Goal: Task Accomplishment & Management: Use online tool/utility

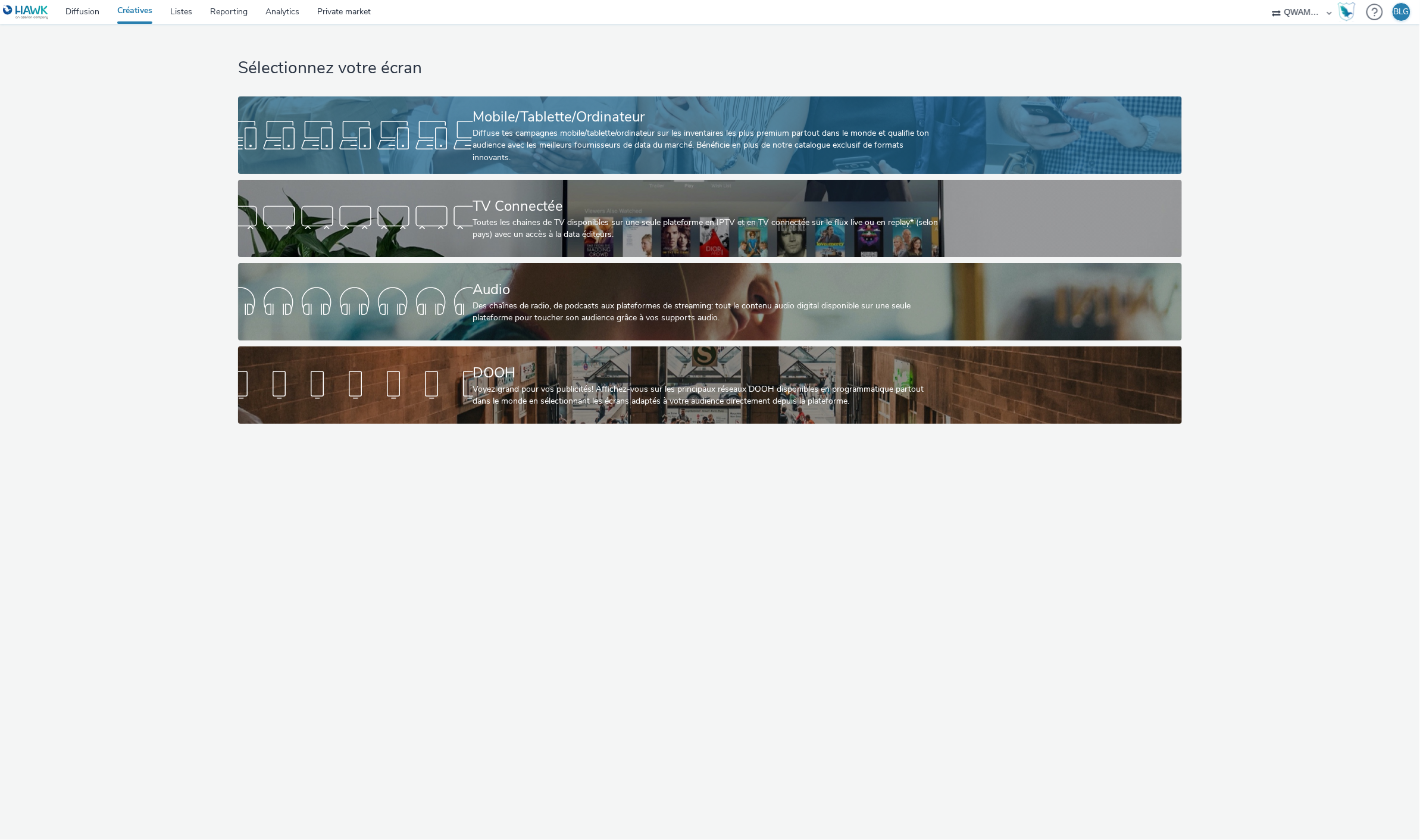
click at [549, 128] on div "Diffuse tes campagnes mobile/tablette/ordinateur sur les inventaires les plus p…" at bounding box center [708, 145] width 469 height 36
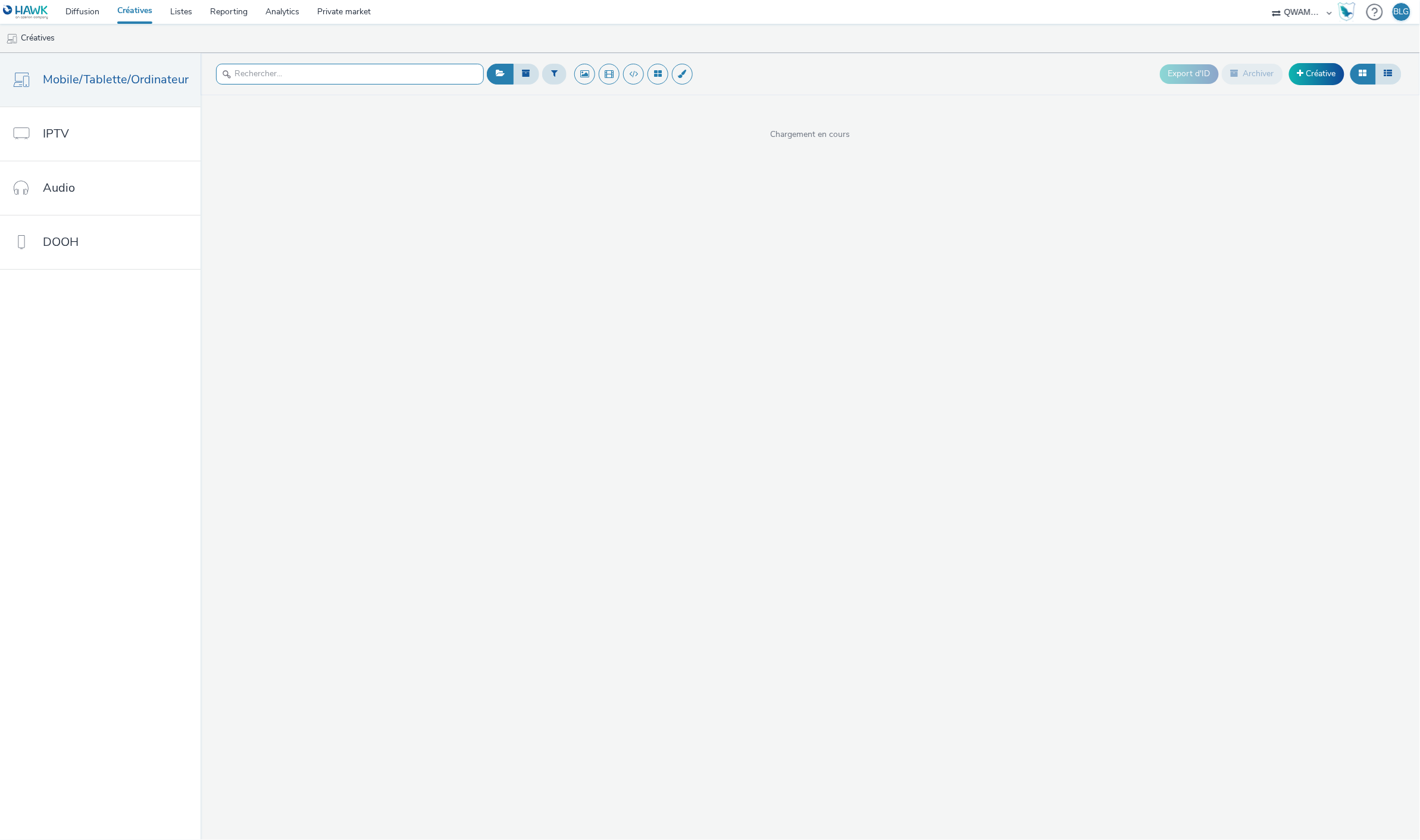
click at [377, 73] on input "text" at bounding box center [350, 74] width 268 height 21
paste input "display-iab_mobile_audi service 202505 _na_300x250_web"
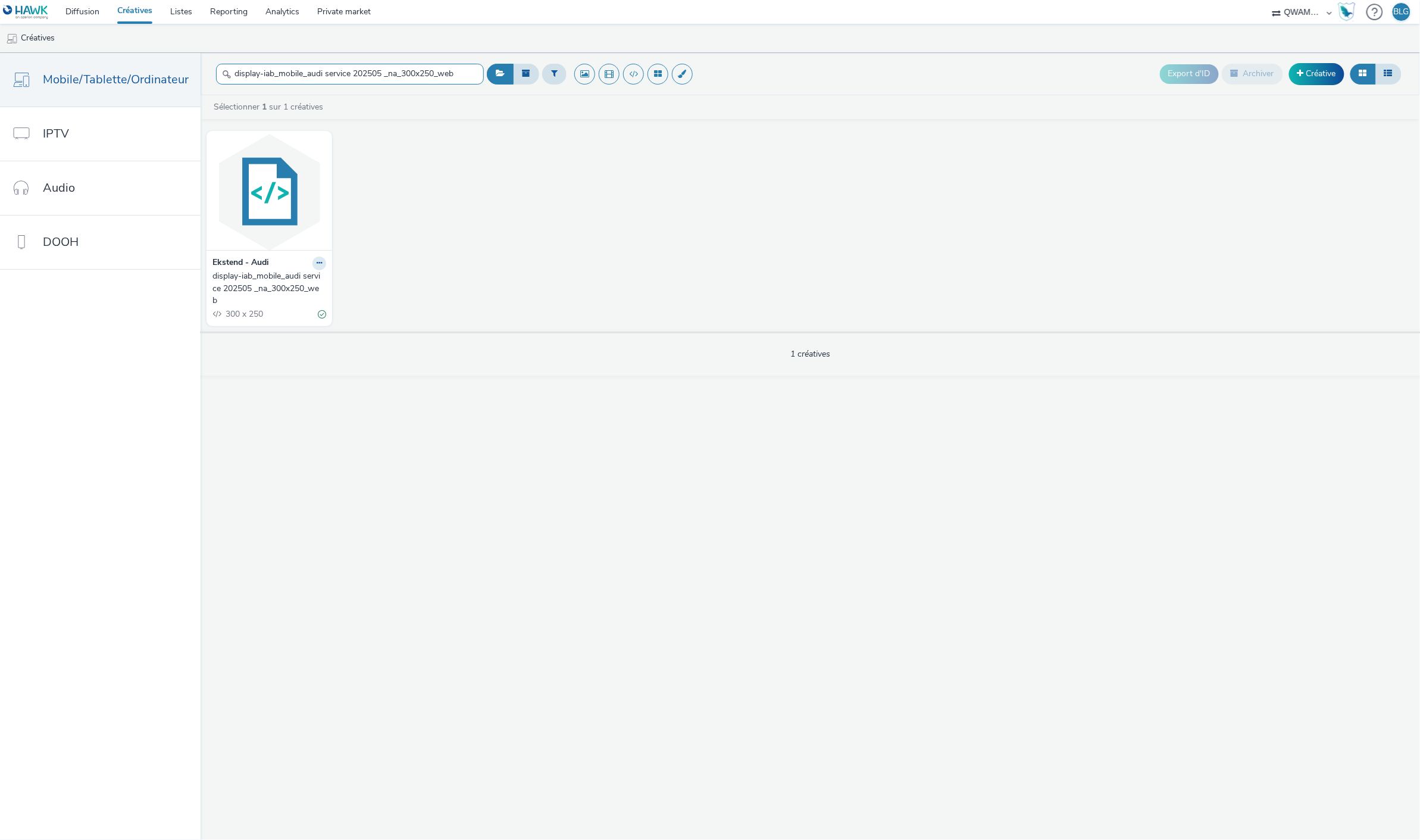
click at [381, 75] on input "display-iab_mobile_audi service 202505 _na_300x250_web" at bounding box center [350, 74] width 268 height 21
drag, startPoint x: 372, startPoint y: 70, endPoint x: 394, endPoint y: 75, distance: 22.6
click at [394, 75] on input "display-iab_mobile_audi service 202505 _na_300x250_web" at bounding box center [350, 74] width 268 height 21
click at [390, 75] on input "display-iab_mobile_audi service 202505 _na_300x250_web" at bounding box center [350, 74] width 268 height 21
drag, startPoint x: 375, startPoint y: 73, endPoint x: 477, endPoint y: 78, distance: 102.1
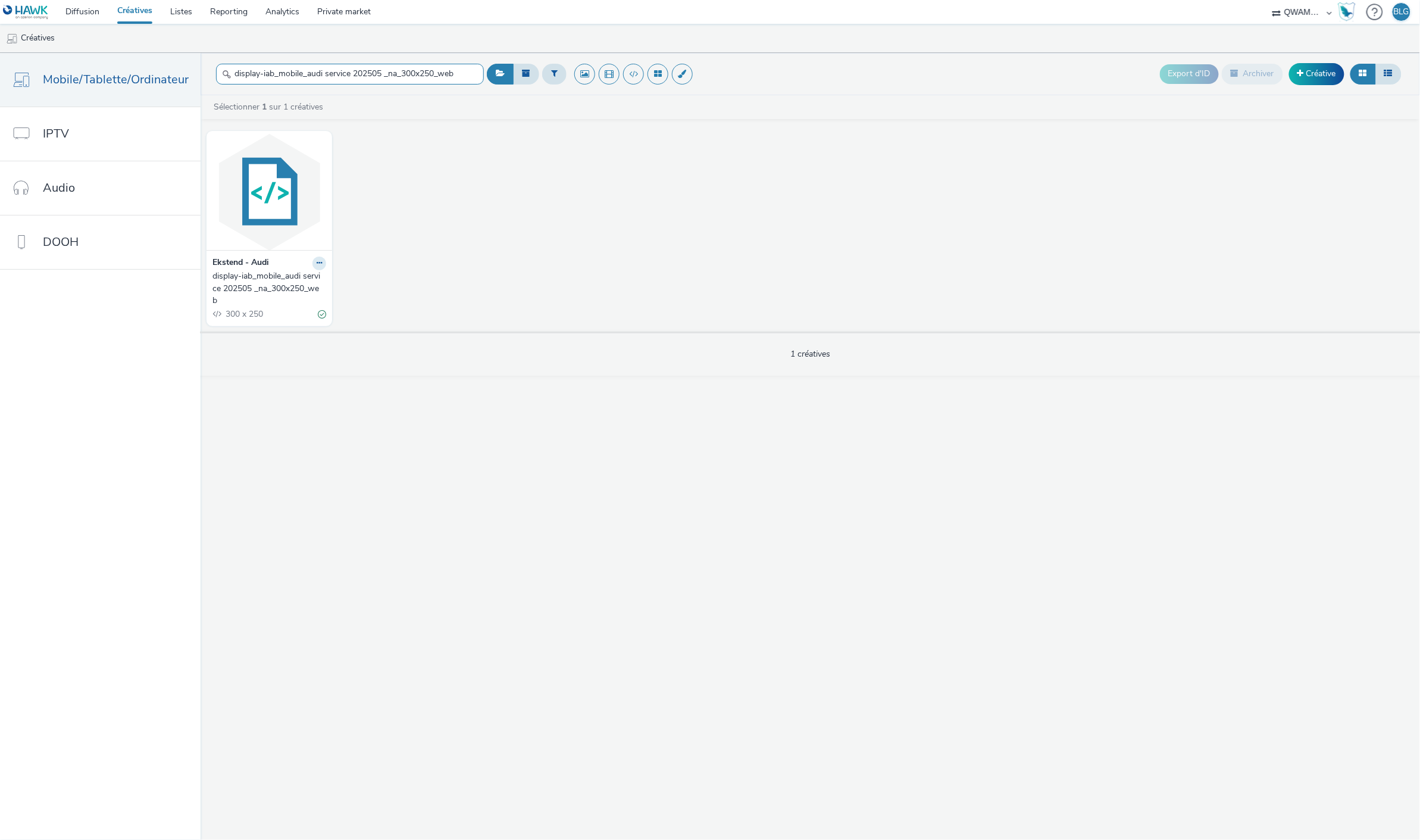
click at [477, 78] on input "display-iab_mobile_audi service 202505 _na_300x250_web" at bounding box center [350, 74] width 268 height 21
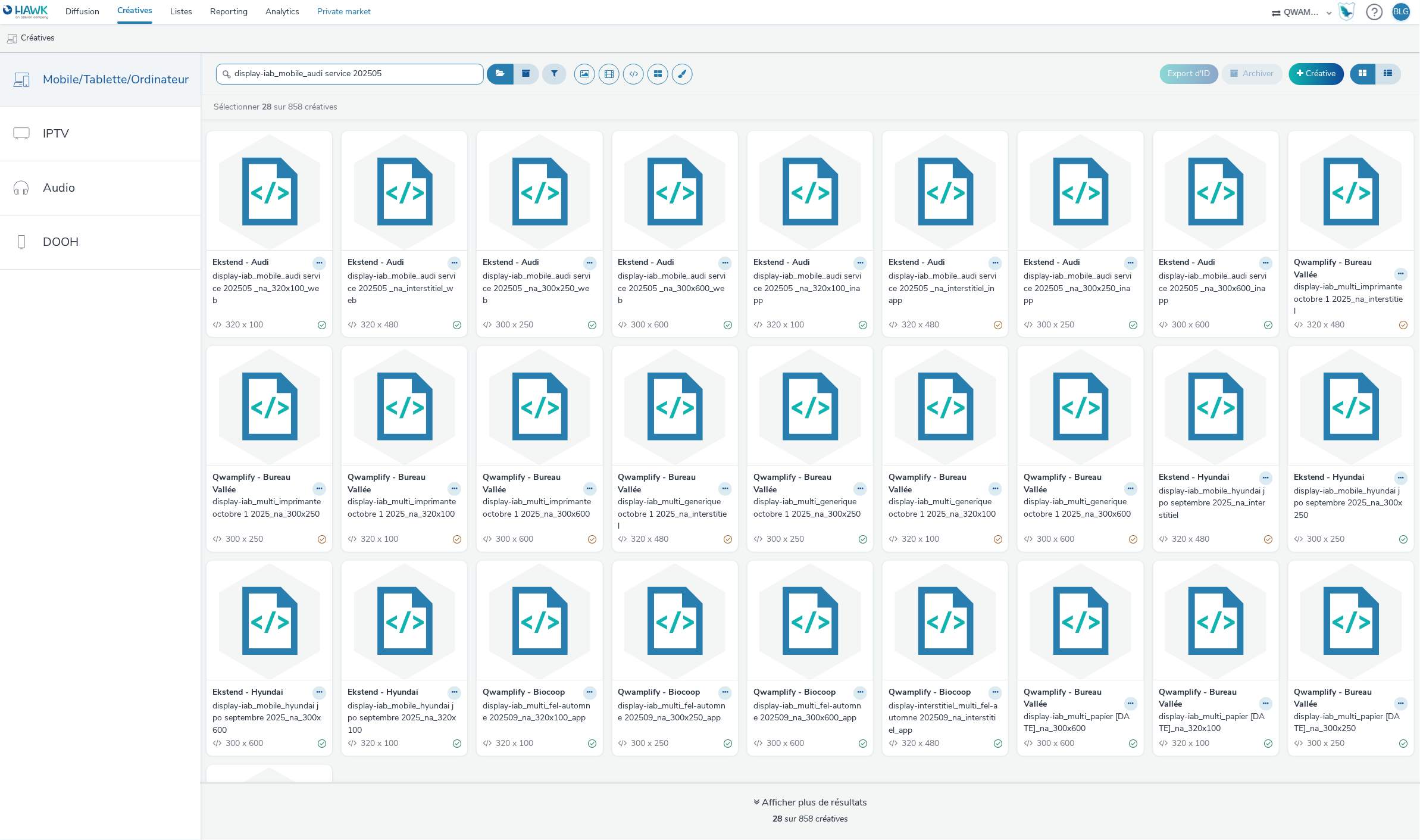
type input "display-iab_mobile_audi service 202505"
click at [347, 71] on input "display-iab_mobile_audi service 202505" at bounding box center [350, 74] width 268 height 21
click at [375, 100] on div "Sélectionner 28 sur 858 créatives Ekstend - Audi display-iab_mobile_audi servic…" at bounding box center [811, 468] width 1220 height 745
click at [1264, 264] on icon at bounding box center [1266, 263] width 5 height 7
click at [1212, 305] on link "Dupliquer" at bounding box center [1228, 308] width 89 height 24
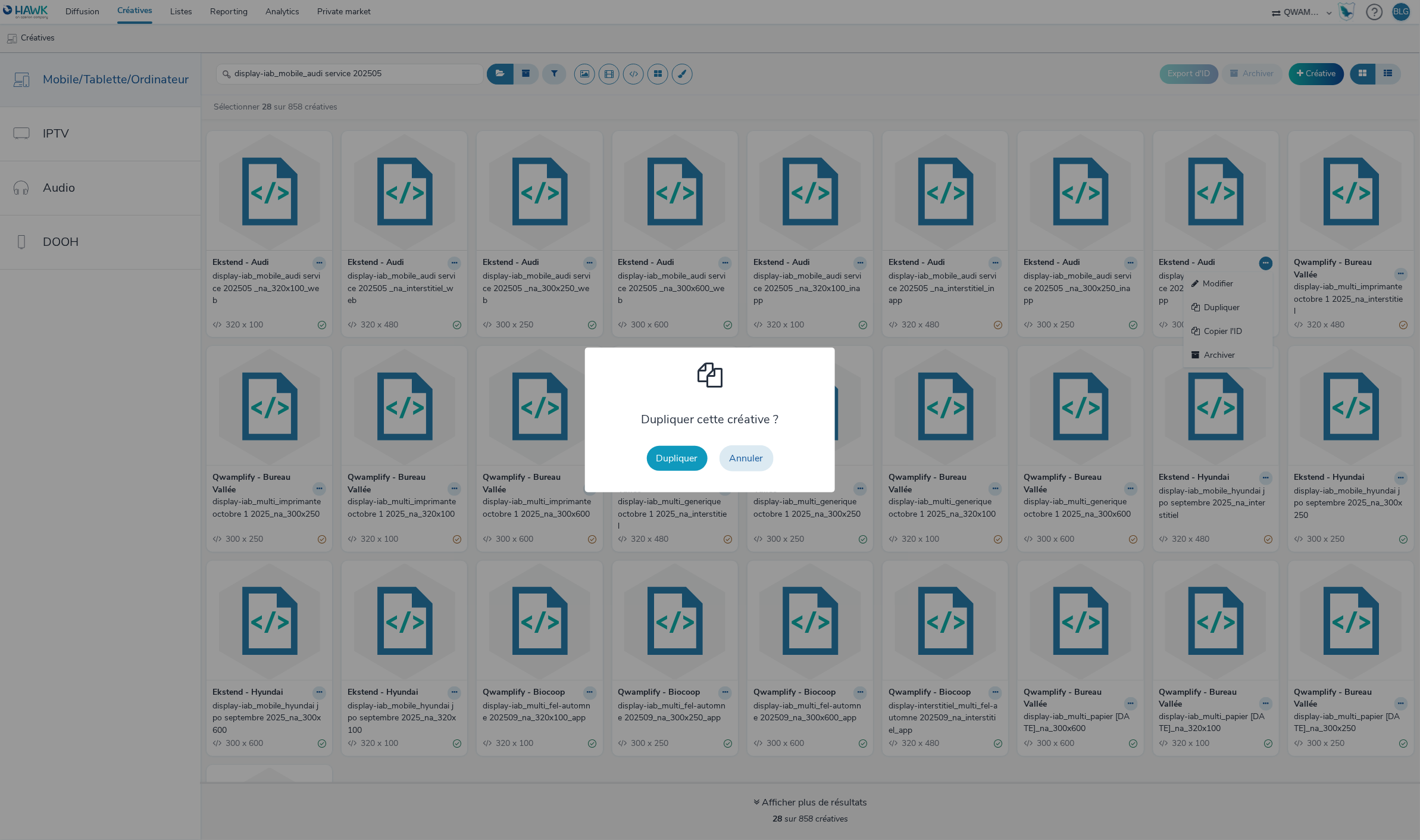
click at [686, 454] on button "Dupliquer" at bounding box center [677, 458] width 60 height 25
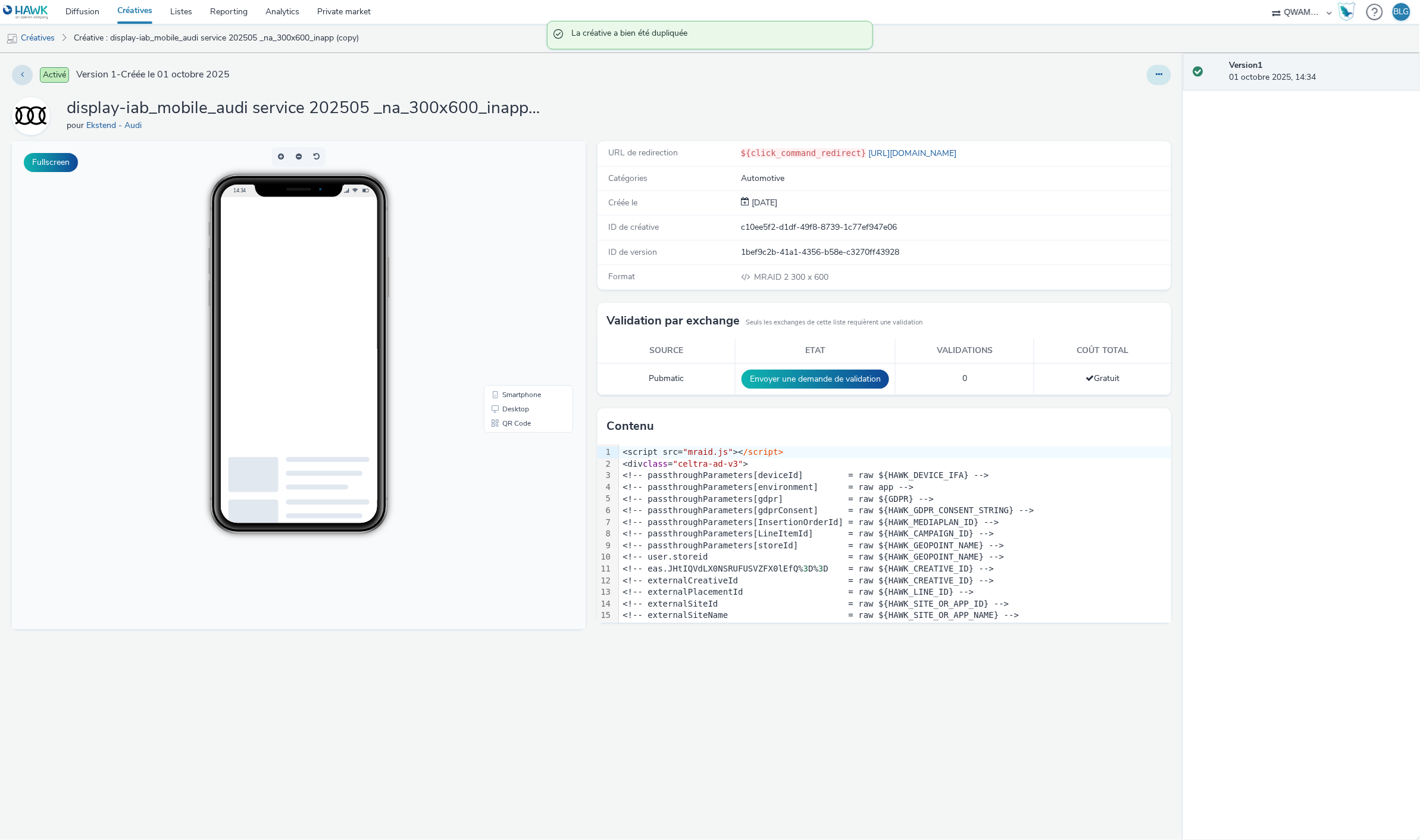
click at [1147, 73] on button at bounding box center [1159, 74] width 24 height 20
click at [1132, 97] on link "Modifier" at bounding box center [1127, 98] width 89 height 24
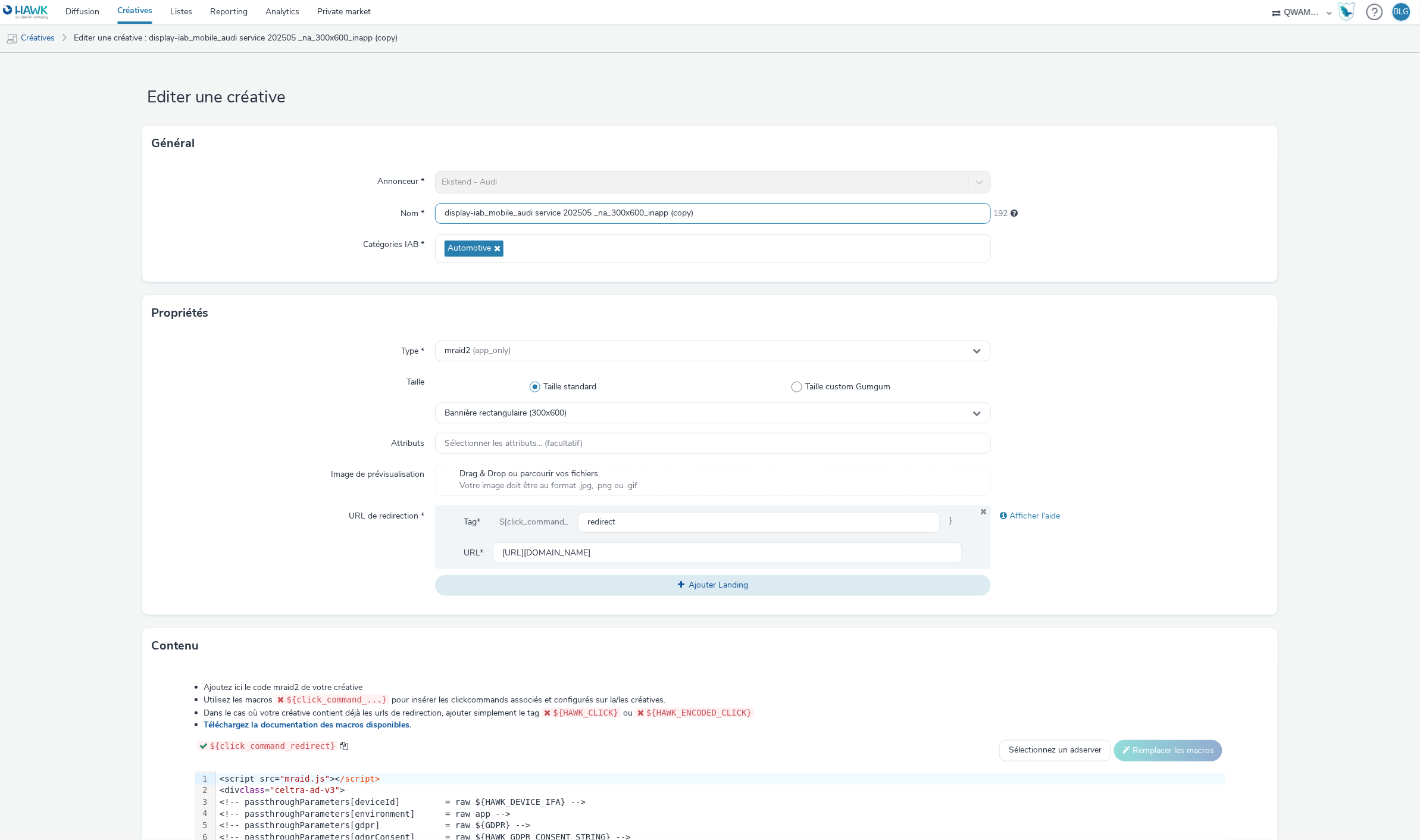
drag, startPoint x: 671, startPoint y: 212, endPoint x: 723, endPoint y: 211, distance: 52.0
click at [723, 211] on input "display-iab_mobile_audi service 202505 _na_300x600_inapp (copy)" at bounding box center [713, 213] width 556 height 21
click at [592, 214] on input "display-iab_mobile_audi service 202505 _na_300x600_inapp" at bounding box center [713, 213] width 556 height 21
type input "display-iab_mobile_audi service 202510 _na_300x600_inapp"
click at [96, 423] on form "Editer une créative Général Annonceur * Ekstend - Audi Nom * display-iab_mobile…" at bounding box center [710, 541] width 1420 height 977
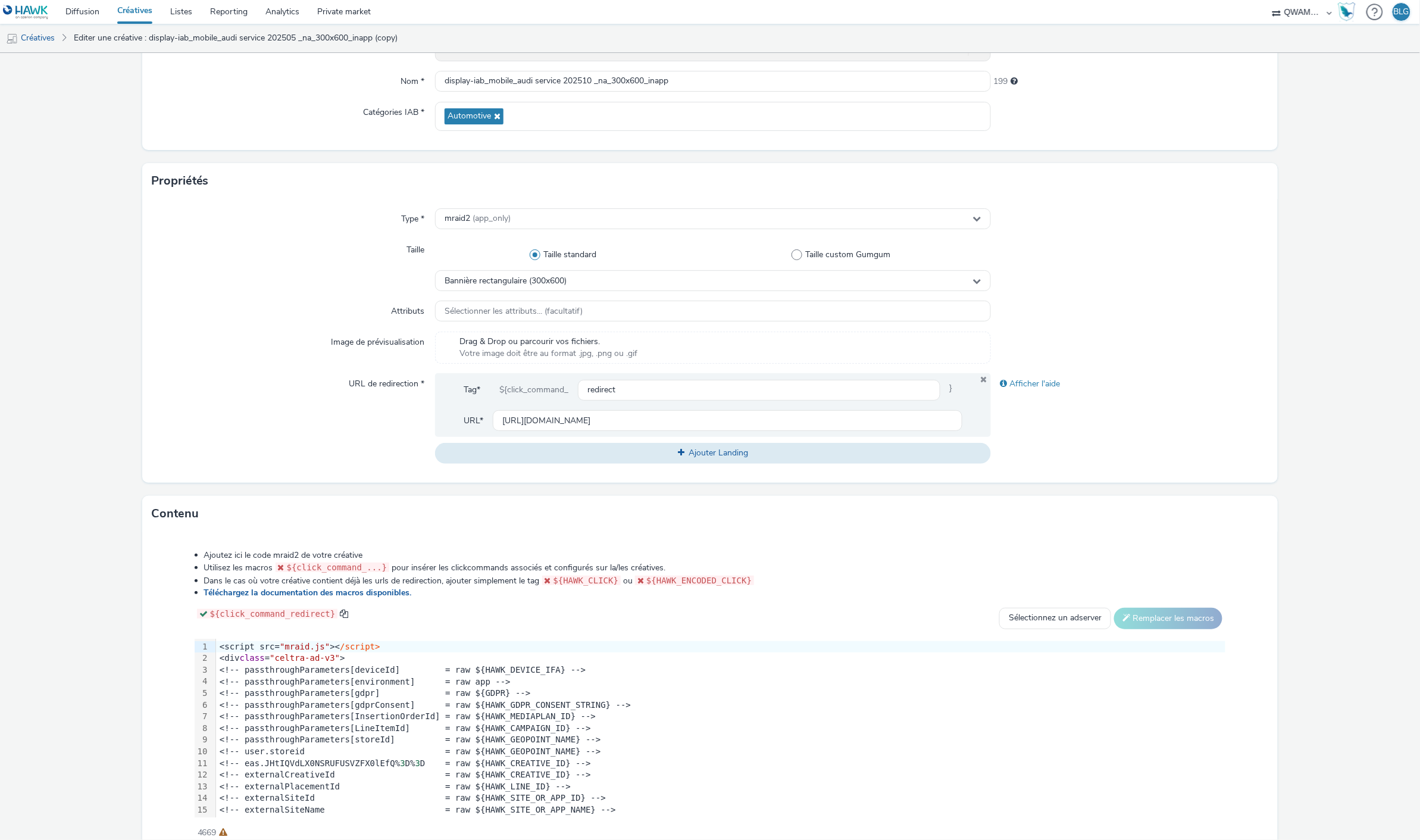
scroll to position [188, 0]
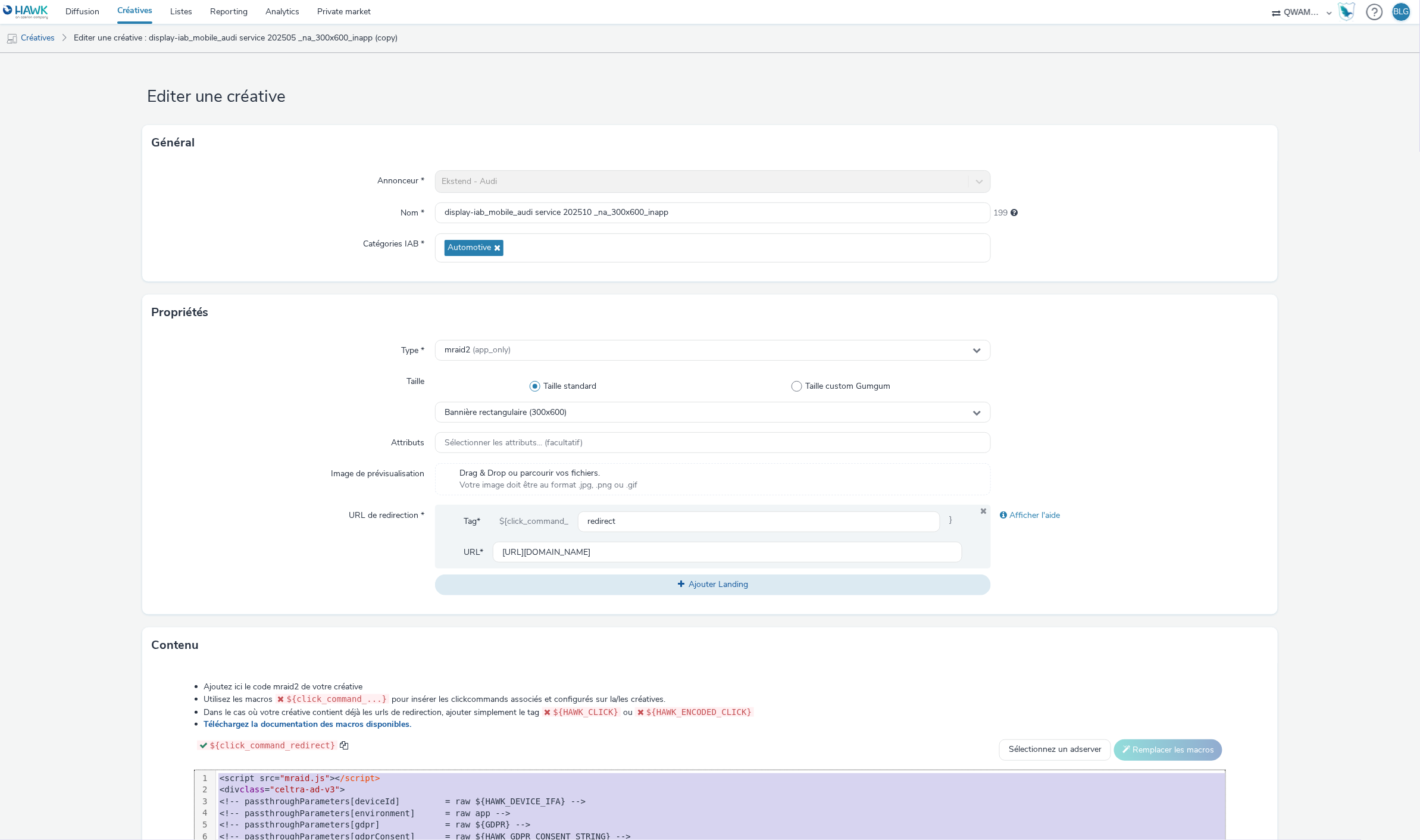
scroll to position [0, 0]
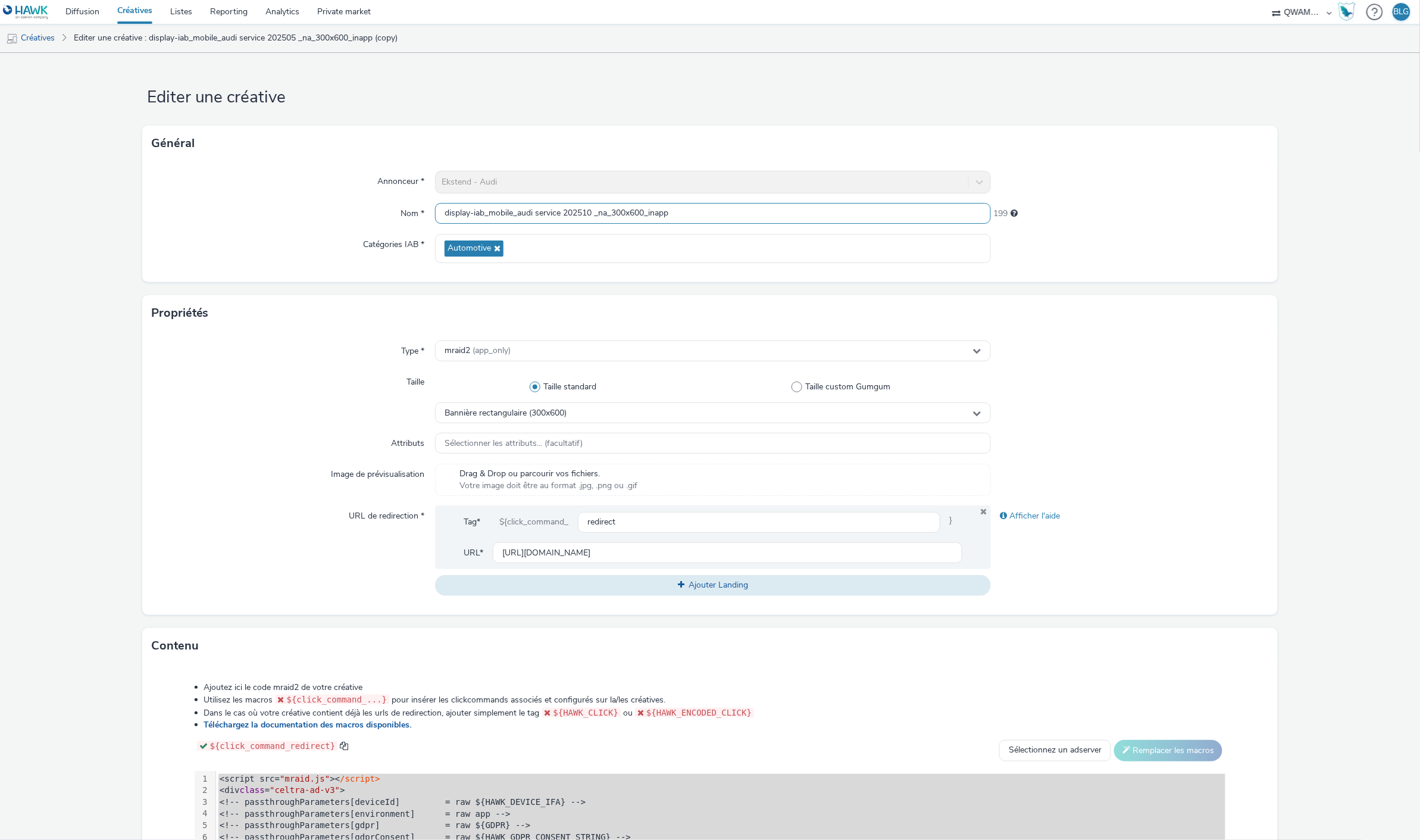
drag, startPoint x: 592, startPoint y: 214, endPoint x: 401, endPoint y: 198, distance: 191.7
click at [401, 198] on div "Annonceur * Ekstend - Audi Nom * display-iab_mobile_audi service 202510 _na_300…" at bounding box center [710, 222] width 1136 height 121
click at [245, 336] on div "Type * mraid2 (app_only) Taille Taille standard Taille custom Gumgum Bannière r…" at bounding box center [710, 472] width 1136 height 284
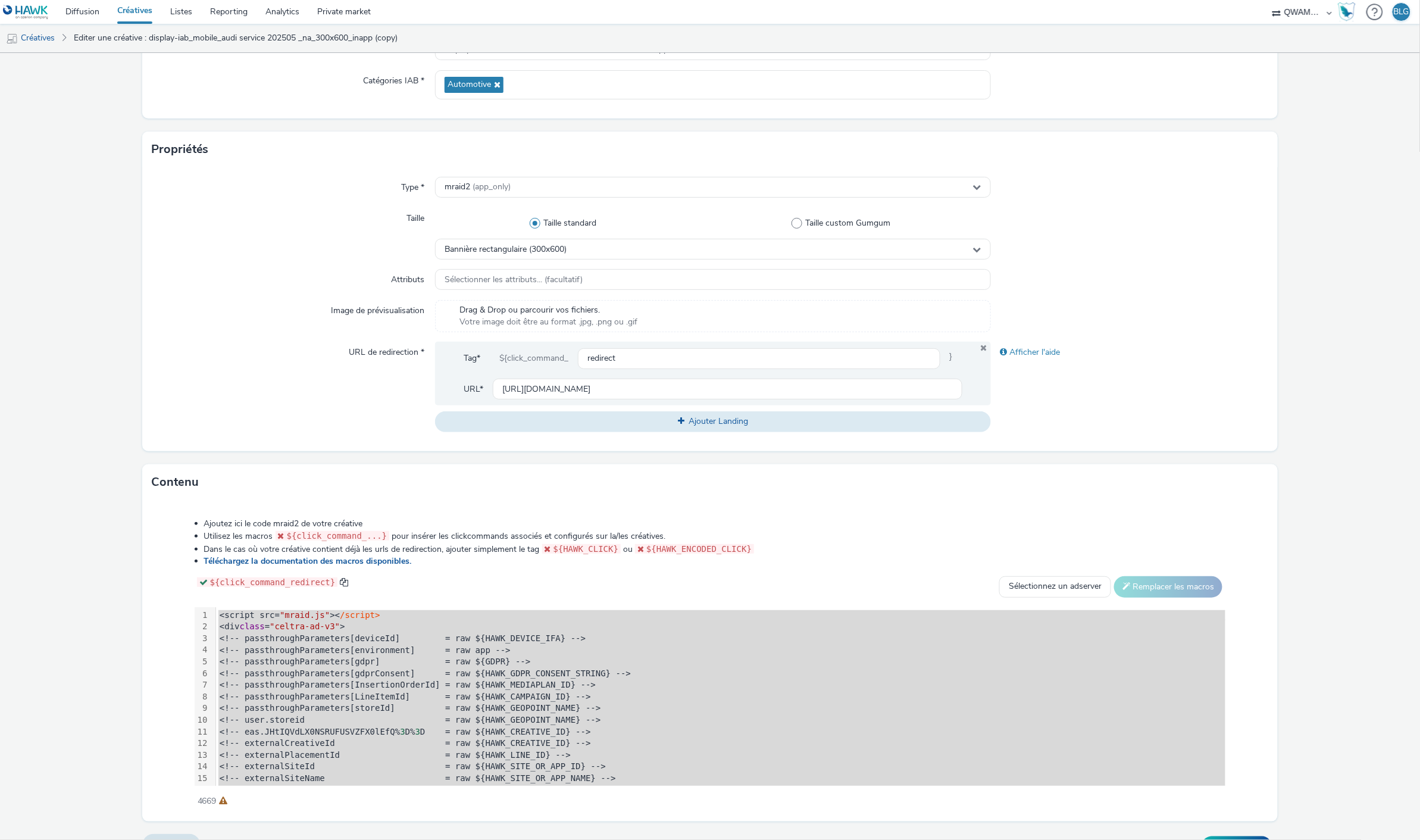
scroll to position [188, 0]
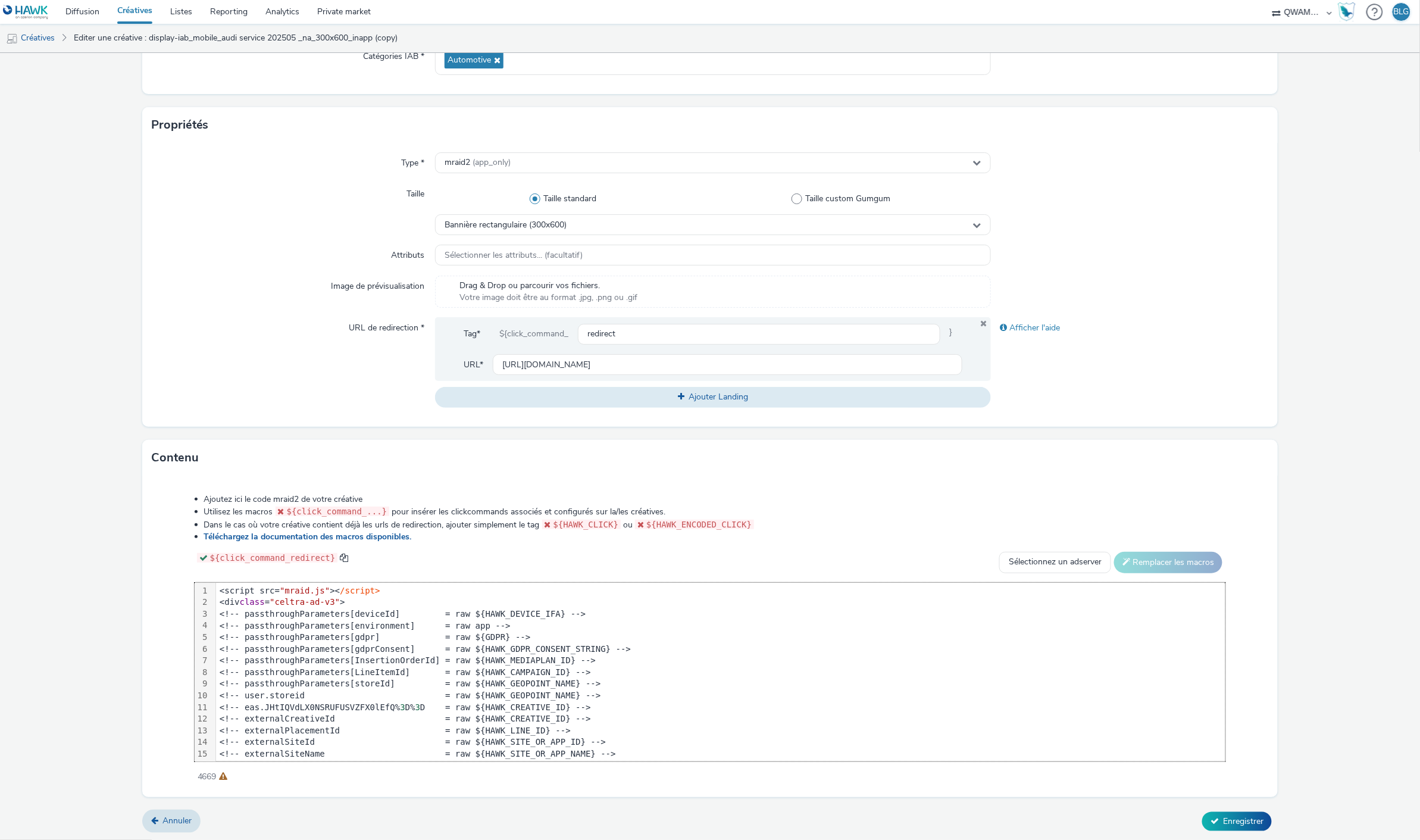
scroll to position [302, 0]
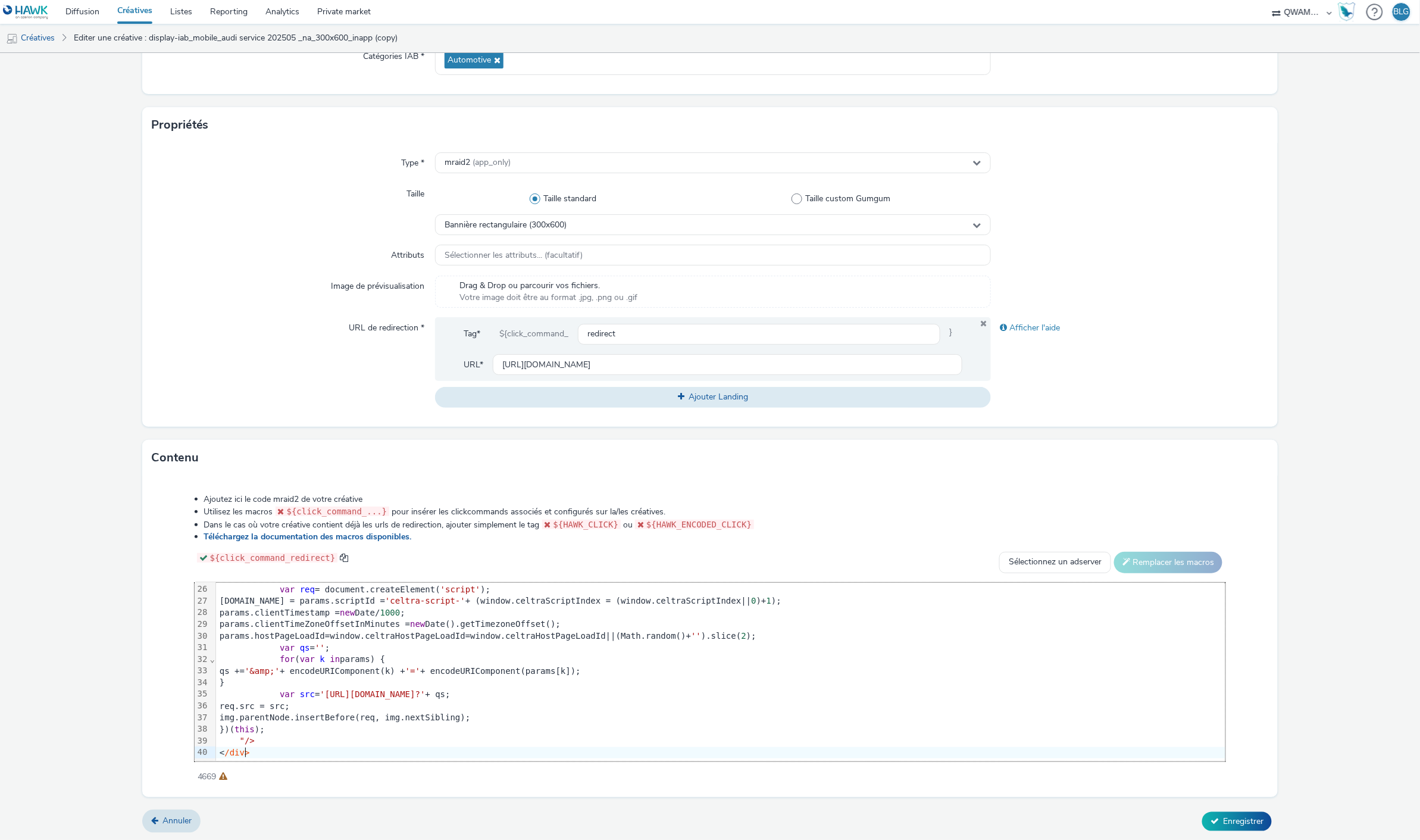
click at [154, 641] on div "Ajoutez ici le code mraid2 de votre créative Utilisez les macros ${click_comman…" at bounding box center [711, 632] width 1117 height 293
click at [1211, 822] on icon at bounding box center [1215, 821] width 9 height 9
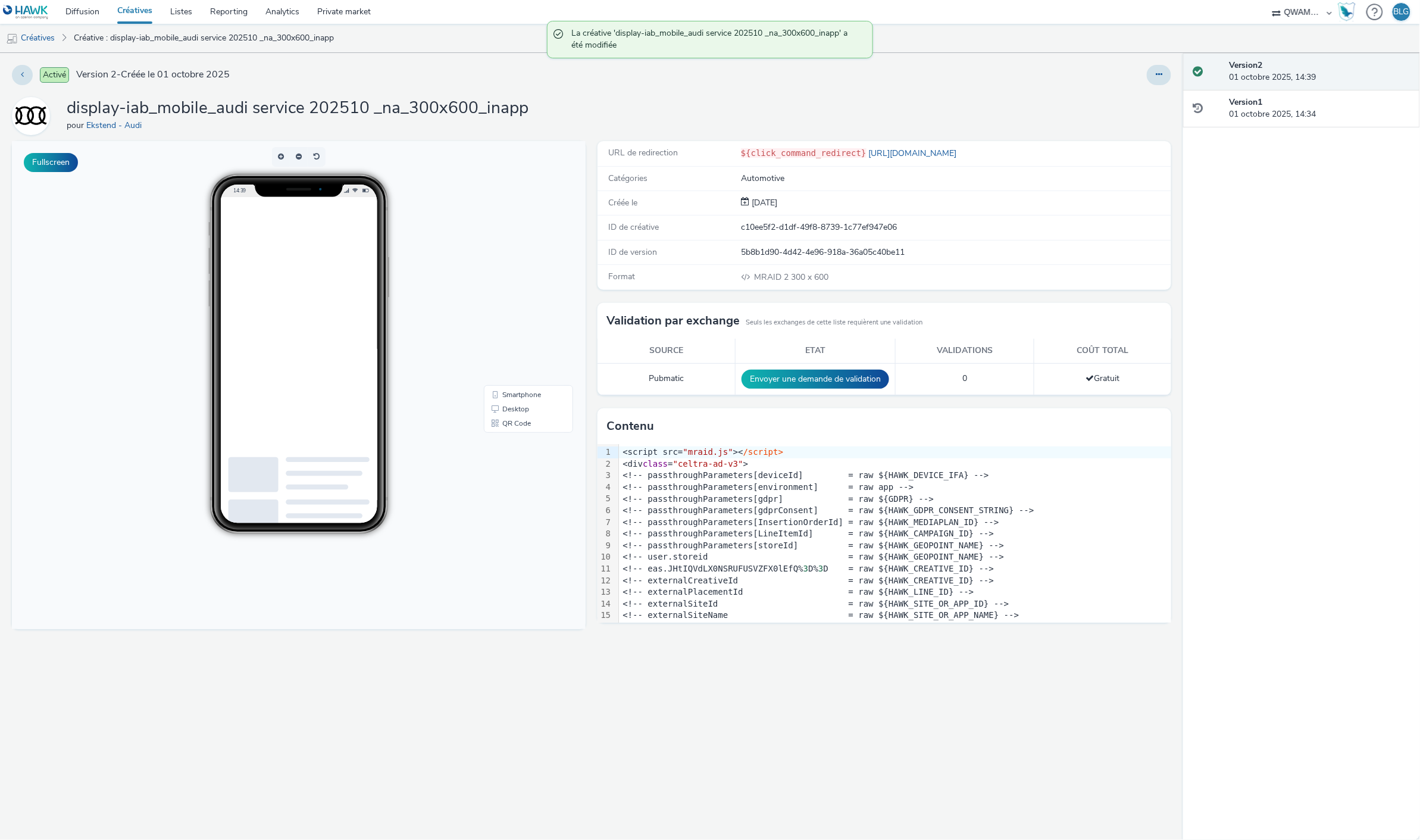
click at [140, 10] on link "Créatives" at bounding box center [134, 12] width 53 height 24
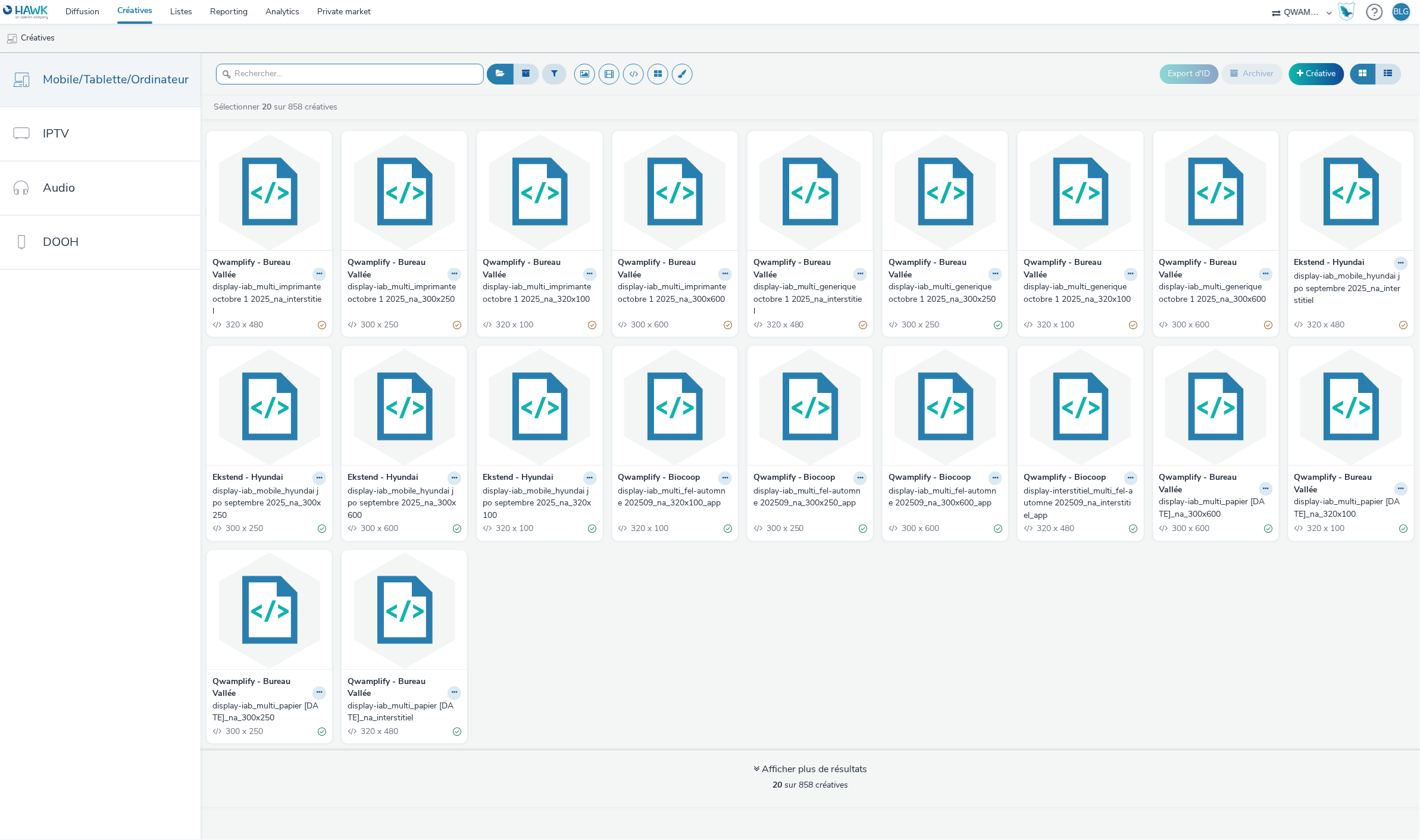
click at [335, 69] on input "text" at bounding box center [350, 74] width 268 height 21
paste input "display-iab_mobile_audi service 202510"
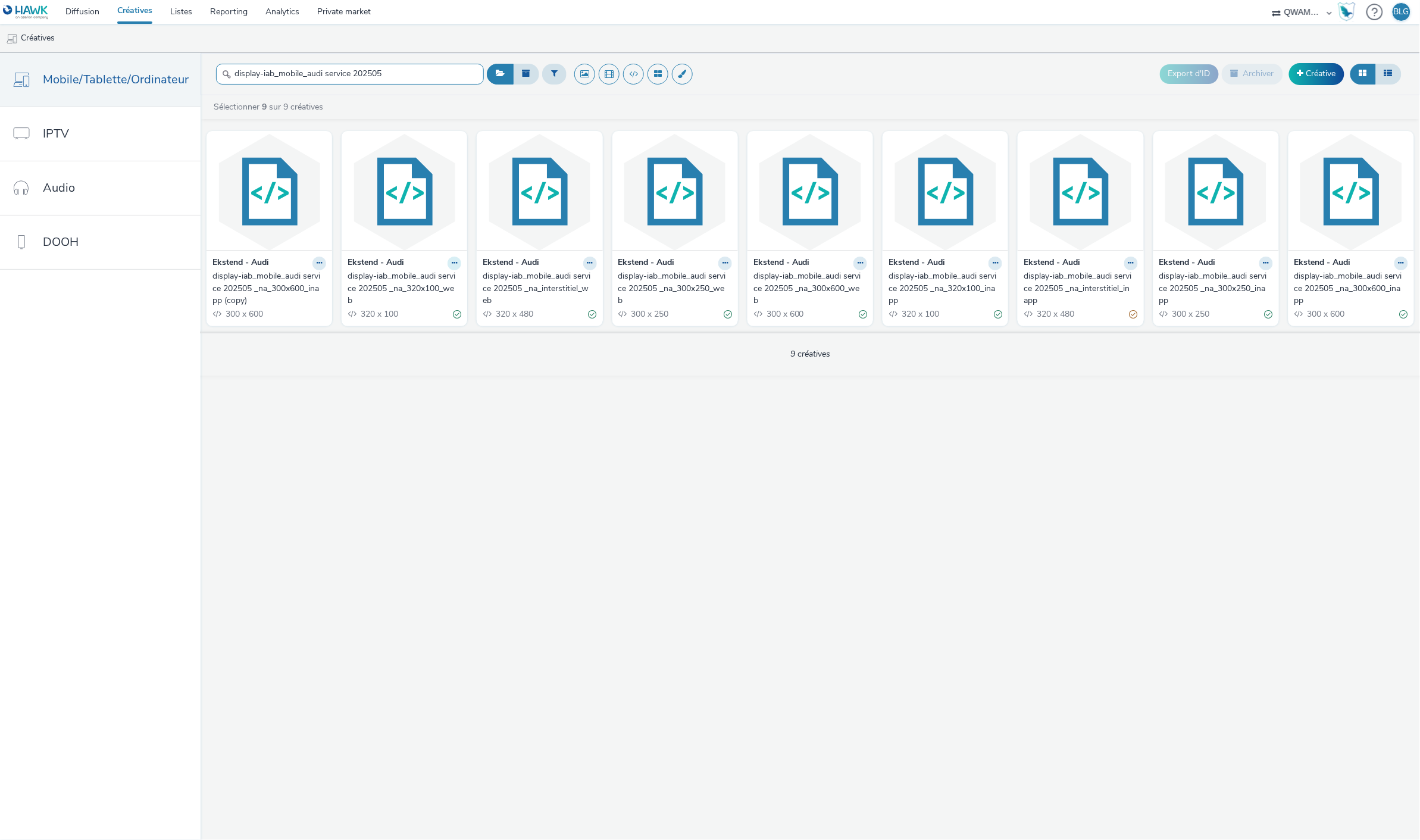
type input "display-iab_mobile_audi service 202505"
click at [447, 263] on button at bounding box center [454, 263] width 13 height 13
click at [440, 278] on link "Modifier" at bounding box center [416, 284] width 89 height 24
click at [996, 266] on icon at bounding box center [995, 263] width 5 height 7
click at [973, 283] on link "Modifier" at bounding box center [958, 284] width 89 height 24
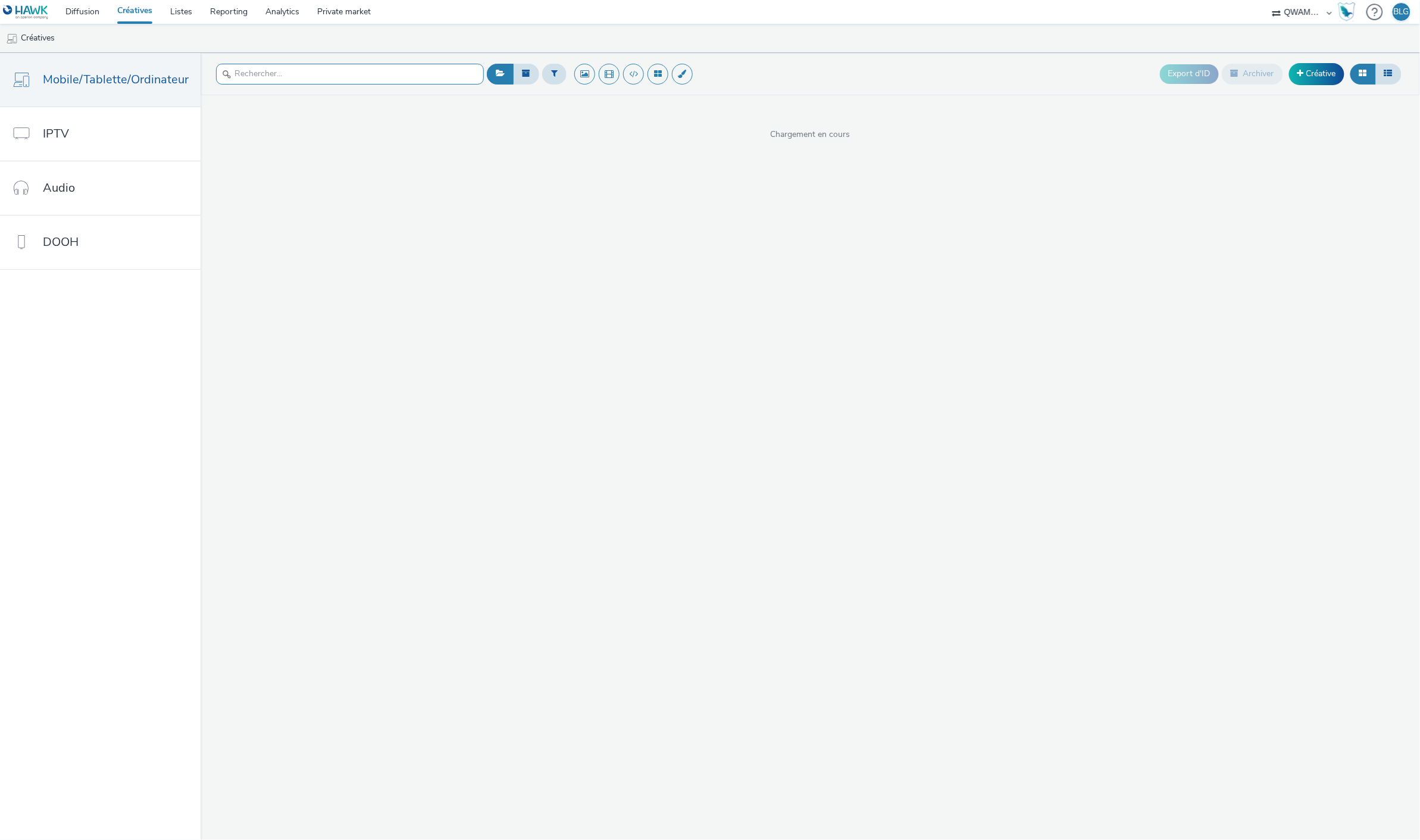
click at [361, 76] on input "text" at bounding box center [350, 74] width 268 height 21
paste input "display-iab_mobile_audi service 202510"
click at [427, 67] on input "display-iab_mobile_audi service 202510" at bounding box center [350, 74] width 268 height 21
paste input "text"
click at [407, 128] on div "Désélectionner 0 sur 0 créatives Cette liste est vide... Nouvelle créative" at bounding box center [811, 176] width 1220 height 162
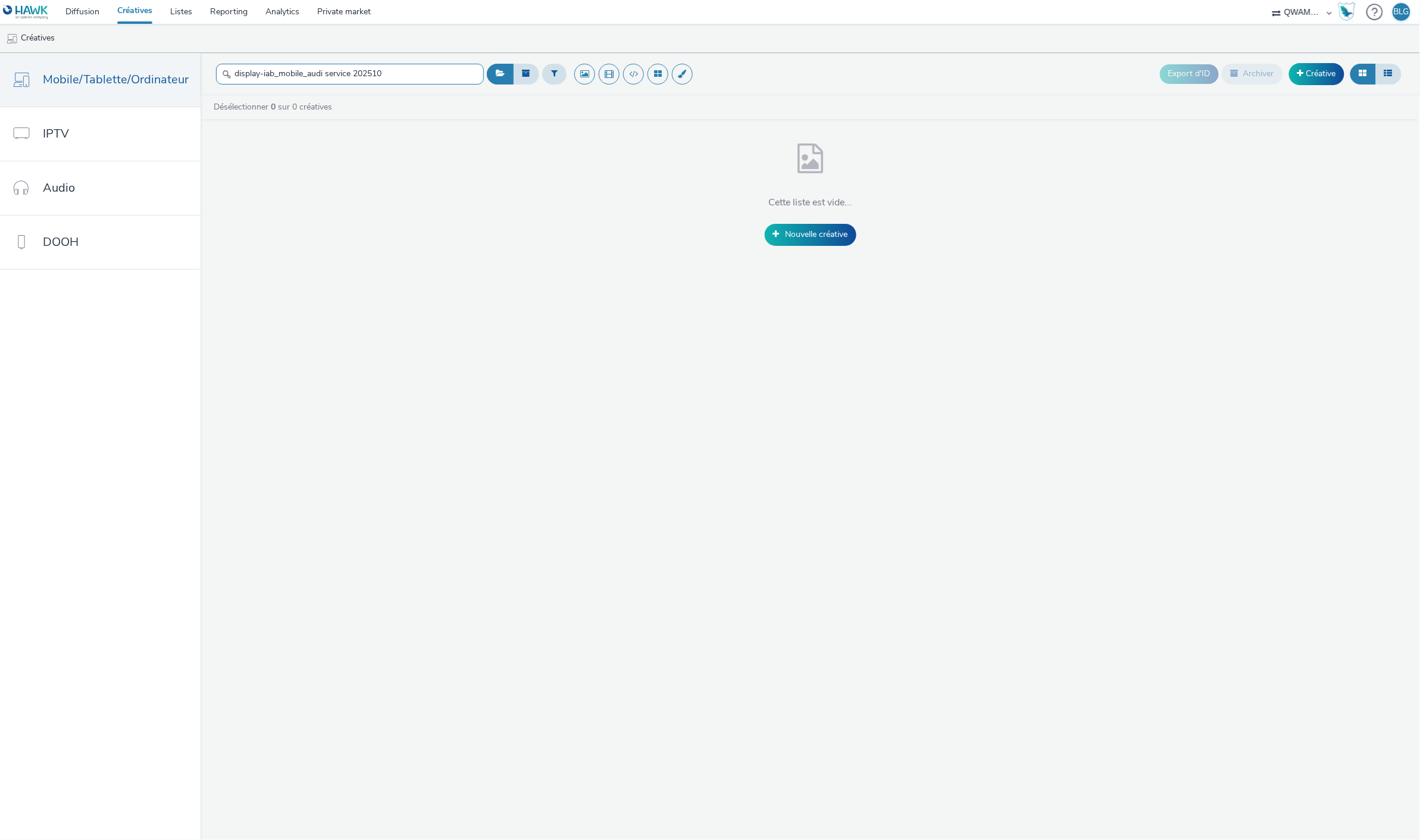
click at [404, 73] on input "display-iab_mobile_audi service 202510" at bounding box center [350, 74] width 268 height 21
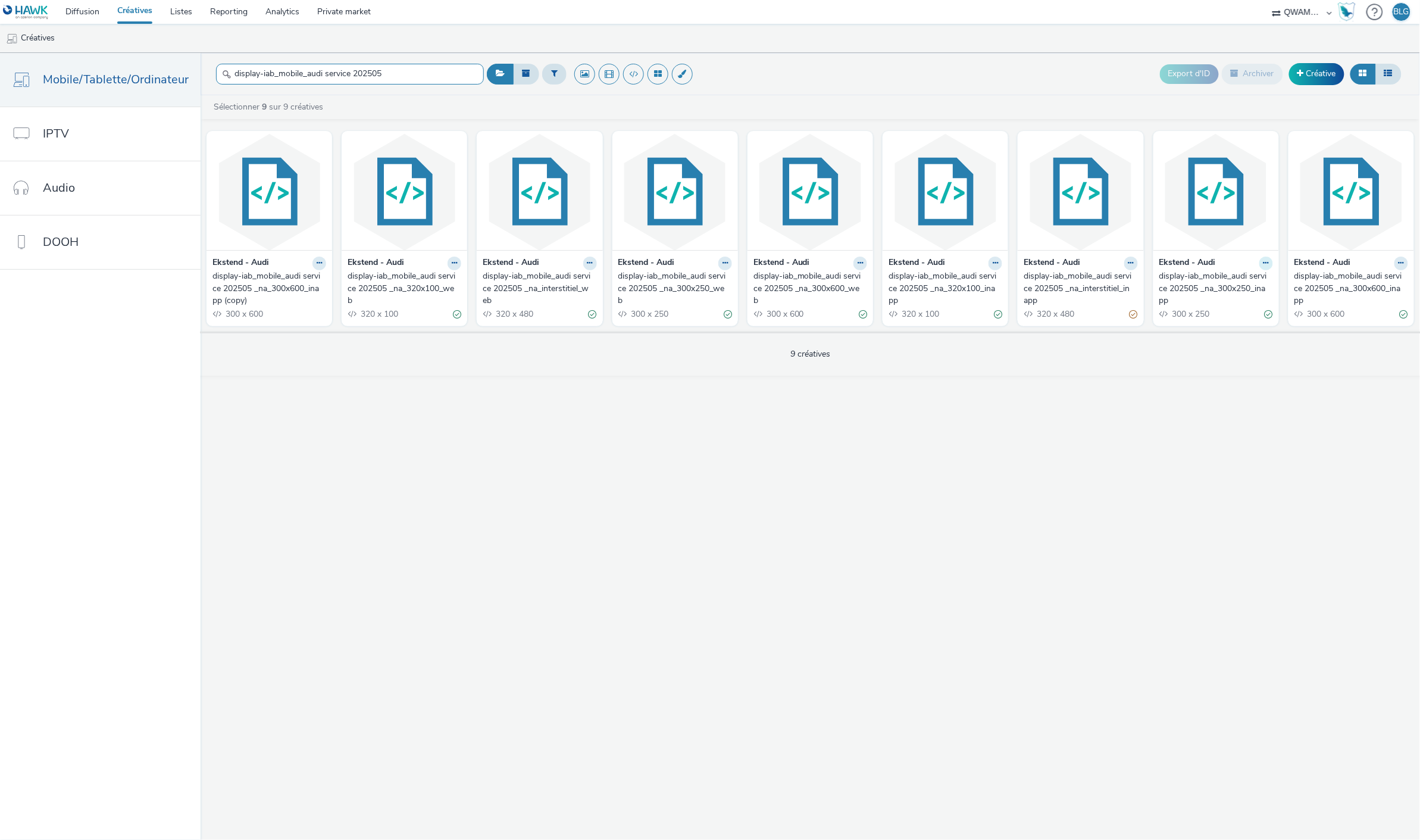
type input "display-iab_mobile_audi service 202505"
click at [1269, 266] on icon at bounding box center [1266, 263] width 5 height 7
click at [1247, 284] on link "Modifier" at bounding box center [1228, 284] width 89 height 24
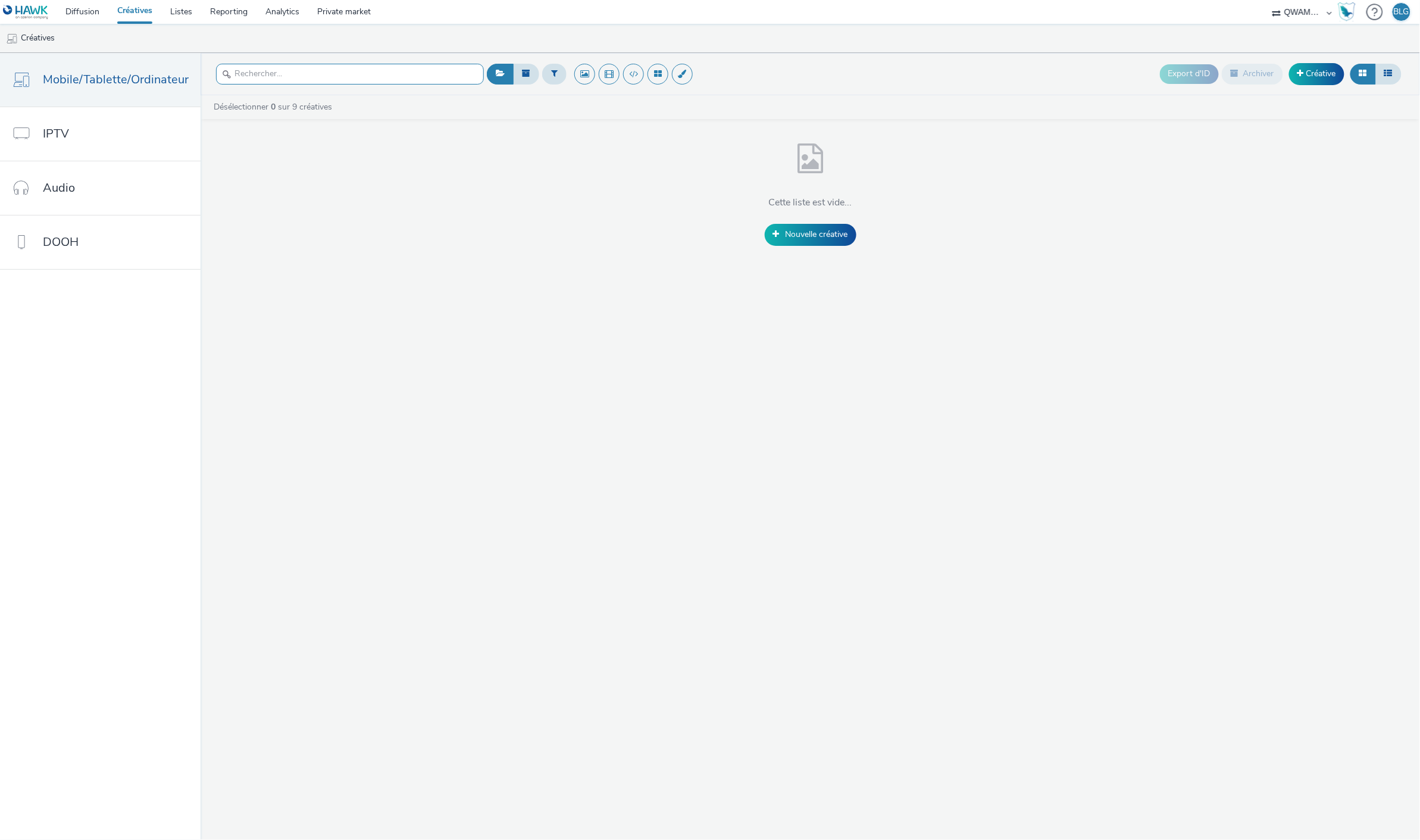
click at [402, 76] on input "text" at bounding box center [350, 74] width 268 height 21
paste input "display-iab_mobile_audi service 202510"
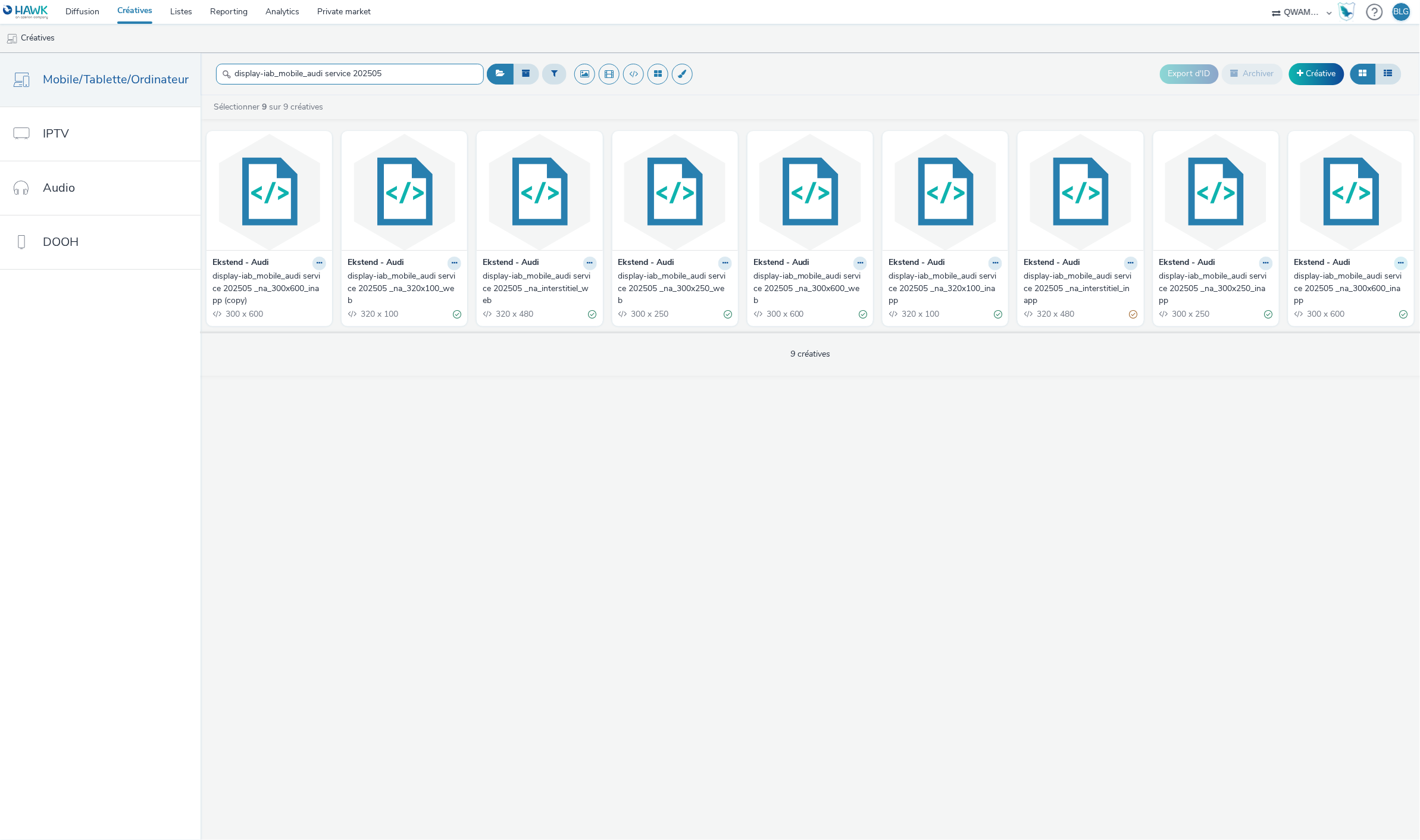
type input "display-iab_mobile_audi service 202505"
click at [1405, 268] on button at bounding box center [1402, 263] width 13 height 13
click at [1378, 281] on link "Modifier" at bounding box center [1364, 284] width 89 height 24
click at [1264, 262] on icon at bounding box center [1266, 263] width 5 height 7
click at [1233, 306] on link "Dupliquer" at bounding box center [1228, 308] width 89 height 24
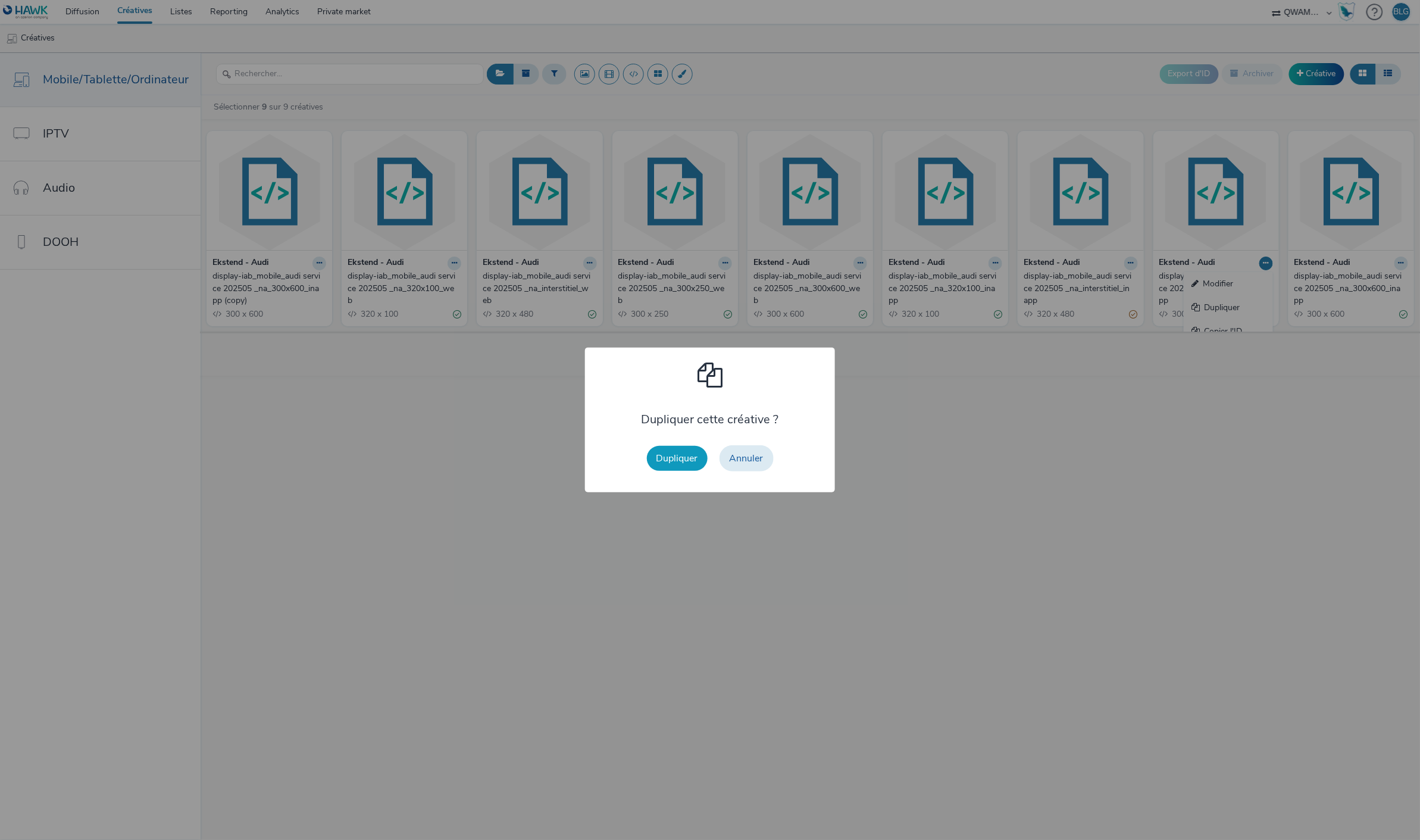
click at [677, 451] on button "Dupliquer" at bounding box center [677, 458] width 60 height 25
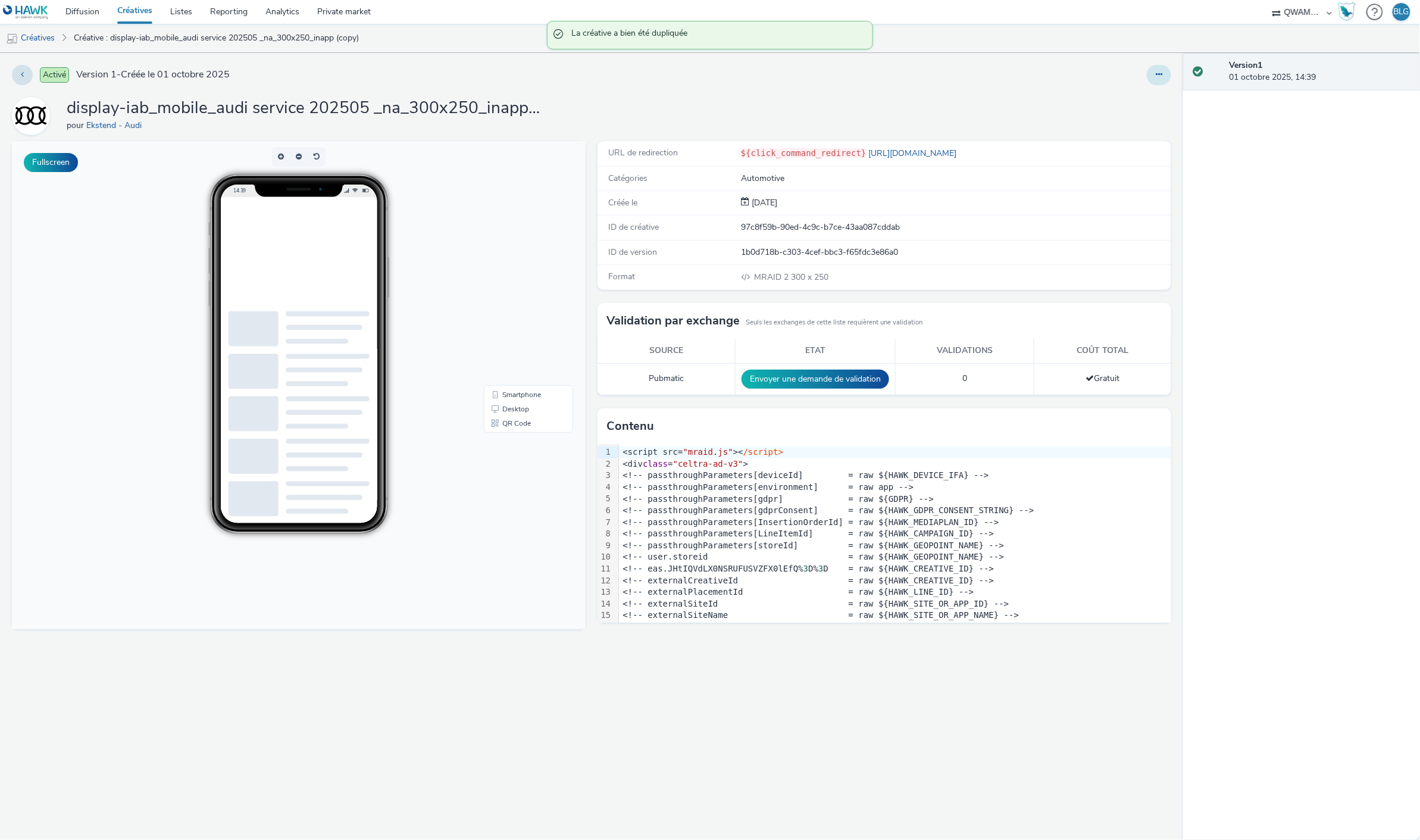
click at [1157, 81] on button at bounding box center [1159, 74] width 24 height 20
click at [1133, 100] on link "Modifier" at bounding box center [1127, 98] width 89 height 24
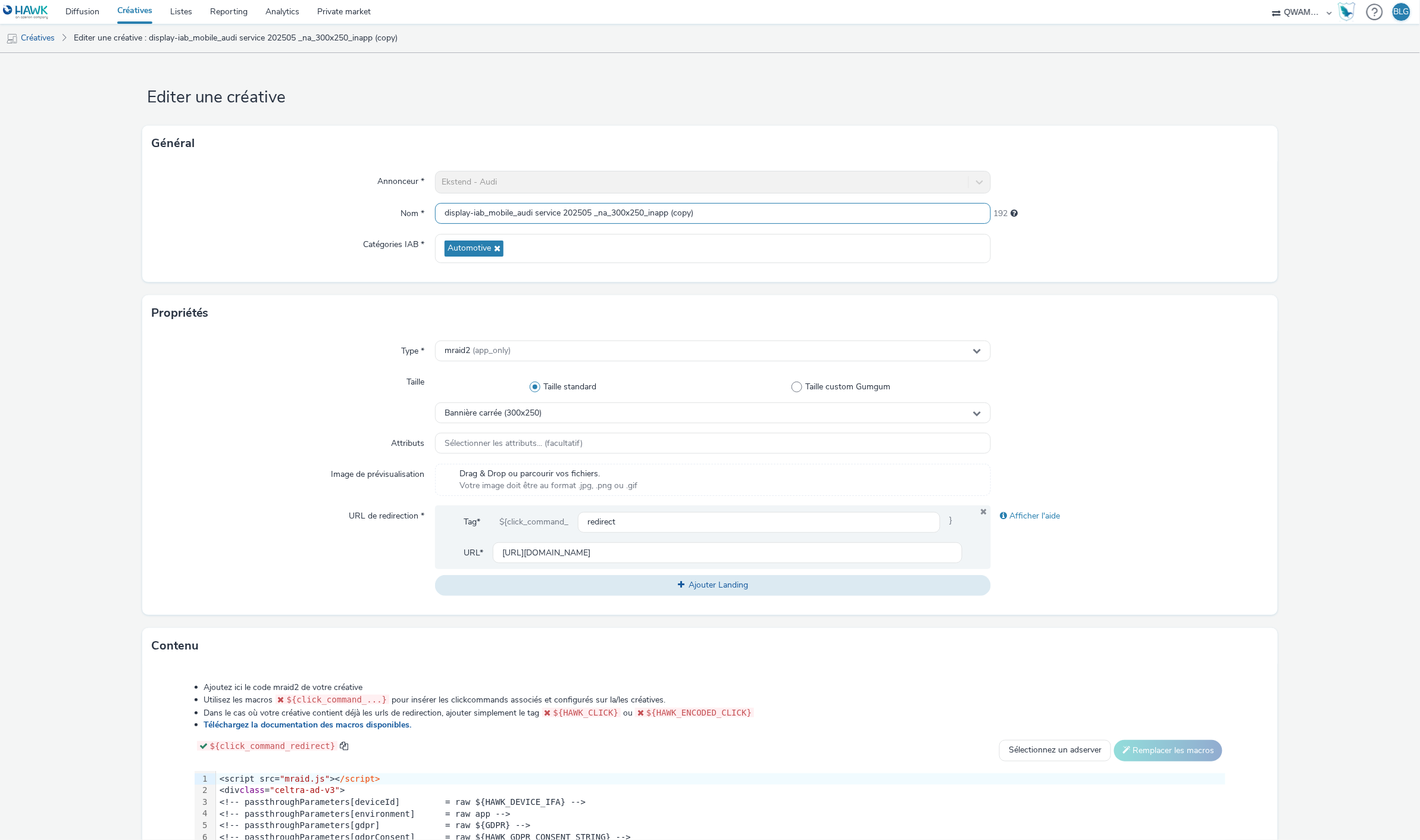
click at [592, 215] on input "display-iab_mobile_audi service 202505 _na_300x250_inapp (copy)" at bounding box center [713, 213] width 556 height 21
drag, startPoint x: 669, startPoint y: 216, endPoint x: 734, endPoint y: 207, distance: 65.6
click at [734, 207] on input "display-iab_mobile_audi service 202510_na_300x250_inapp (copy)" at bounding box center [713, 213] width 556 height 21
type input "display-iab_mobile_audi service 202510_na_300x250_inapp"
click at [219, 248] on div "Catégories IAB *" at bounding box center [294, 248] width 284 height 29
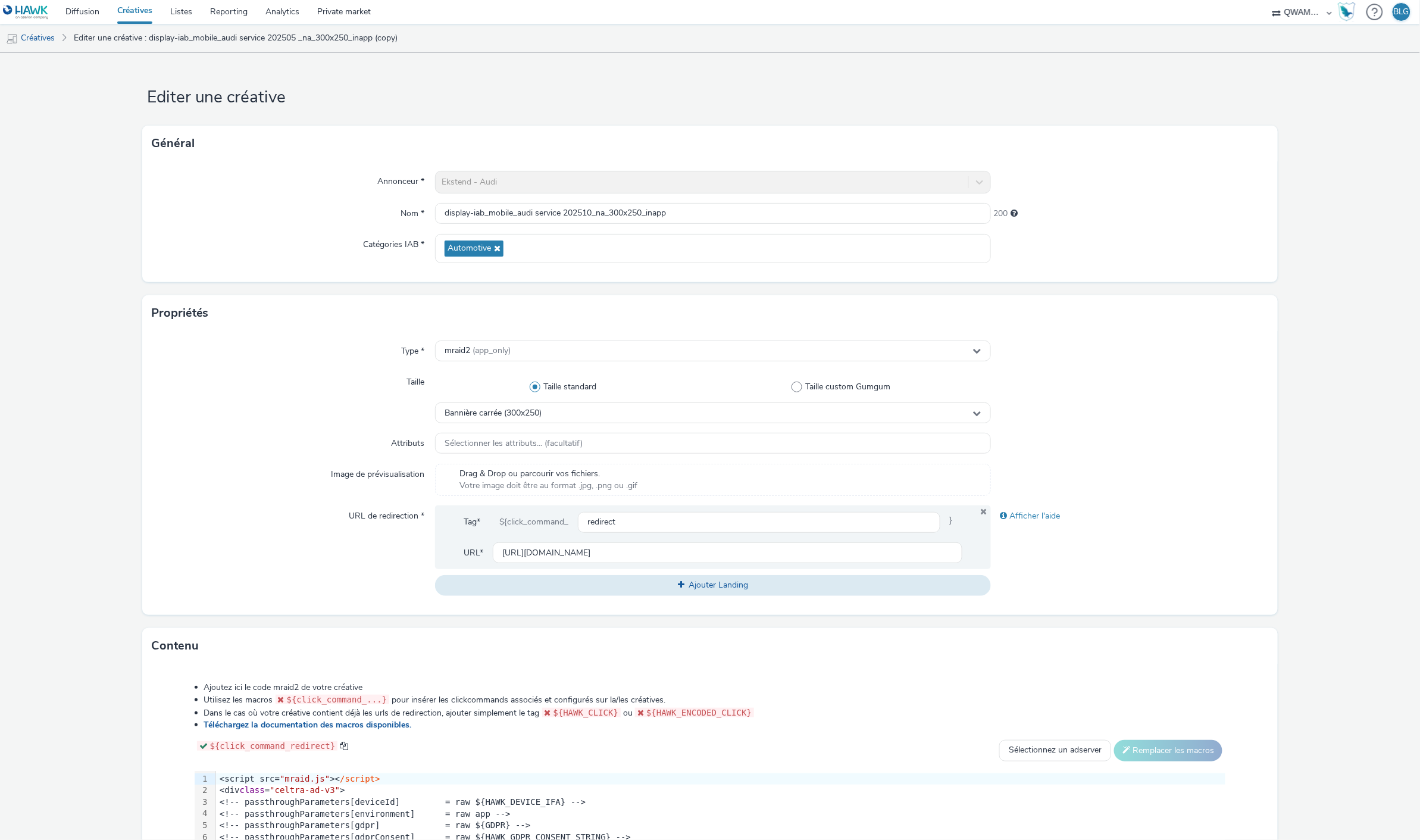
scroll to position [66, 0]
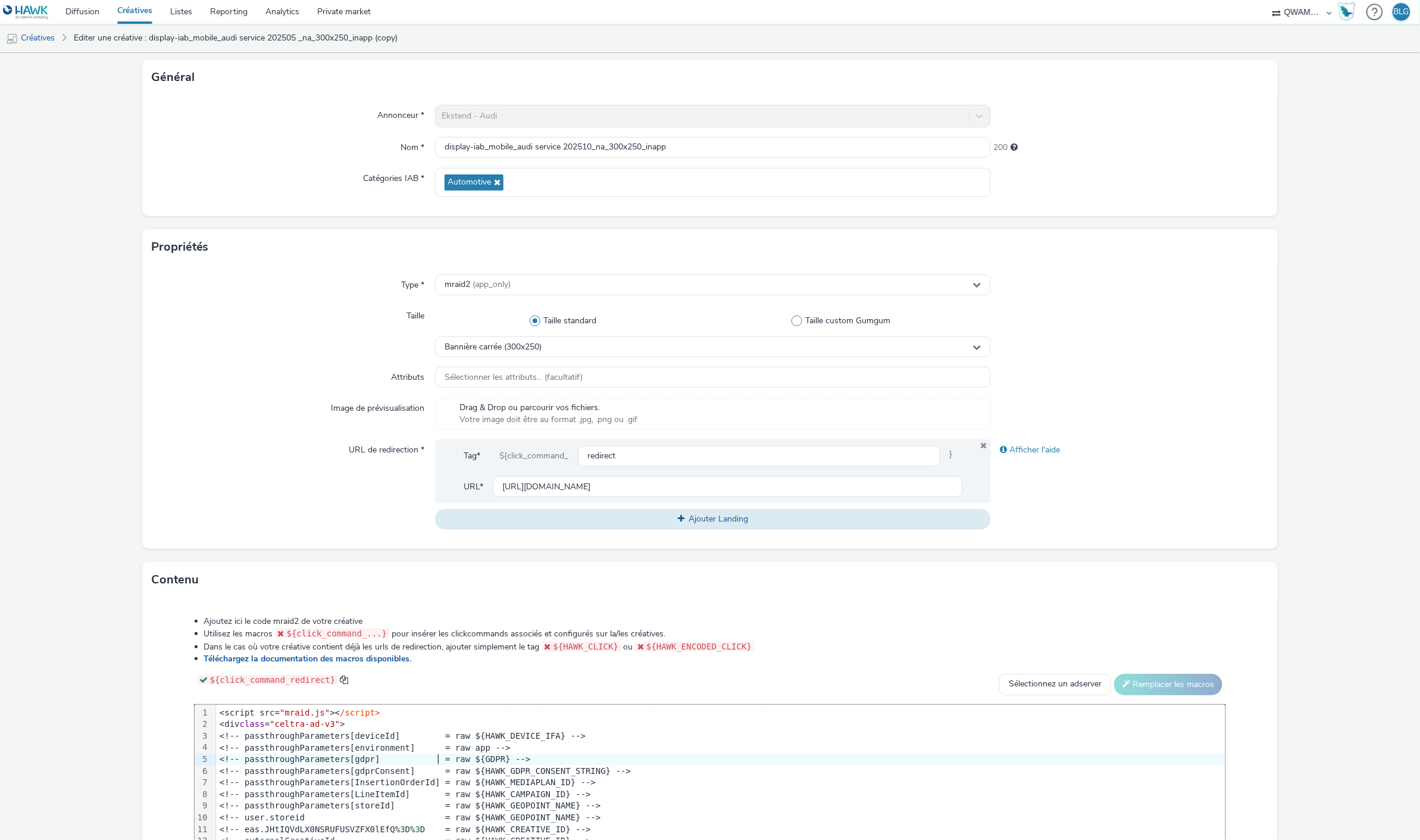
copy div "<script src= "mraid.js" >< /script> <div class = "celtra-ad-v3" > <!-- passthro…"
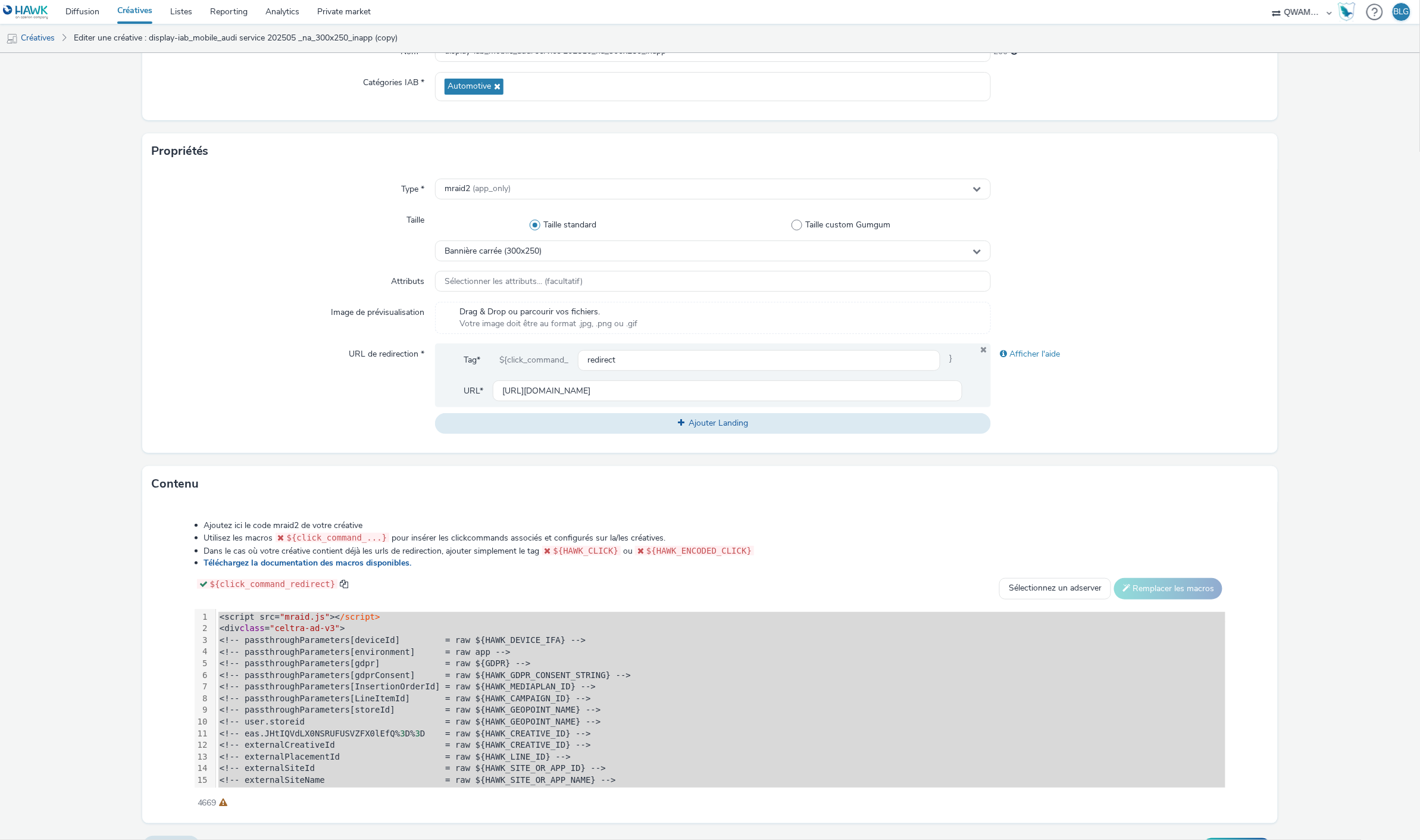
scroll to position [188, 0]
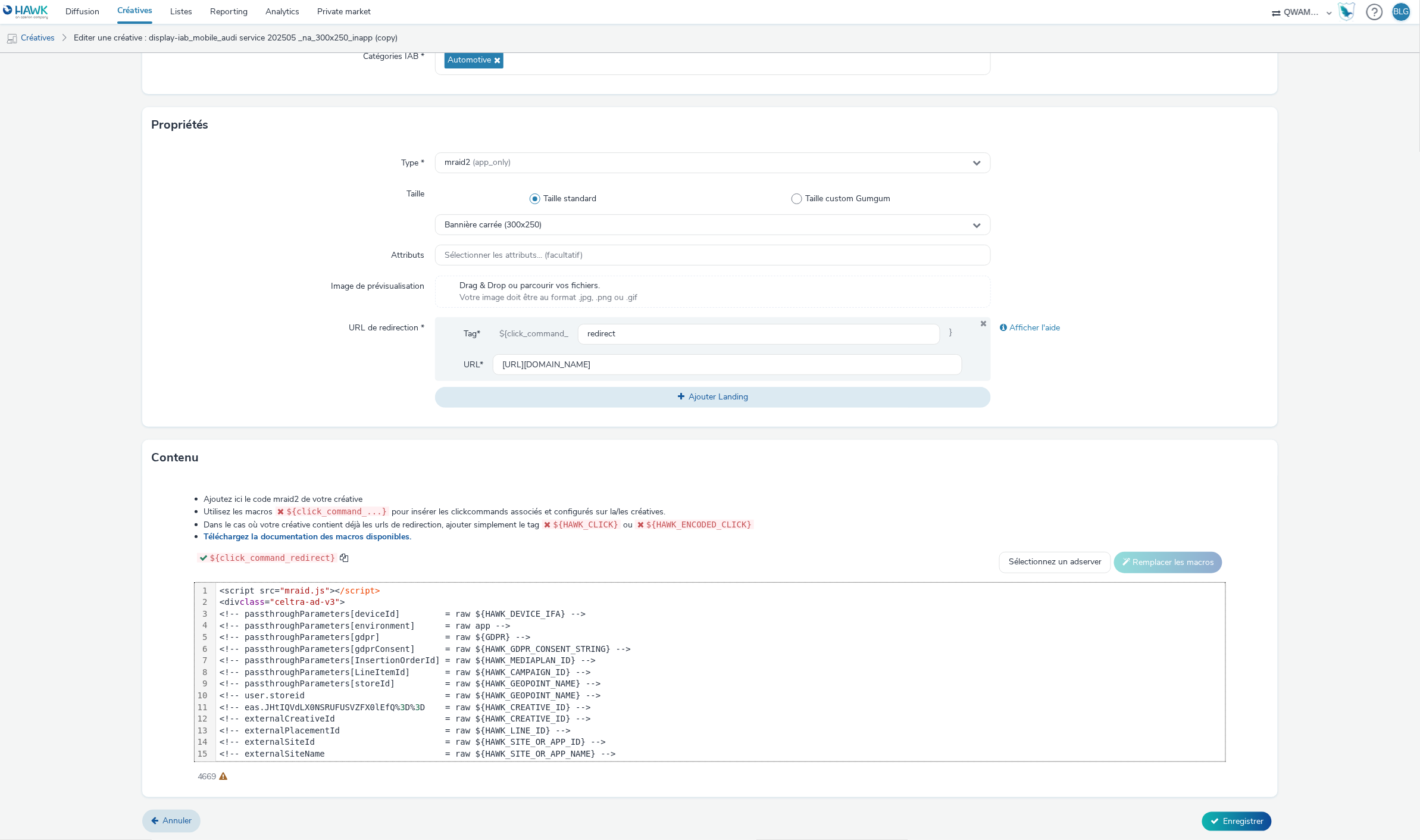
scroll to position [302, 0]
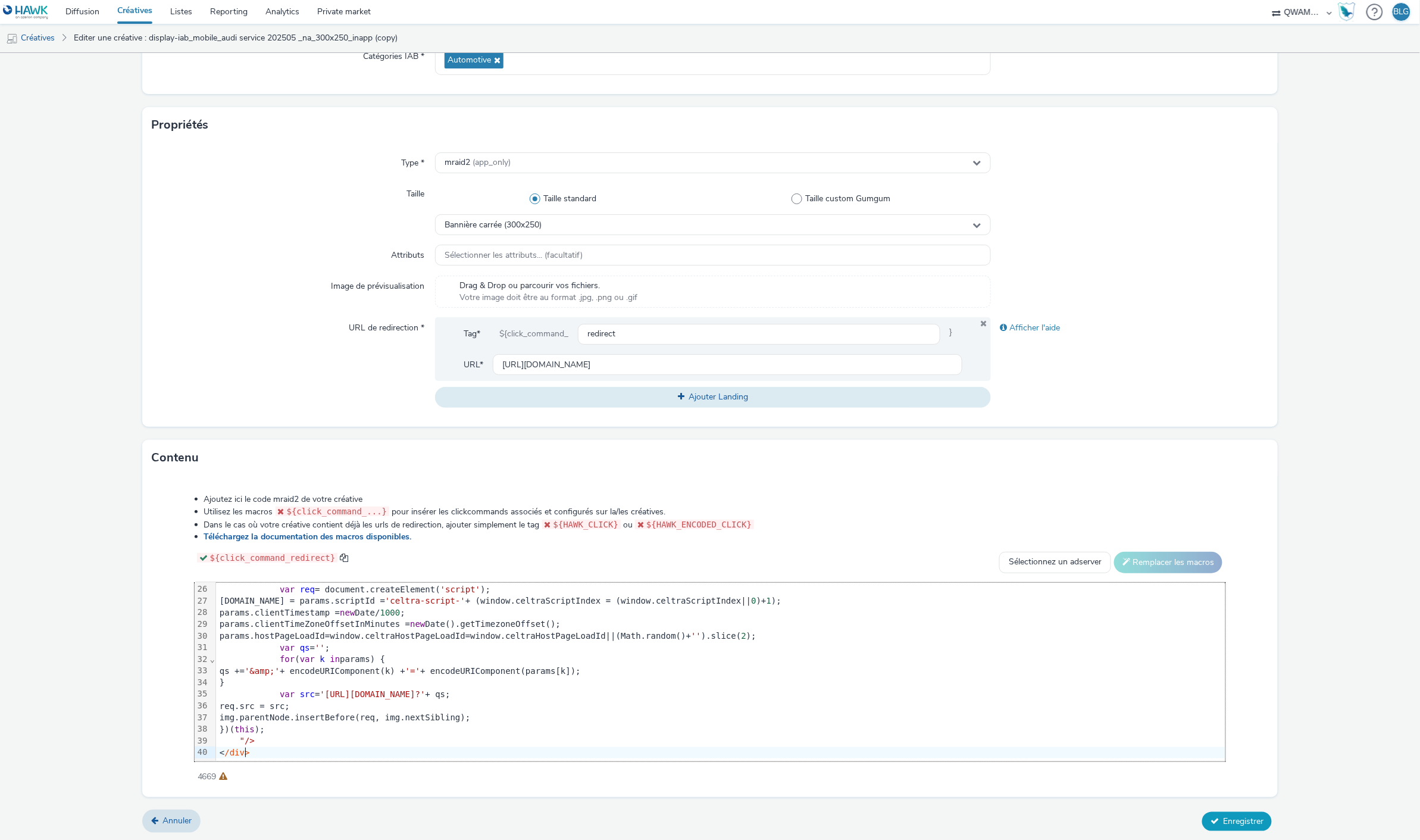
click at [1226, 822] on span "Enregistrer" at bounding box center [1244, 821] width 40 height 12
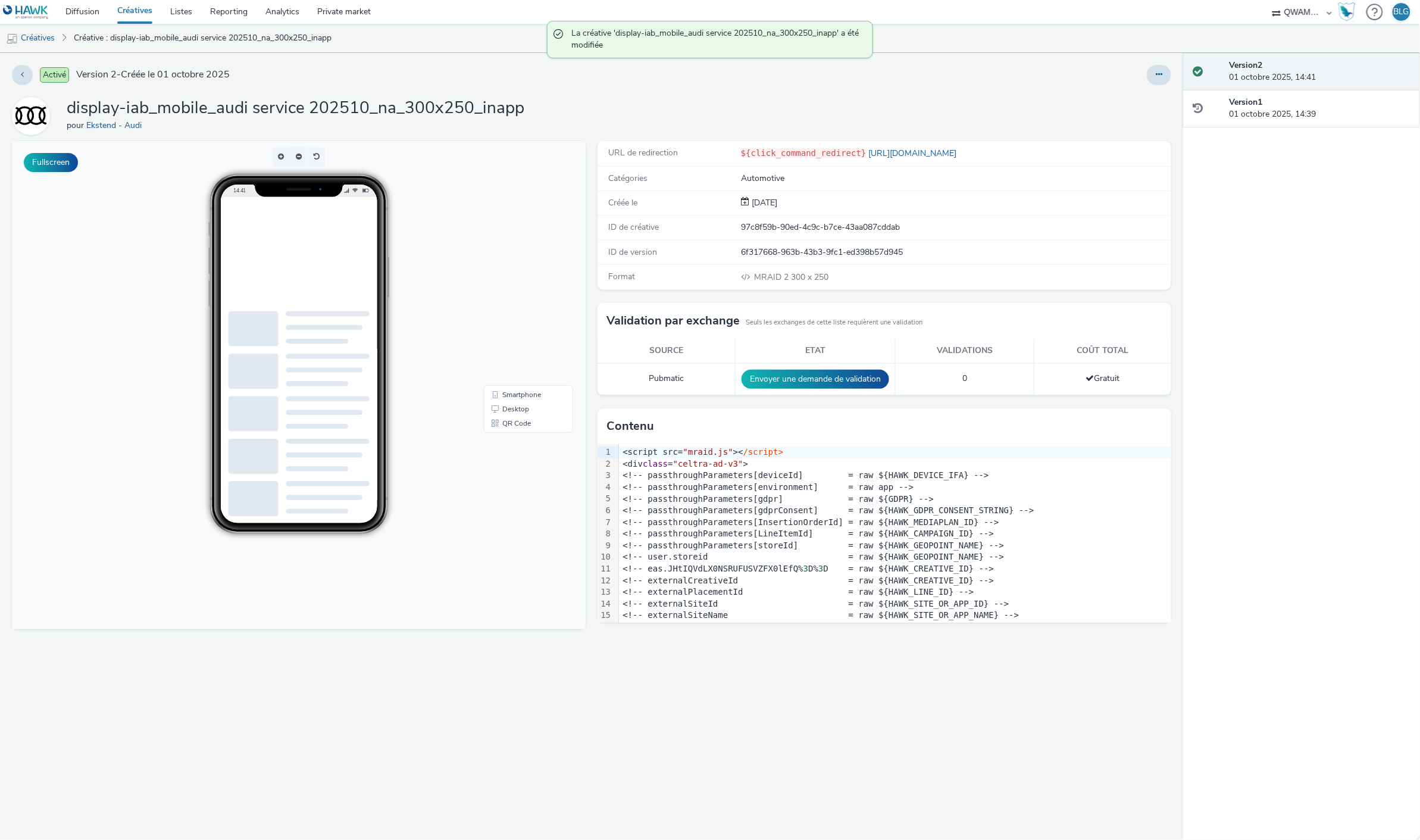
click at [150, 9] on link "Créatives" at bounding box center [134, 12] width 53 height 24
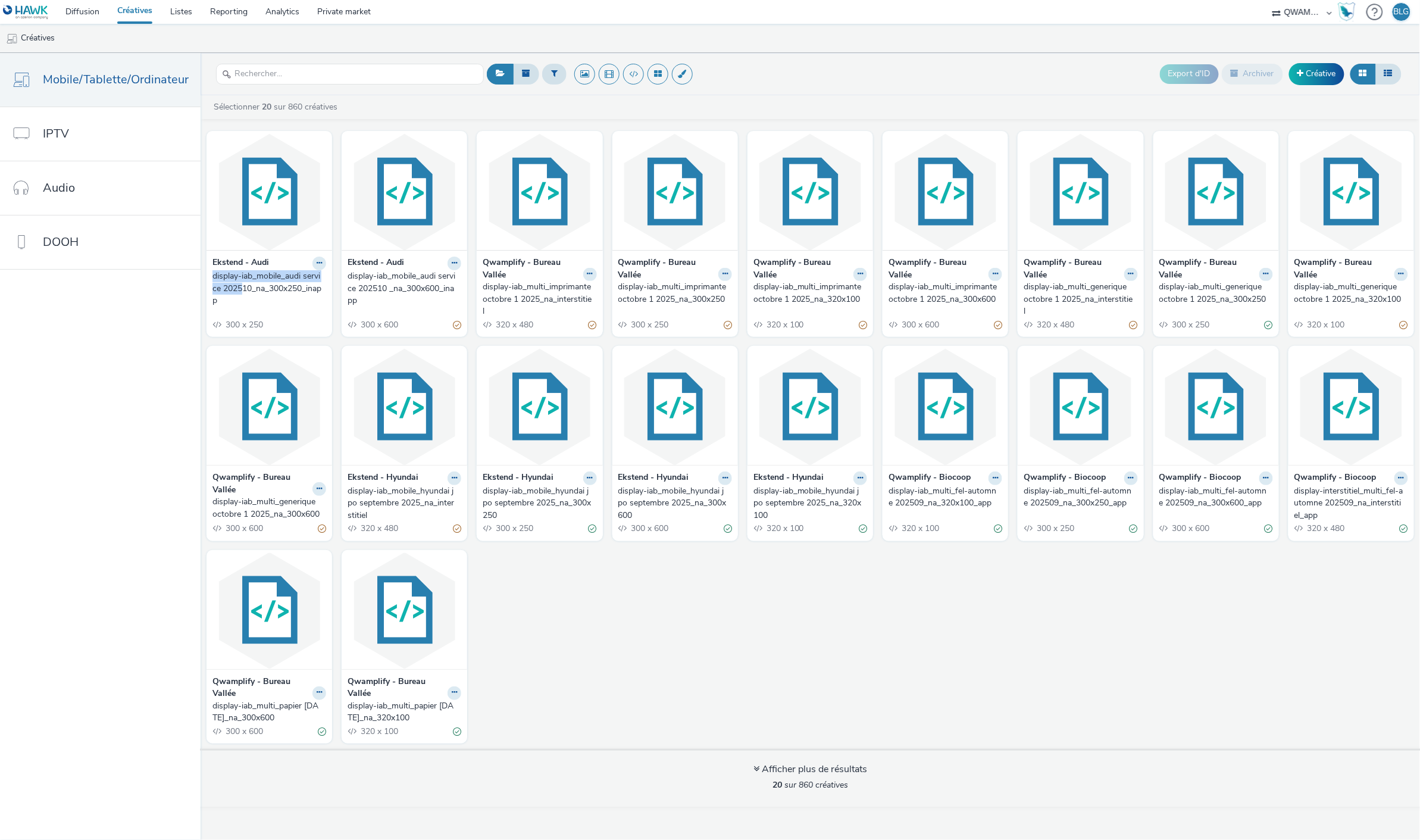
drag, startPoint x: 203, startPoint y: 275, endPoint x: 244, endPoint y: 293, distance: 44.8
click at [244, 293] on div "Ekstend - Audi display-iab_mobile_audi service 202510_na_300x250_inapp 300 x 250" at bounding box center [269, 294] width 126 height 87
copy div "display-iab_mobile_audi service 2025"
click at [291, 62] on div at bounding box center [350, 74] width 268 height 29
click at [298, 68] on input "text" at bounding box center [350, 74] width 268 height 21
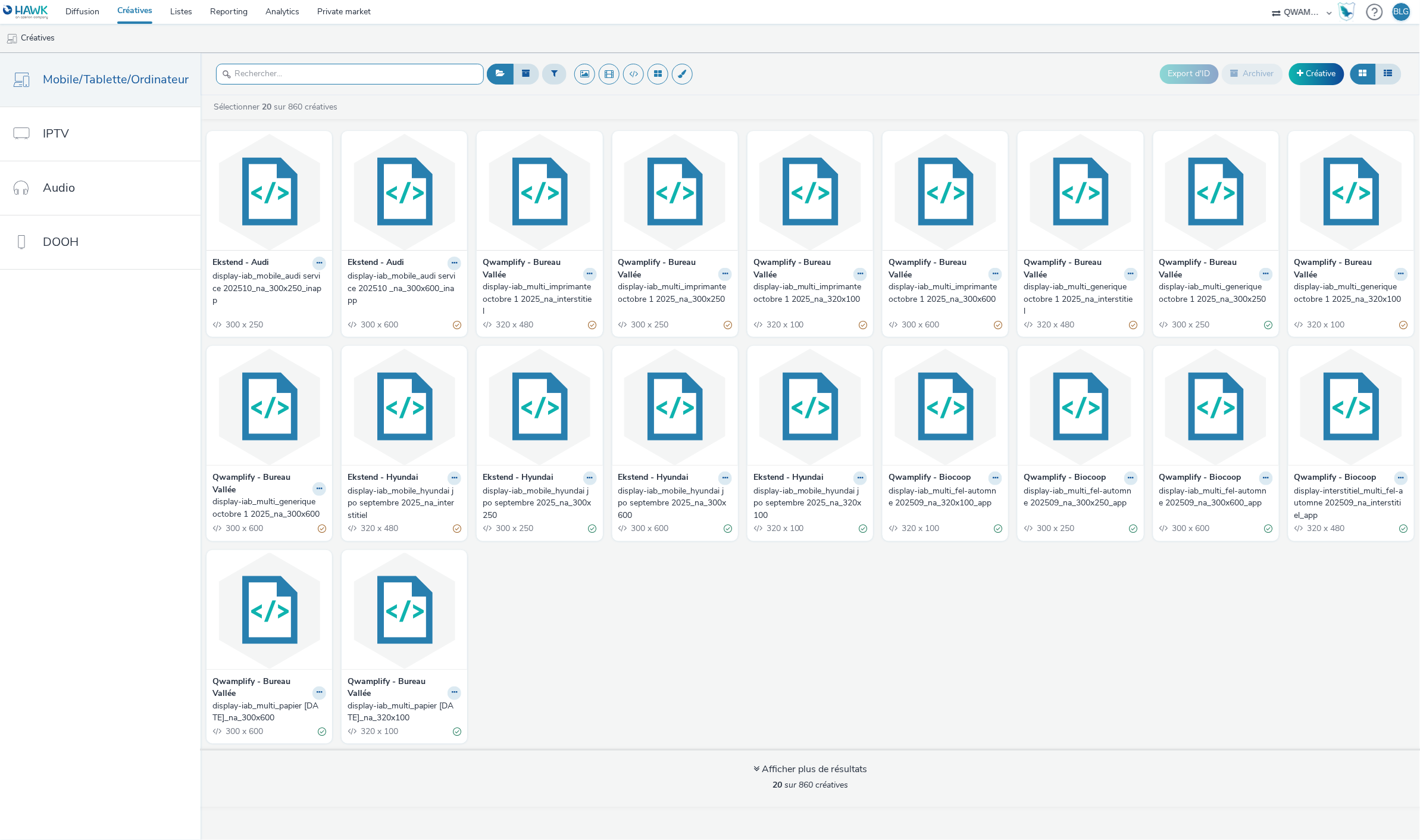
paste input "display-iab_mobile_audi service 2025"
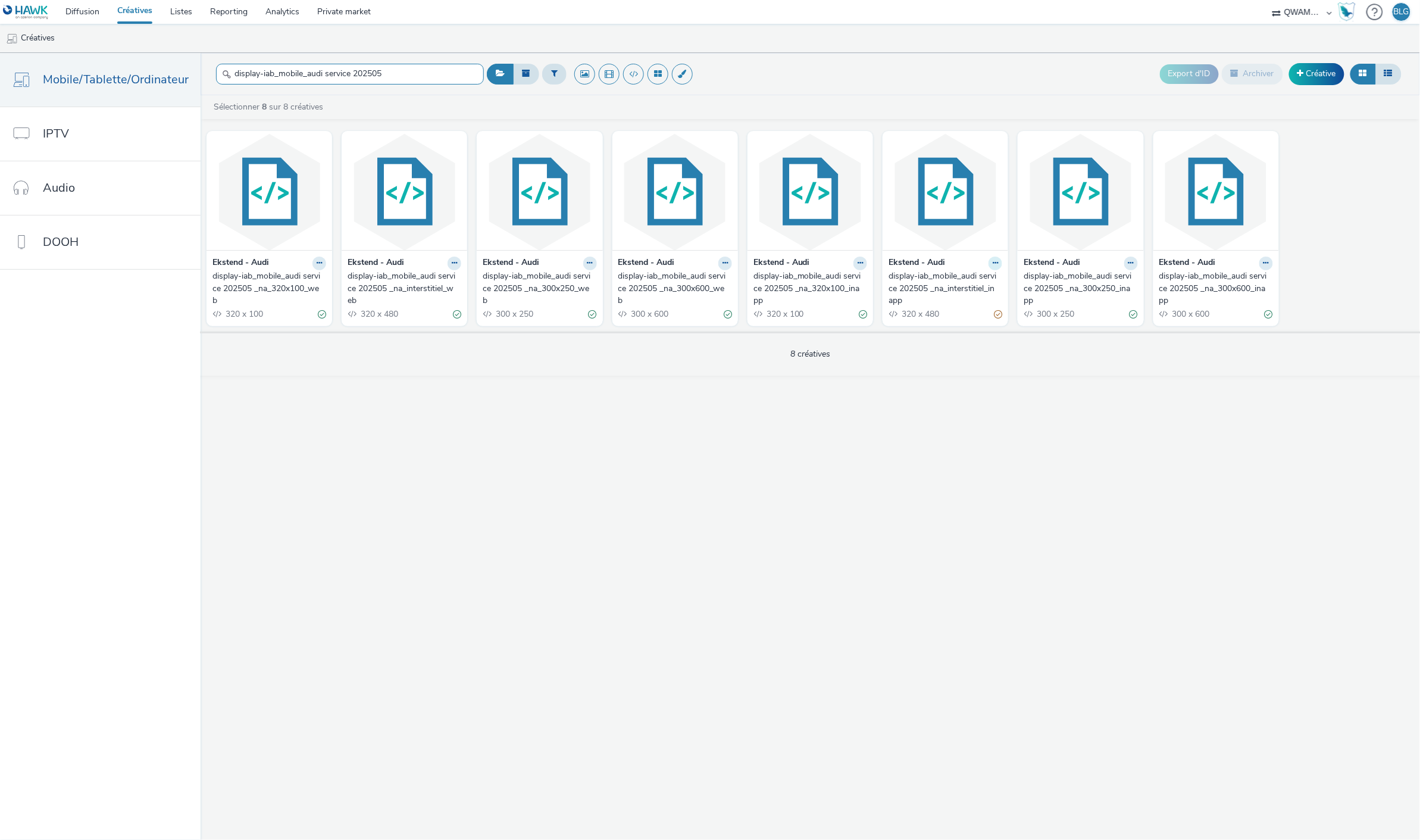
type input "display-iab_mobile_audi service 202505"
click at [993, 264] on icon at bounding box center [995, 263] width 5 height 7
click at [947, 305] on link "Dupliquer" at bounding box center [958, 308] width 89 height 24
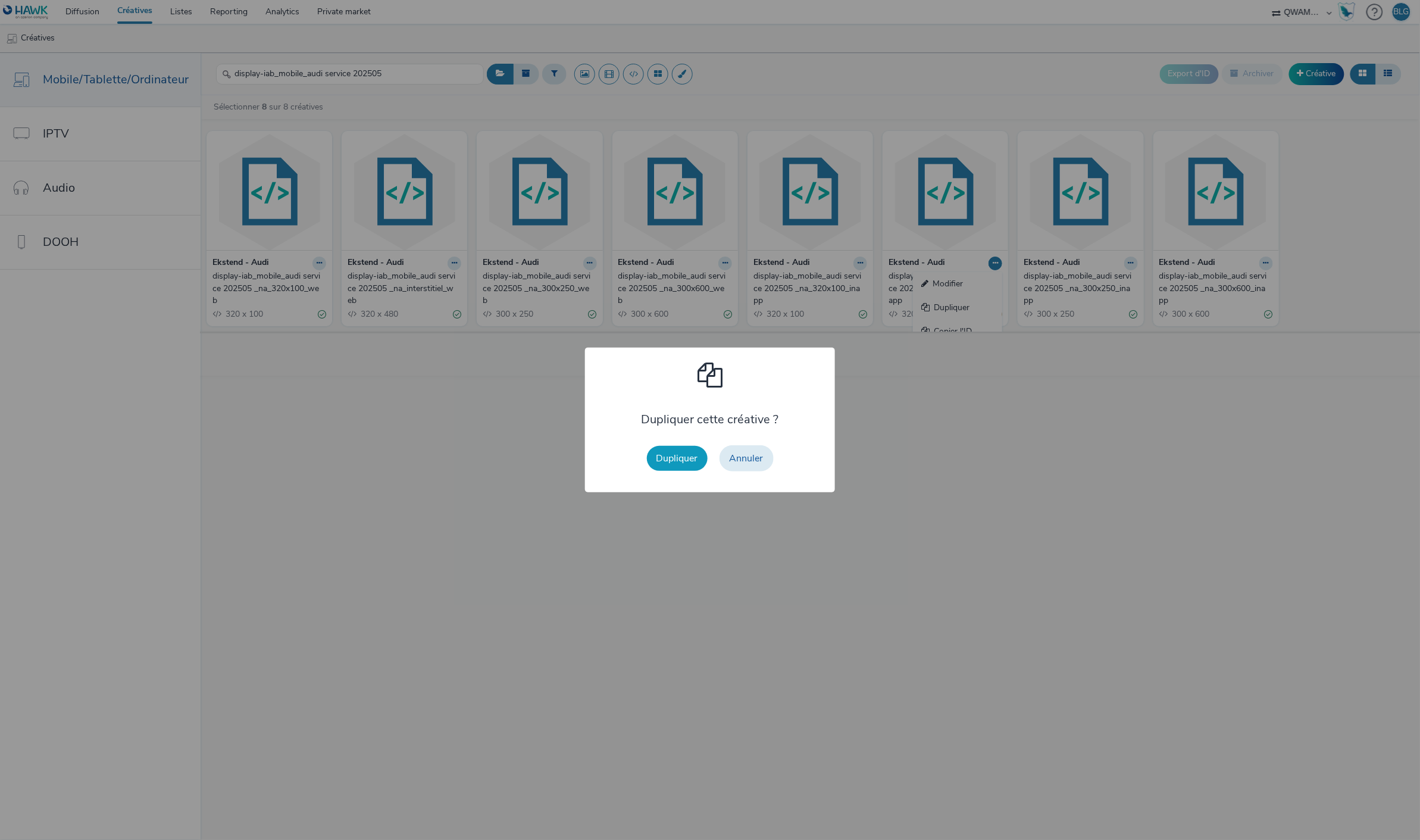
click at [687, 458] on button "Dupliquer" at bounding box center [677, 458] width 60 height 25
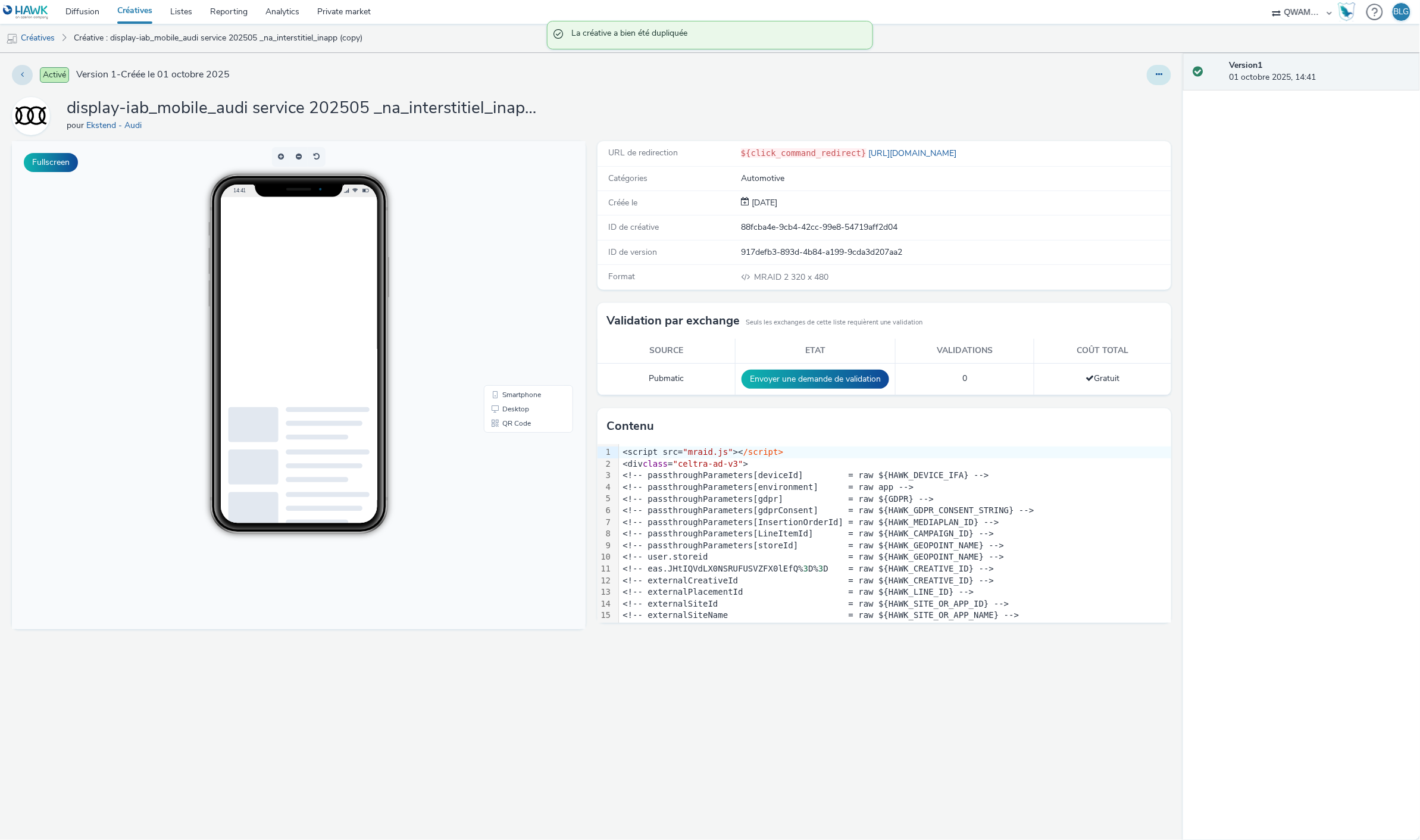
click at [1156, 84] on button at bounding box center [1159, 74] width 24 height 20
click at [1128, 98] on link "Modifier" at bounding box center [1127, 98] width 89 height 24
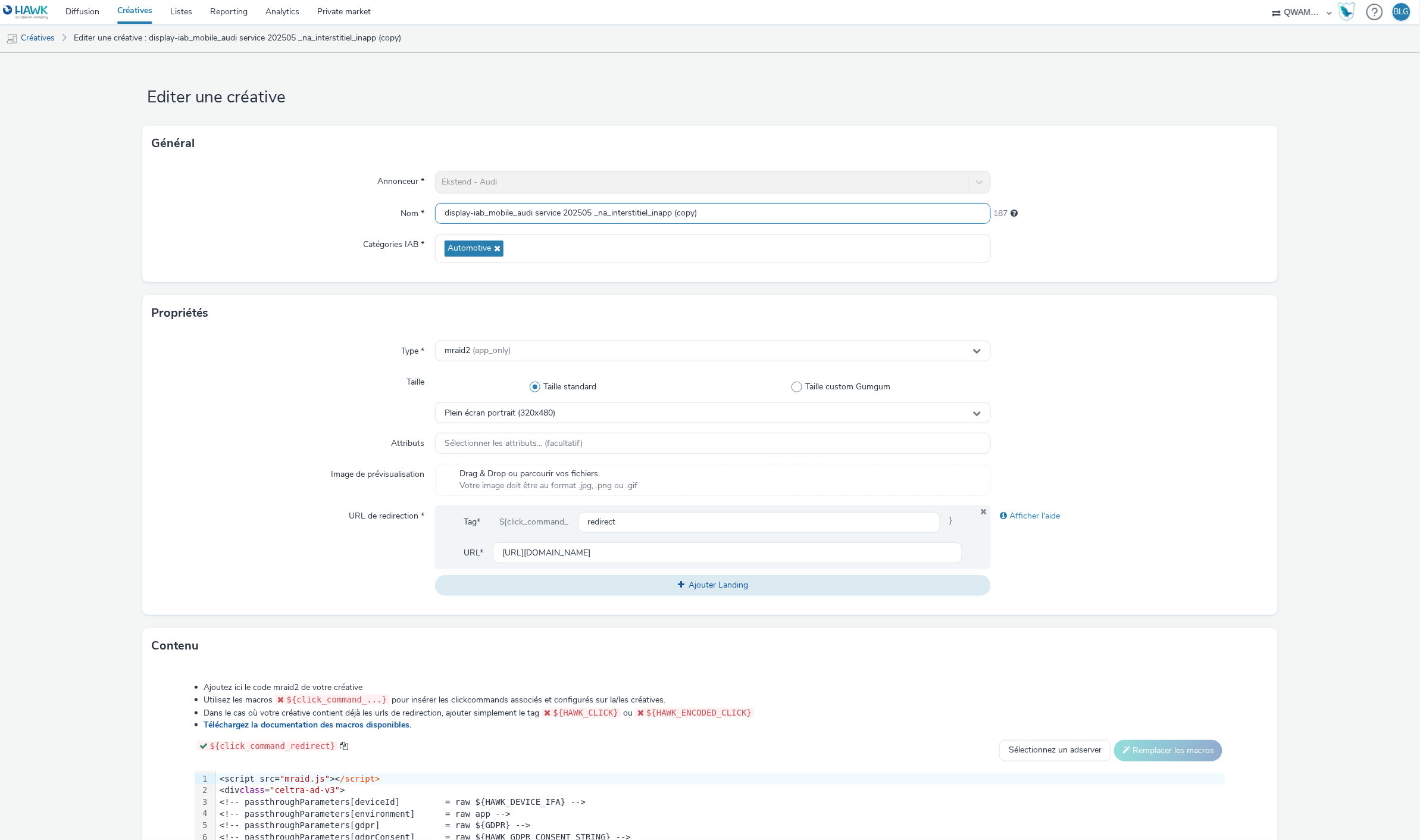
click at [593, 217] on input "display-iab_mobile_audi service 202505 _na_interstitiel_inapp (copy)" at bounding box center [713, 213] width 556 height 21
drag, startPoint x: 670, startPoint y: 216, endPoint x: 896, endPoint y: 239, distance: 227.2
click at [896, 239] on div "Annonceur * Ekstend - Audi Nom * display-iab_mobile_audi service 202510_na_inte…" at bounding box center [710, 222] width 1136 height 121
type input "display-iab_mobile_audi service 202510_na_interstitiel_inapp"
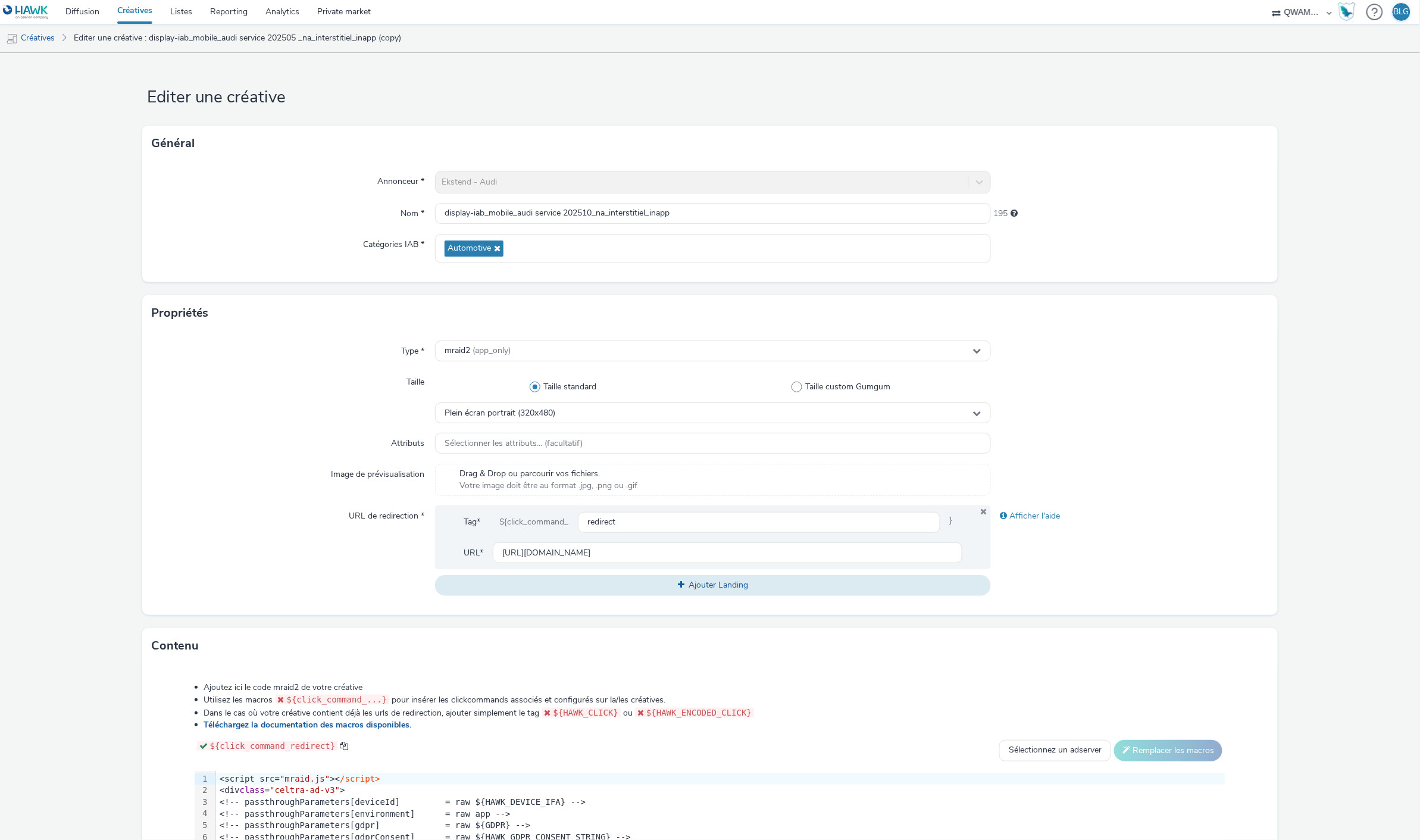
scroll to position [0, 0]
click at [1170, 393] on div at bounding box center [1129, 397] width 278 height 52
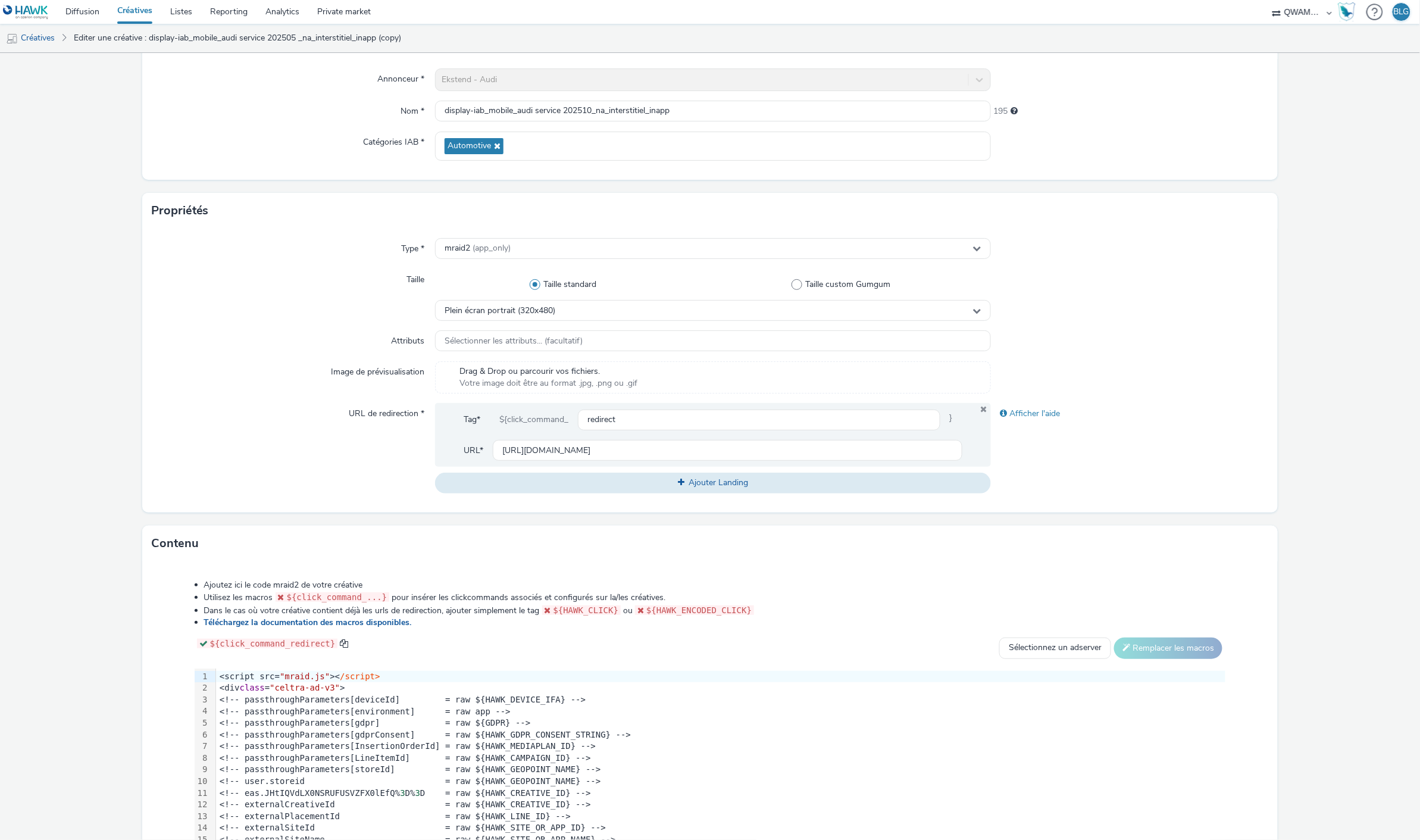
scroll to position [188, 0]
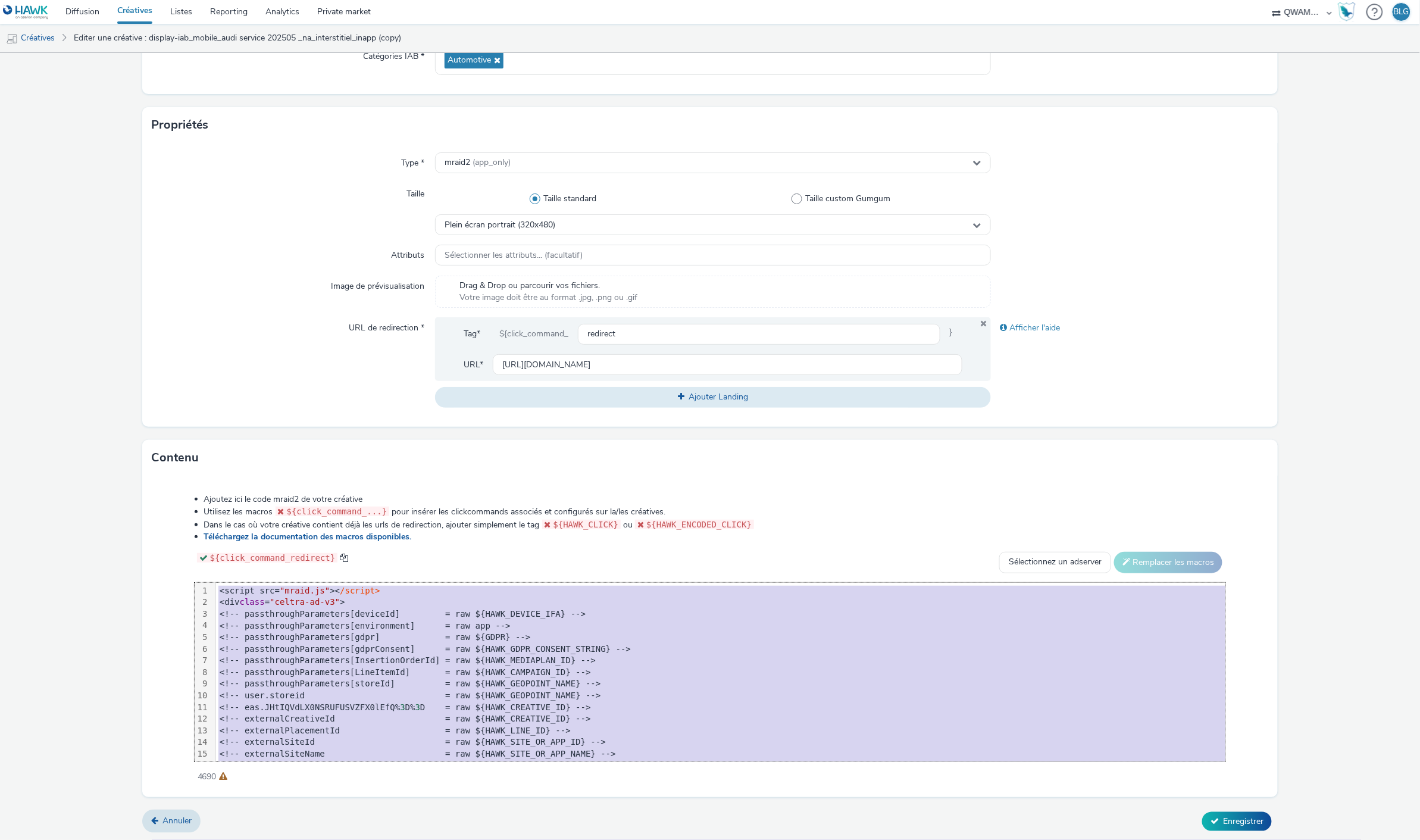
copy div "<script src= "mraid.js" >< /script> <div class = "celtra-ad-v3" > <!-- passthro…"
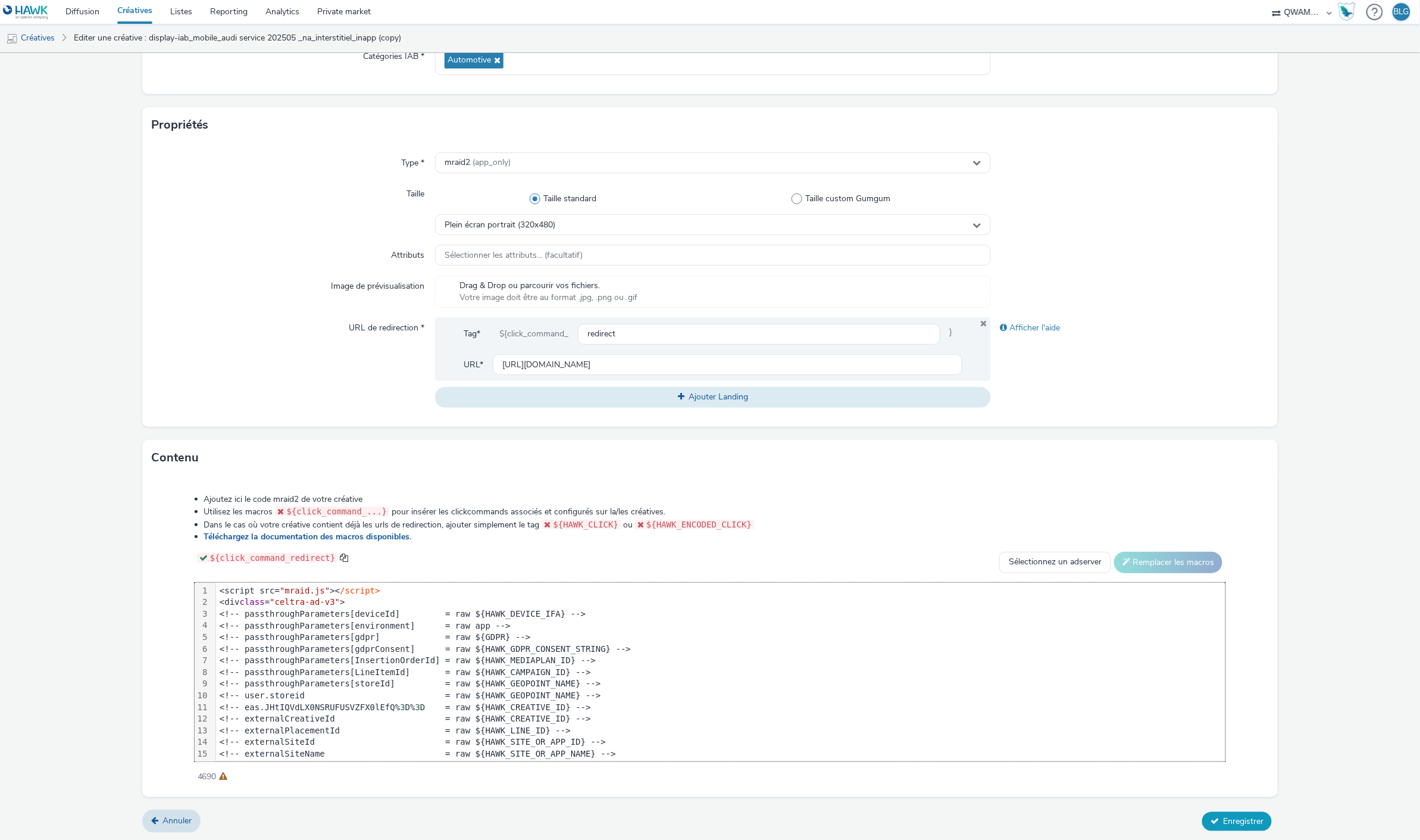
click at [1252, 819] on span "Enregistrer" at bounding box center [1244, 821] width 40 height 12
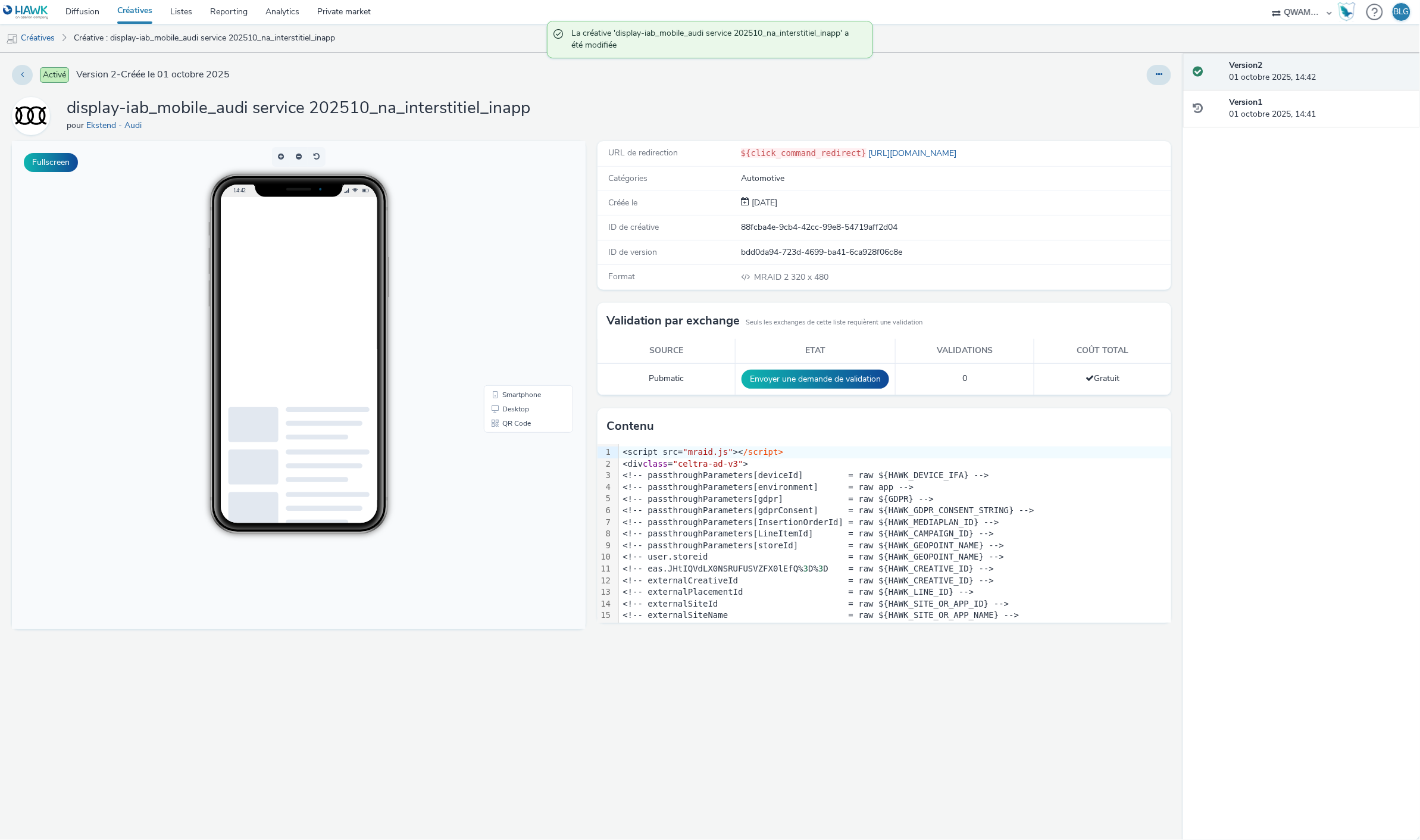
click at [129, 12] on link "Créatives" at bounding box center [134, 12] width 53 height 24
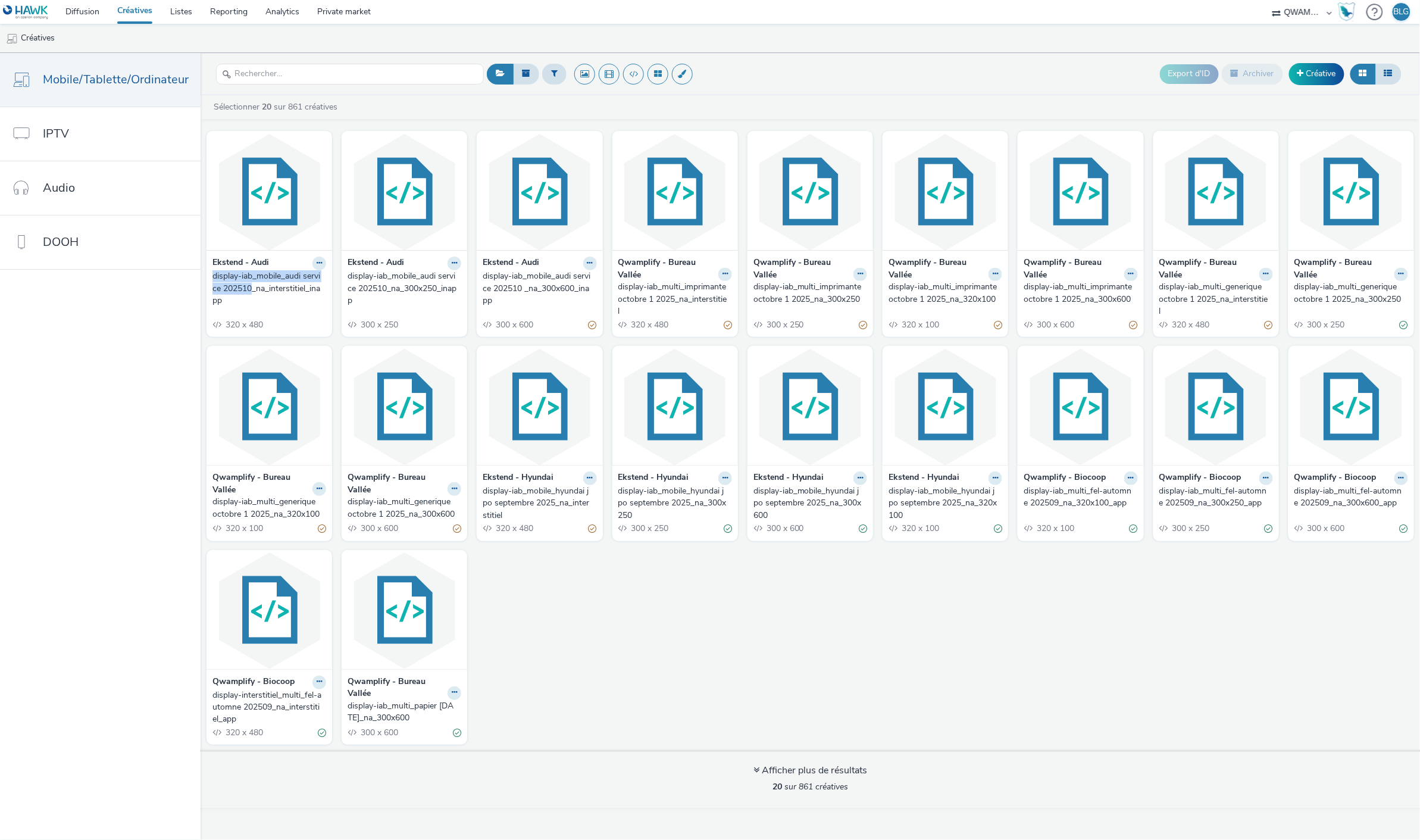
drag, startPoint x: 203, startPoint y: 278, endPoint x: 252, endPoint y: 288, distance: 50.0
click at [252, 288] on div "Ekstend - Audi display-iab_mobile_audi service 202510_na_interstitiel_inapp 320…" at bounding box center [269, 294] width 126 height 87
copy div "display-iab_mobile_audi service 202510"
click at [284, 68] on input "text" at bounding box center [350, 74] width 268 height 21
paste input "display-iab_mobile_audi service 202510"
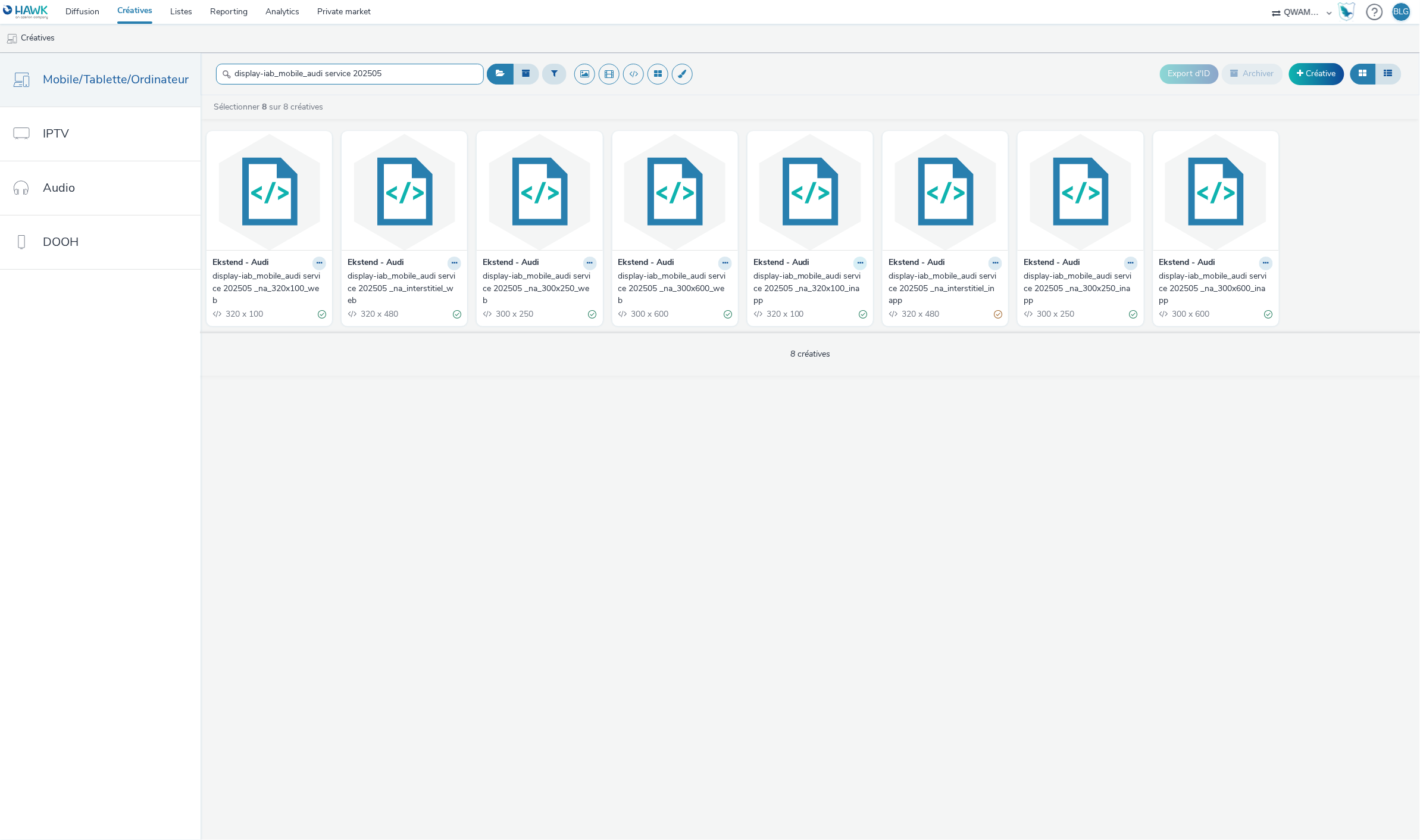
type input "display-iab_mobile_audi service 202505"
click at [861, 260] on icon at bounding box center [860, 263] width 5 height 7
click at [818, 308] on link "Dupliquer" at bounding box center [822, 308] width 89 height 24
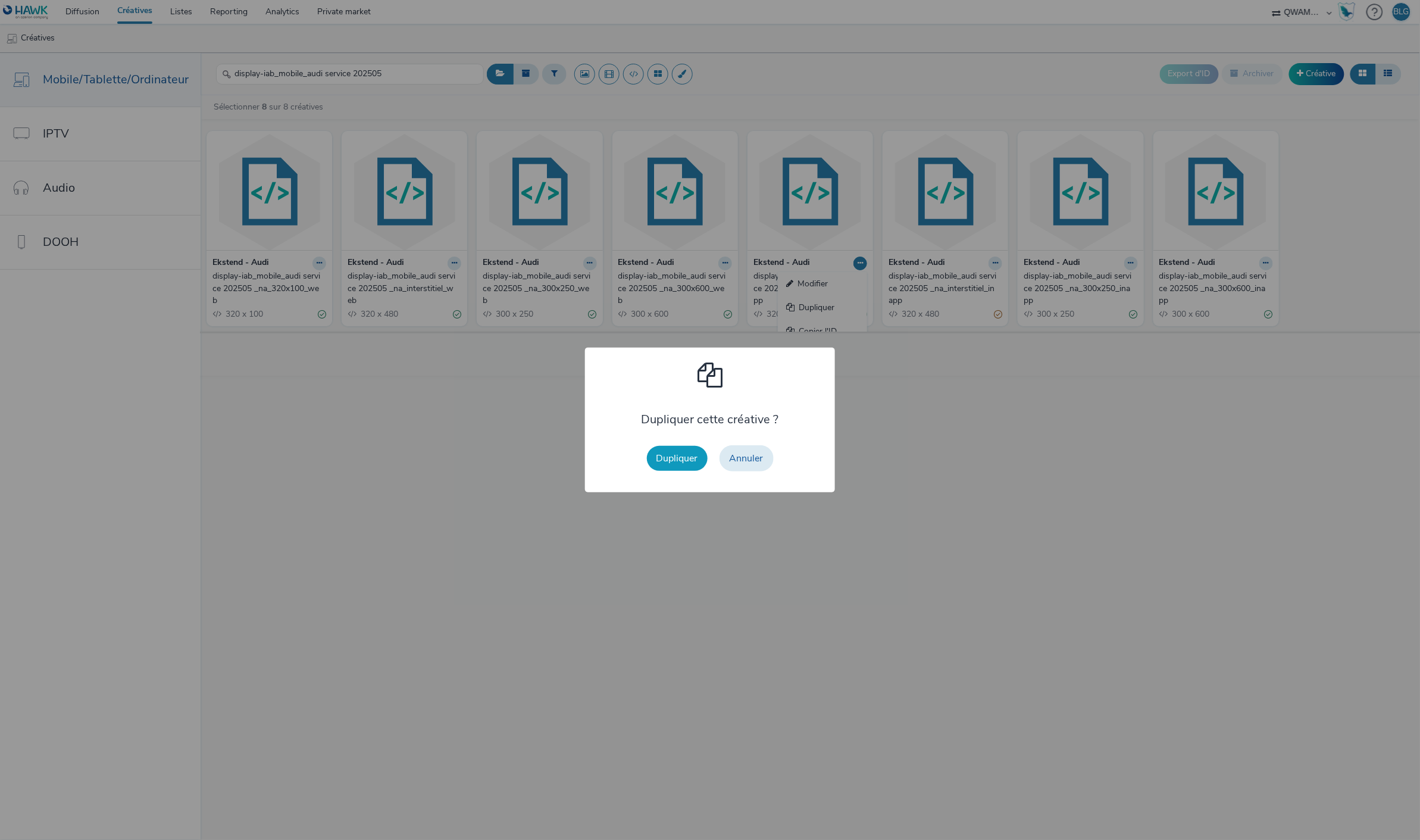
click at [690, 458] on button "Dupliquer" at bounding box center [677, 458] width 60 height 25
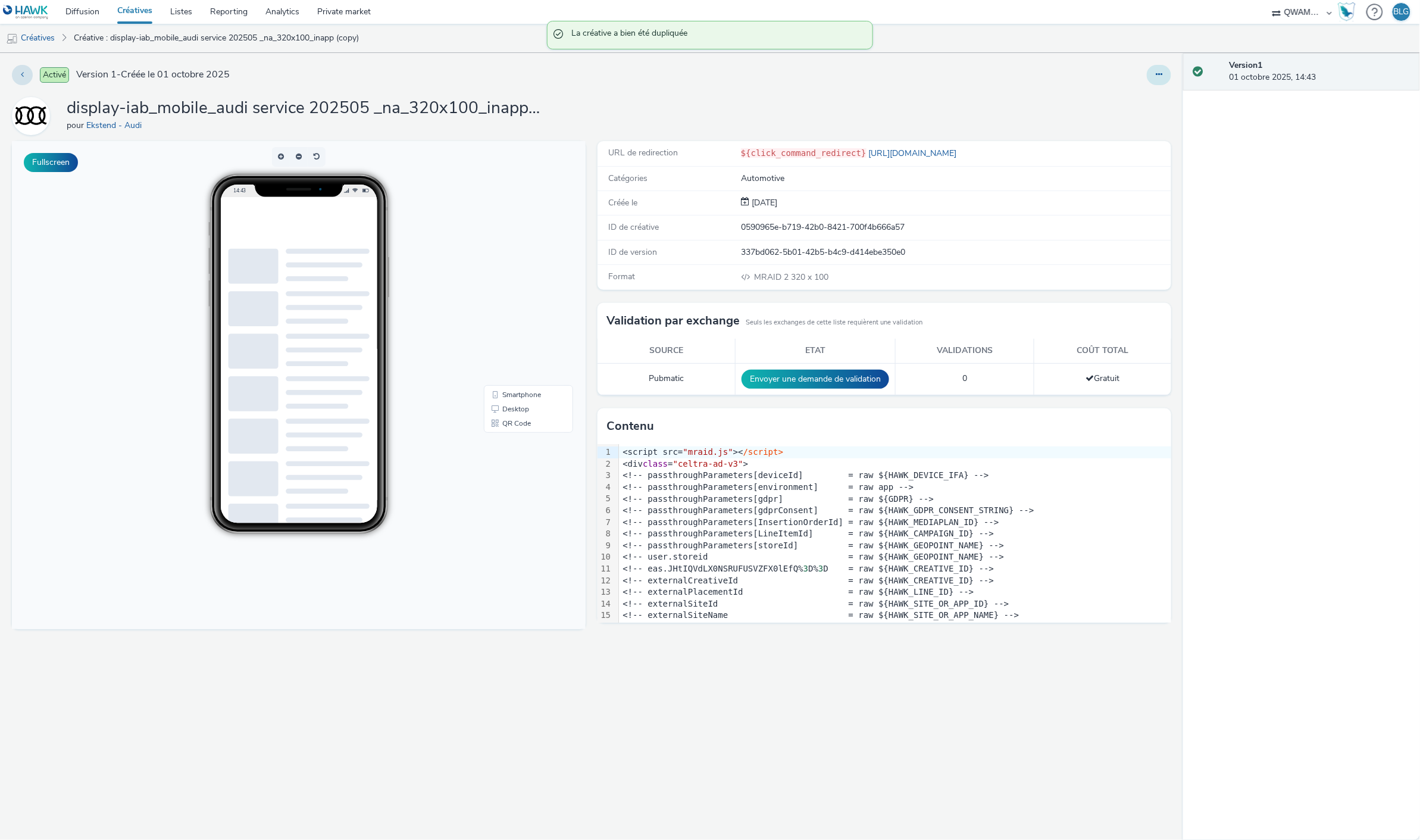
click at [1156, 76] on icon at bounding box center [1159, 74] width 7 height 9
click at [1130, 92] on link "Modifier" at bounding box center [1127, 98] width 89 height 24
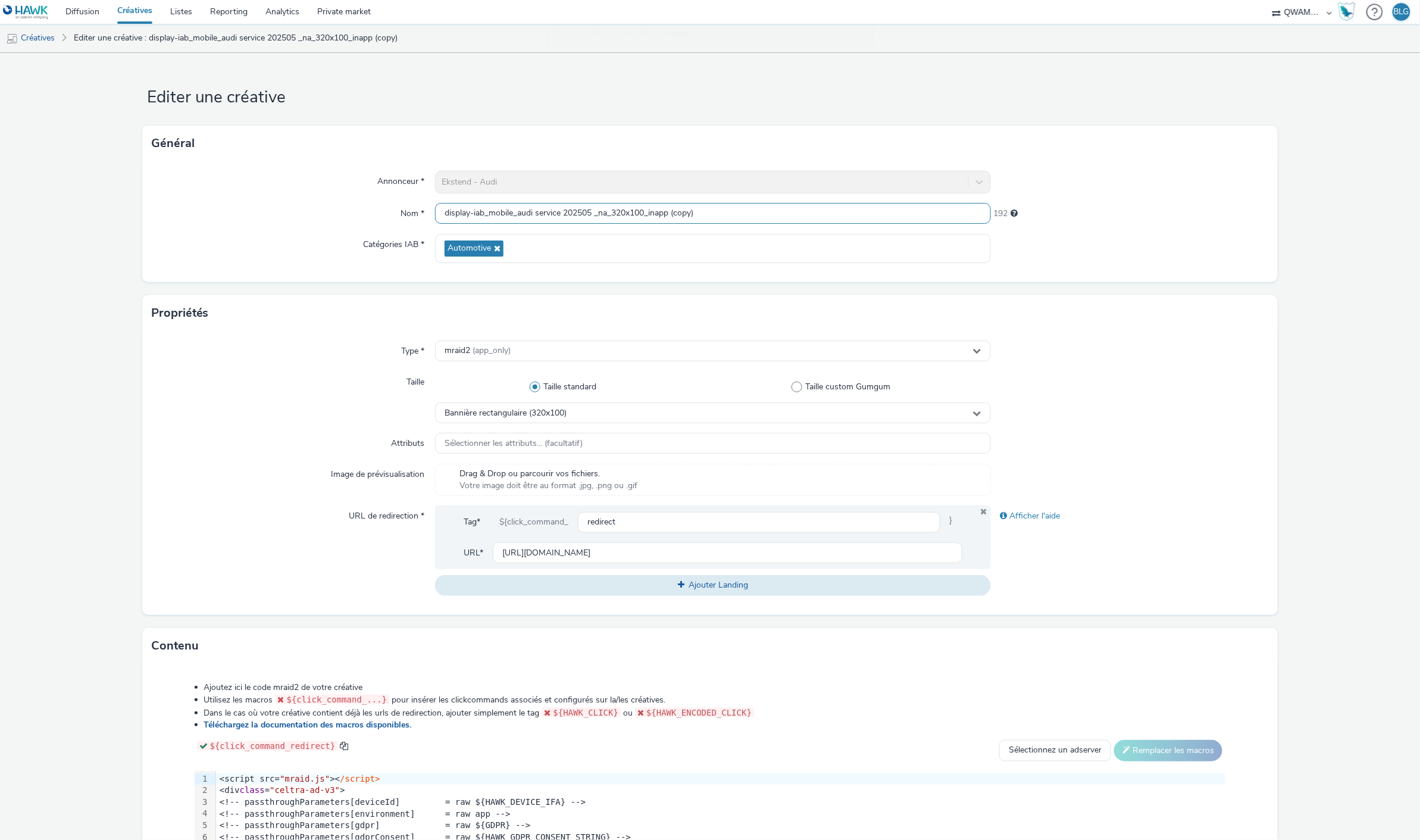
click at [705, 222] on input "display-iab_mobile_audi service 202505 _na_320x100_inapp (copy)" at bounding box center [713, 213] width 556 height 21
click at [594, 213] on input "display-iab_mobile_audi service 202505 _na_320x100_inapp" at bounding box center [713, 213] width 556 height 21
type input "display-iab_mobile_audi service 202510_na_320x100_inapp"
click at [144, 408] on div "Type * mraid2 (app_only) Taille Taille standard Taille custom Gumgum Bannière r…" at bounding box center [710, 472] width 1136 height 284
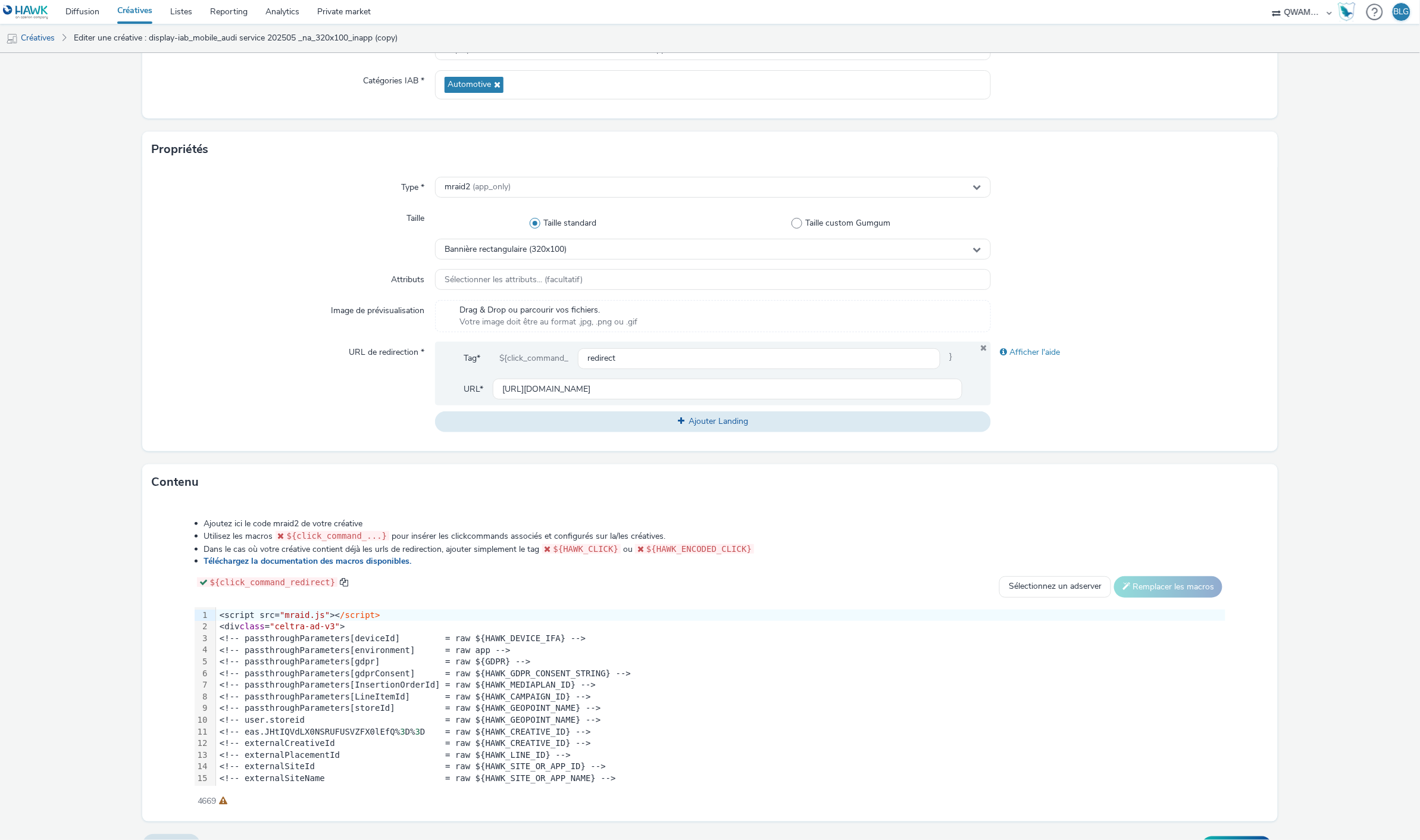
scroll to position [188, 0]
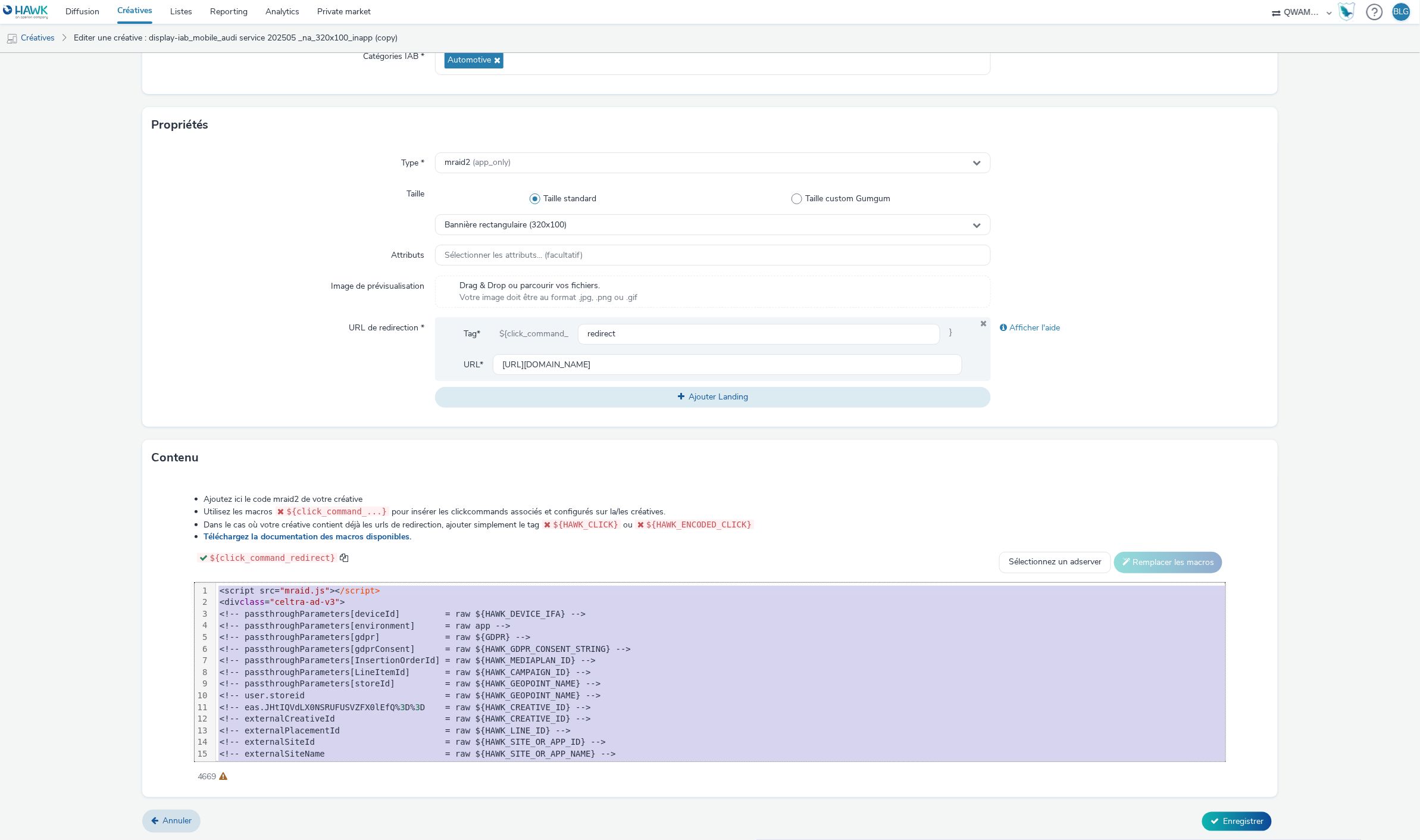
copy div "<script src= "mraid.js" >< /script> <div class = "celtra-ad-v3" > <!-- passthro…"
click at [216, 236] on div "Type * mraid2 (app_only) Taille Taille standard Taille custom Gumgum Bannière r…" at bounding box center [710, 284] width 1136 height 284
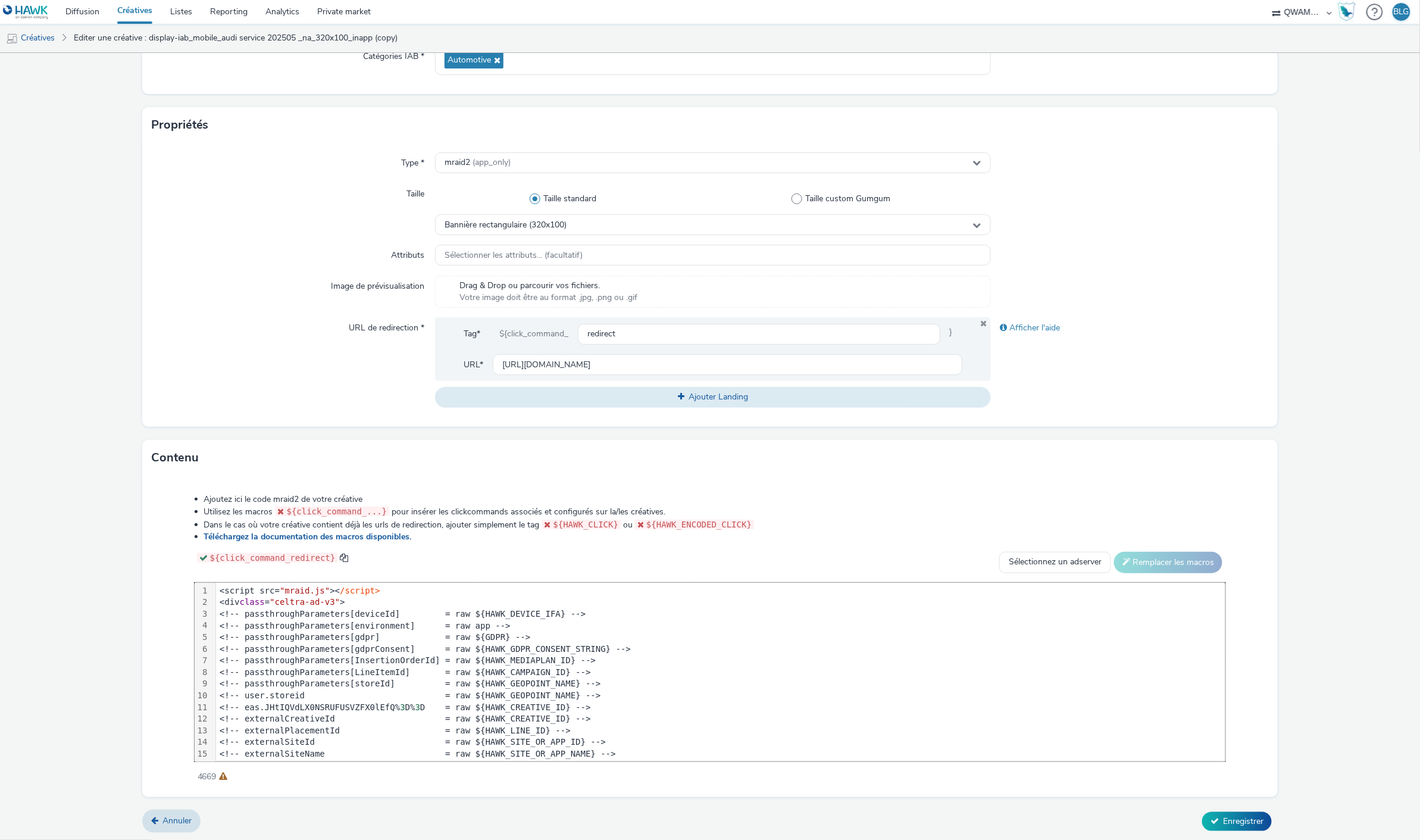
scroll to position [302, 0]
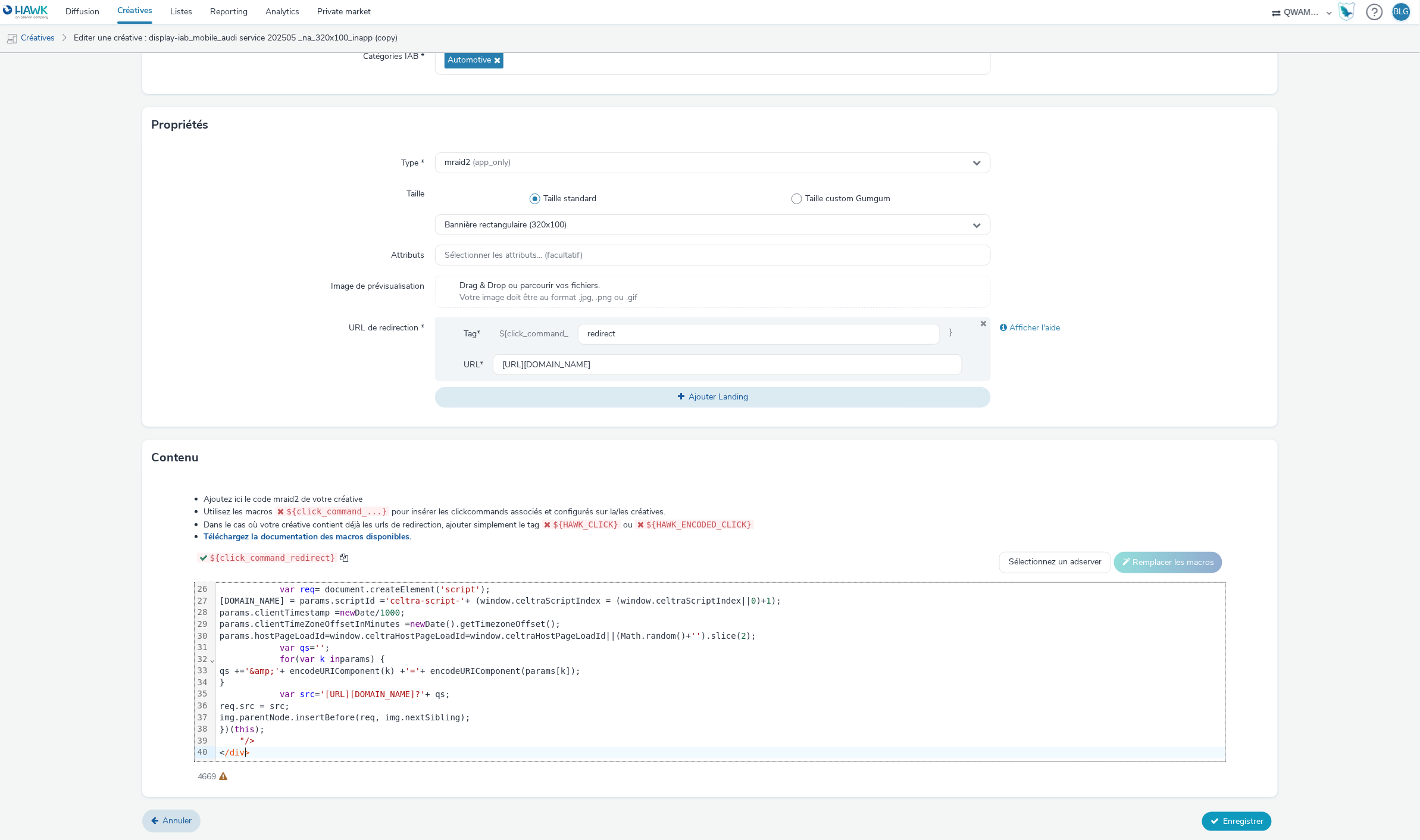
click at [1223, 820] on span "Enregistrer" at bounding box center [1244, 821] width 40 height 12
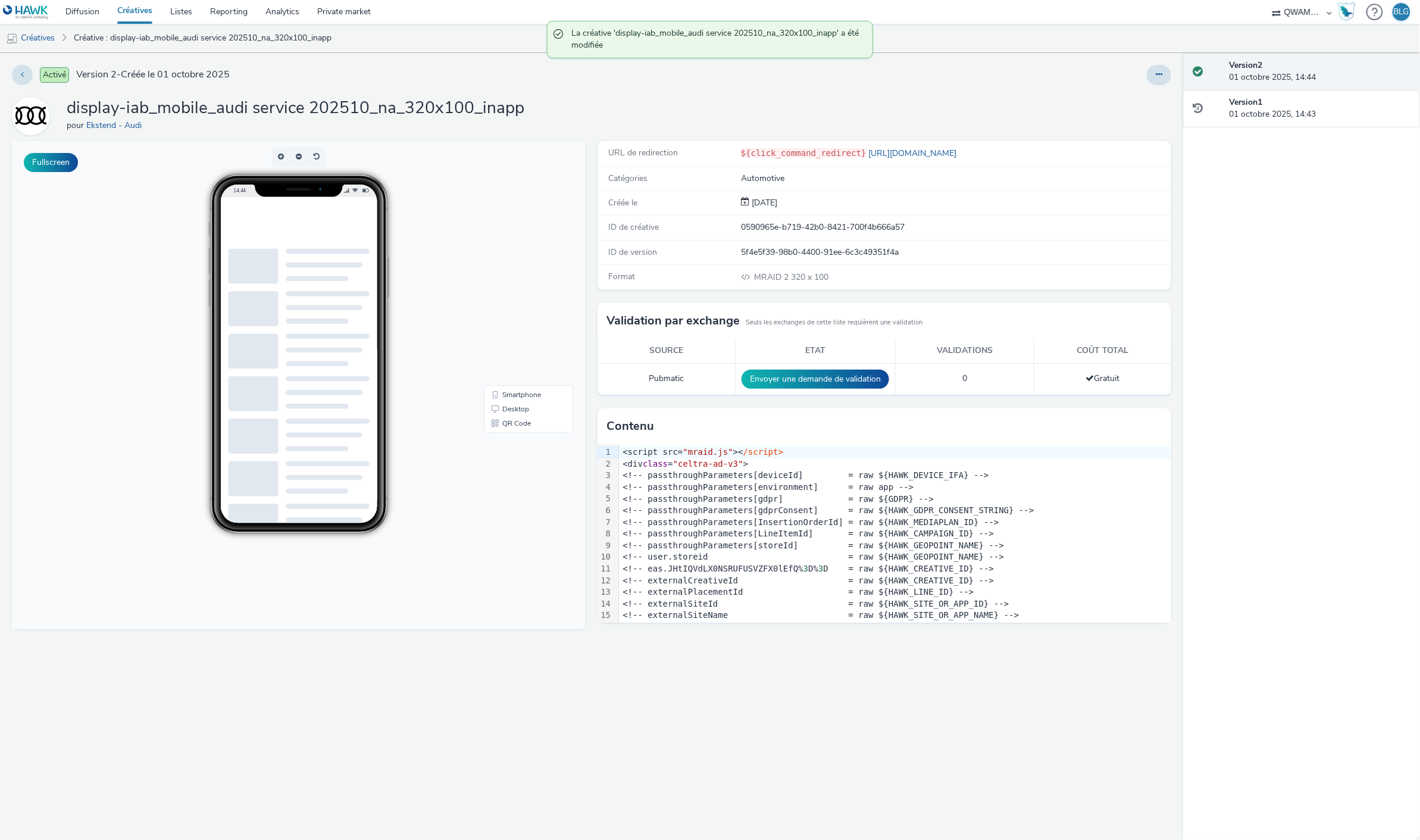
click at [140, 5] on link "Créatives" at bounding box center [134, 12] width 53 height 24
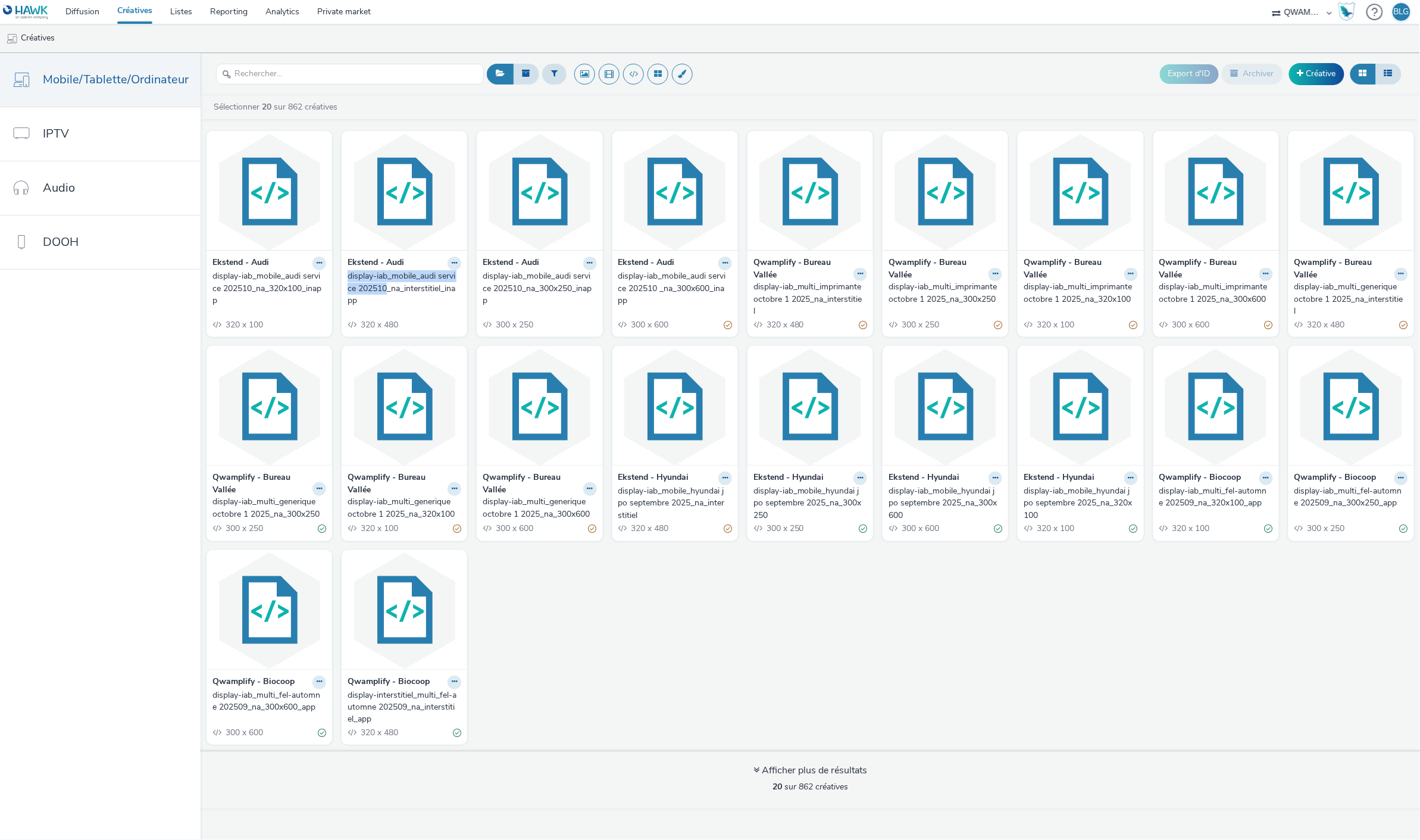
drag, startPoint x: 342, startPoint y: 276, endPoint x: 385, endPoint y: 289, distance: 44.9
copy div "display-iab_mobile_audi service 202510"
click at [256, 67] on input "text" at bounding box center [350, 74] width 268 height 21
paste input "display-iab_mobile_audi service 202510"
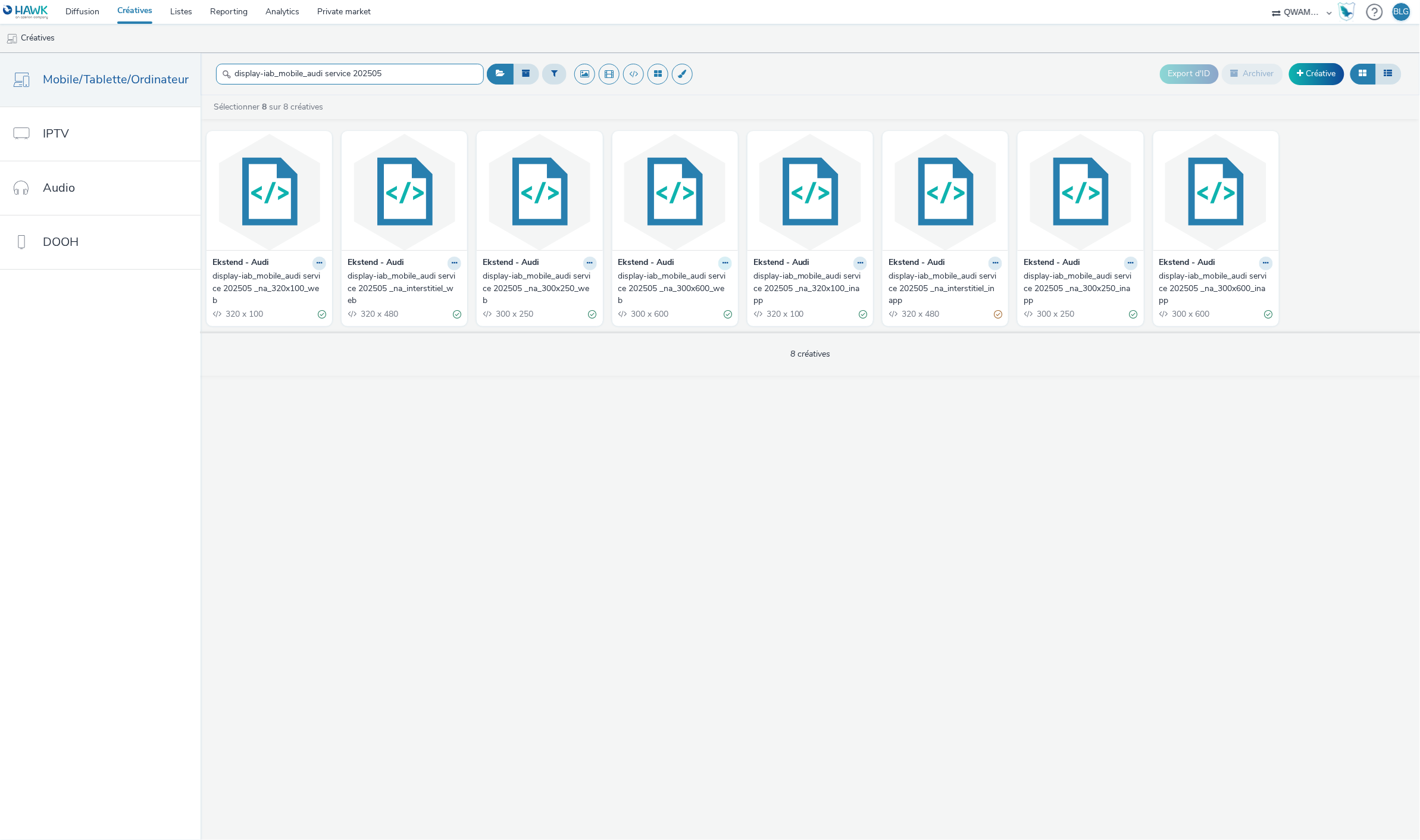
type input "display-iab_mobile_audi service 202505"
click at [719, 263] on button at bounding box center [725, 263] width 13 height 13
click at [680, 305] on link "Dupliquer" at bounding box center [687, 308] width 89 height 24
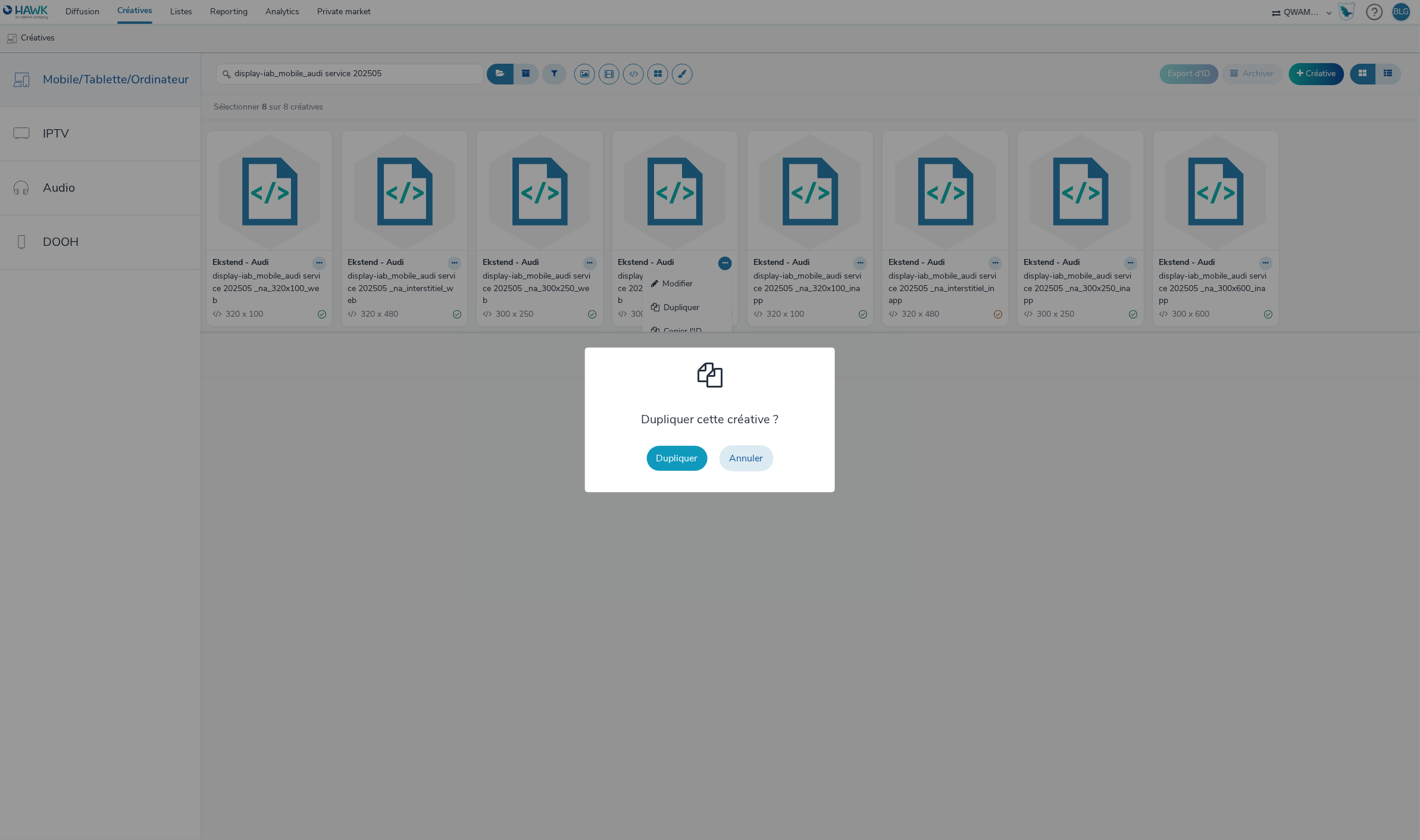
click at [670, 456] on button "Dupliquer" at bounding box center [677, 458] width 60 height 25
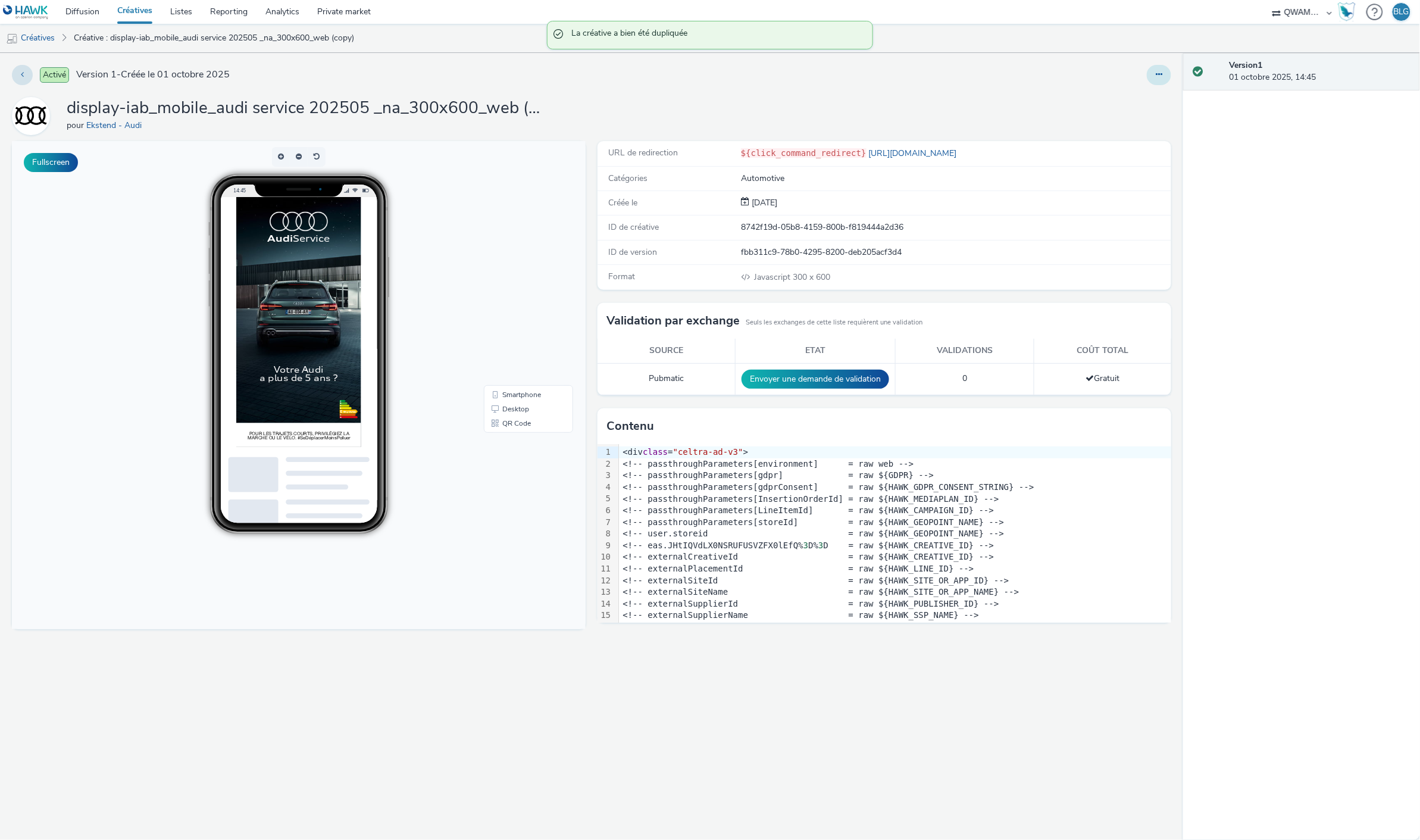
click at [1162, 74] on icon at bounding box center [1159, 74] width 7 height 9
click at [1150, 89] on link "Modifier" at bounding box center [1127, 98] width 89 height 24
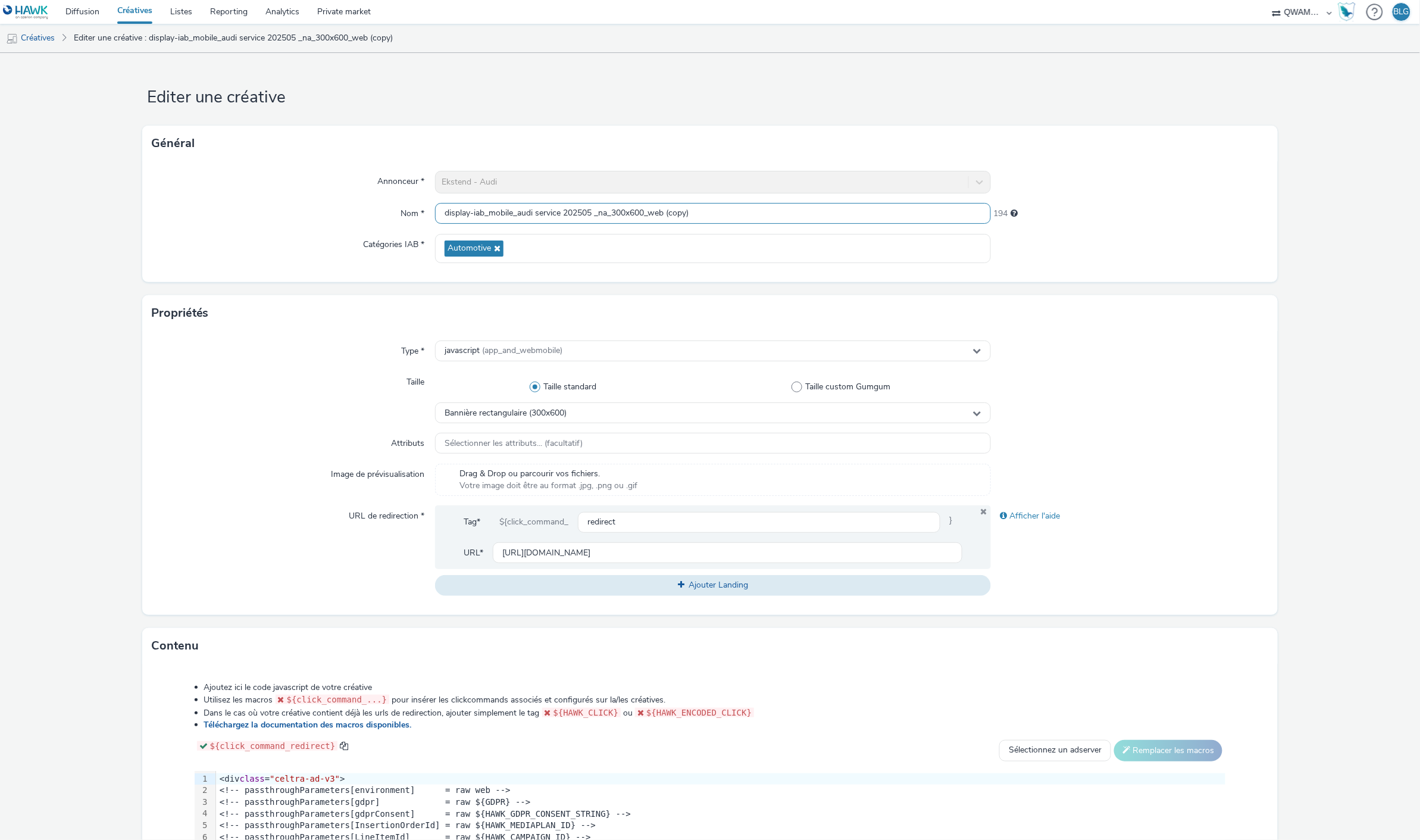
click at [593, 215] on input "display-iab_mobile_audi service 202505 _na_300x600_web (copy)" at bounding box center [713, 213] width 556 height 21
drag, startPoint x: 667, startPoint y: 211, endPoint x: 728, endPoint y: 211, distance: 61.0
click at [728, 211] on input "display-iab_mobile_audi service 202510_na_300x600_web (copy)" at bounding box center [713, 213] width 556 height 21
type input "display-iab_mobile_audi service 202510_na_300x600_web"
click at [212, 425] on div "Type * javascript (app_and_webmobile) Taille Taille standard Taille custom Gumg…" at bounding box center [710, 472] width 1136 height 284
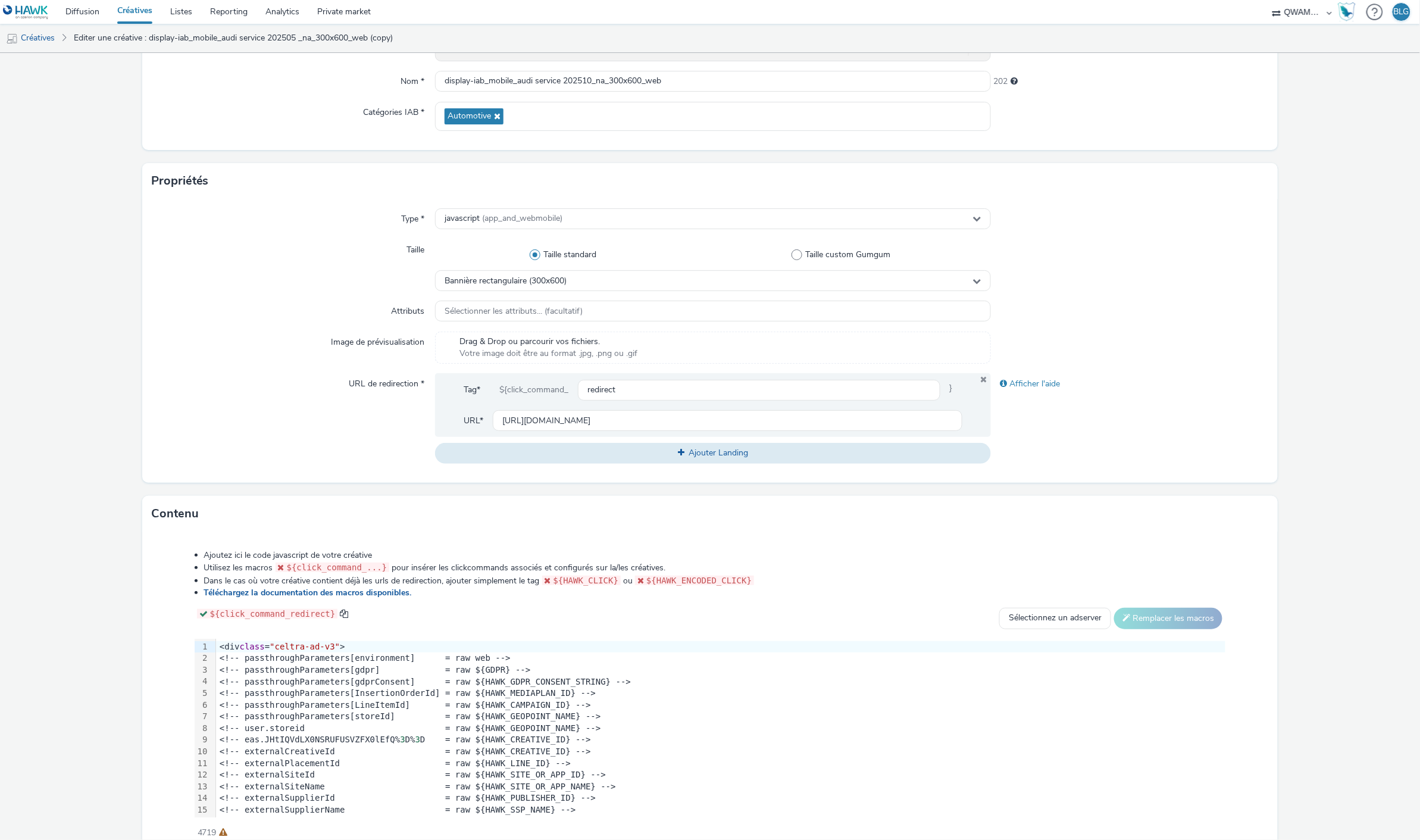
scroll to position [188, 0]
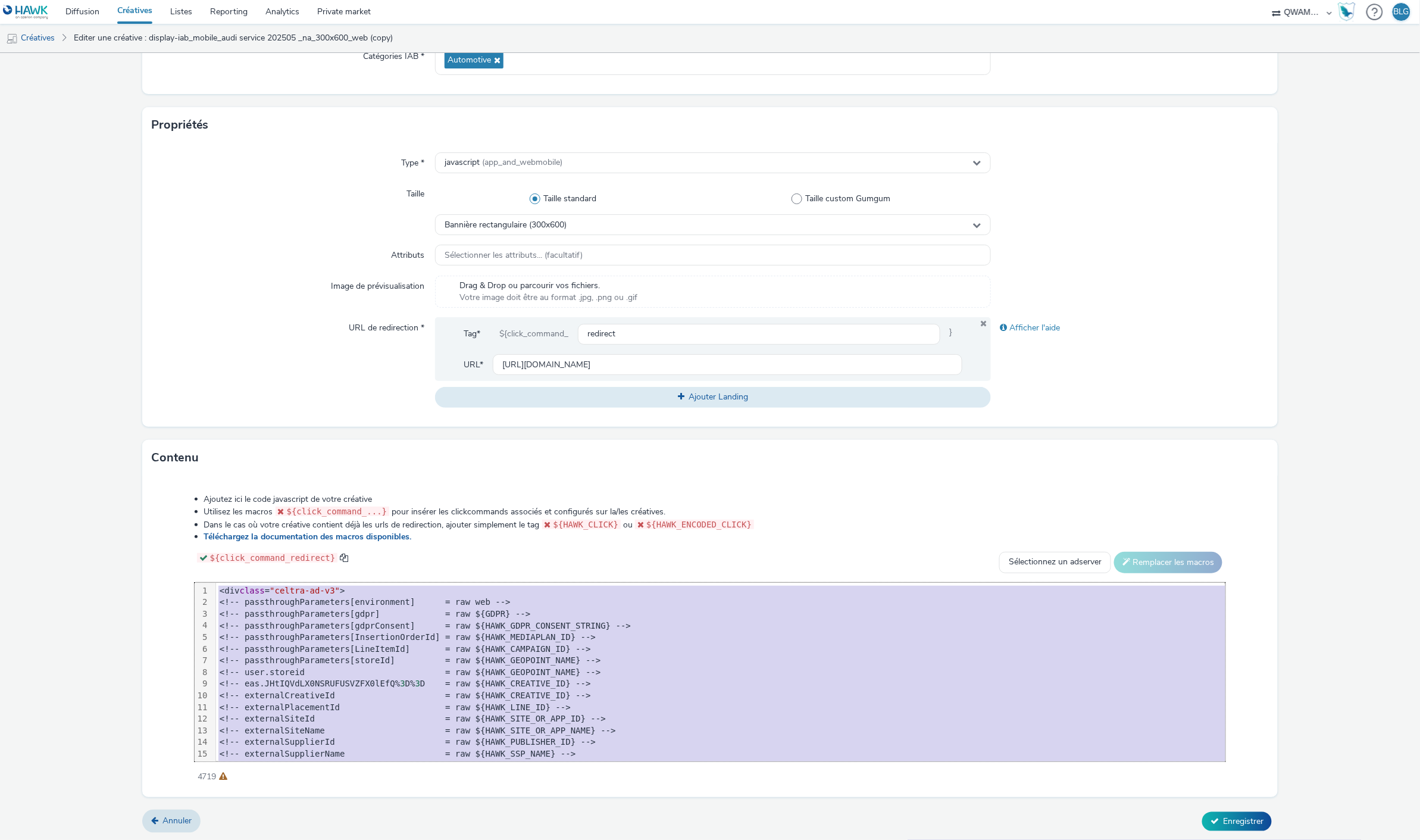
copy div "<div class = "celtra-ad-v3" > <!-- passthroughParameters[environment] = raw web…"
click at [95, 360] on form "Editer une créative Général Annonceur * Ekstend - Audi Nom * display-iab_mobile…" at bounding box center [710, 353] width 1420 height 977
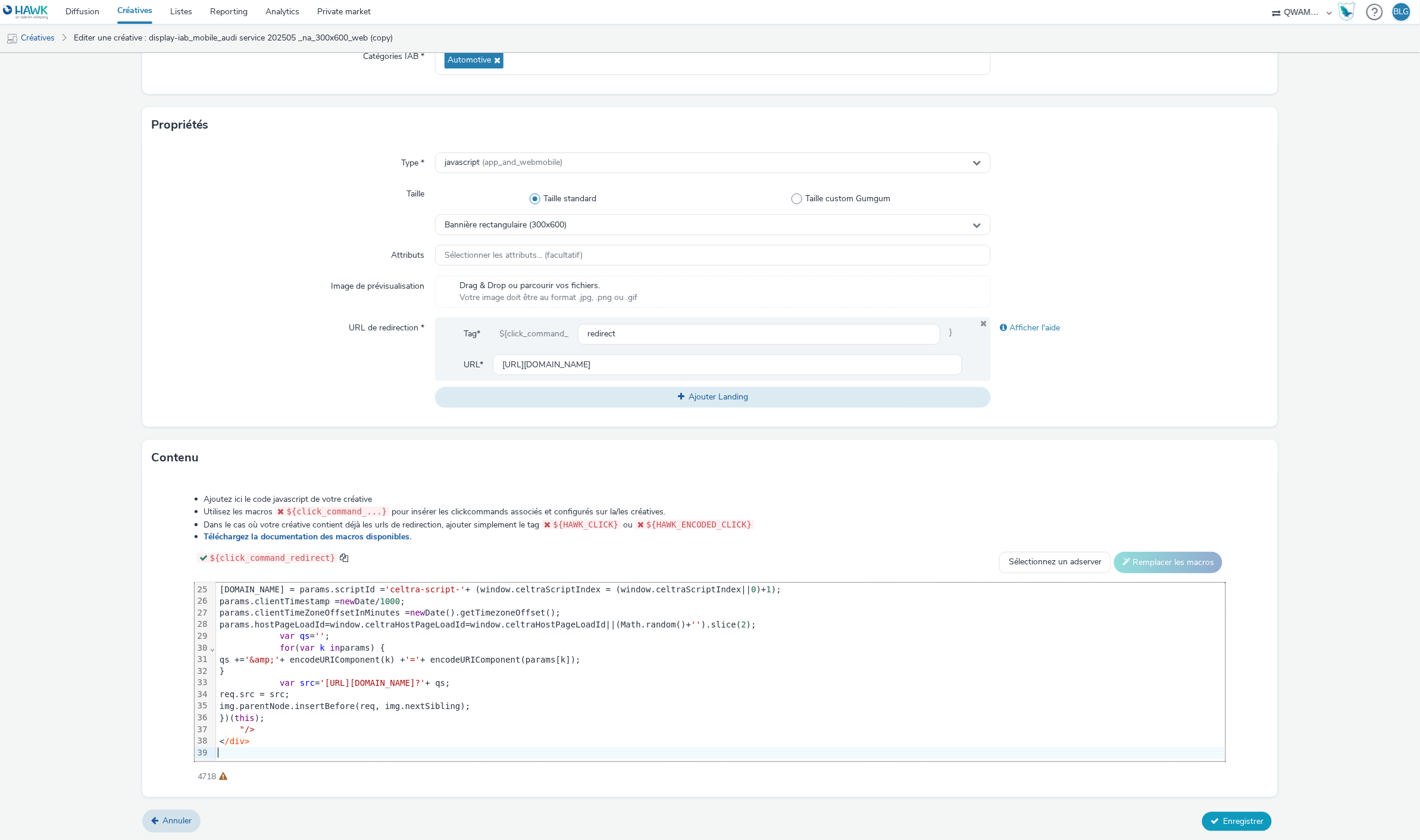
click at [1247, 825] on button "Enregistrer" at bounding box center [1237, 821] width 70 height 19
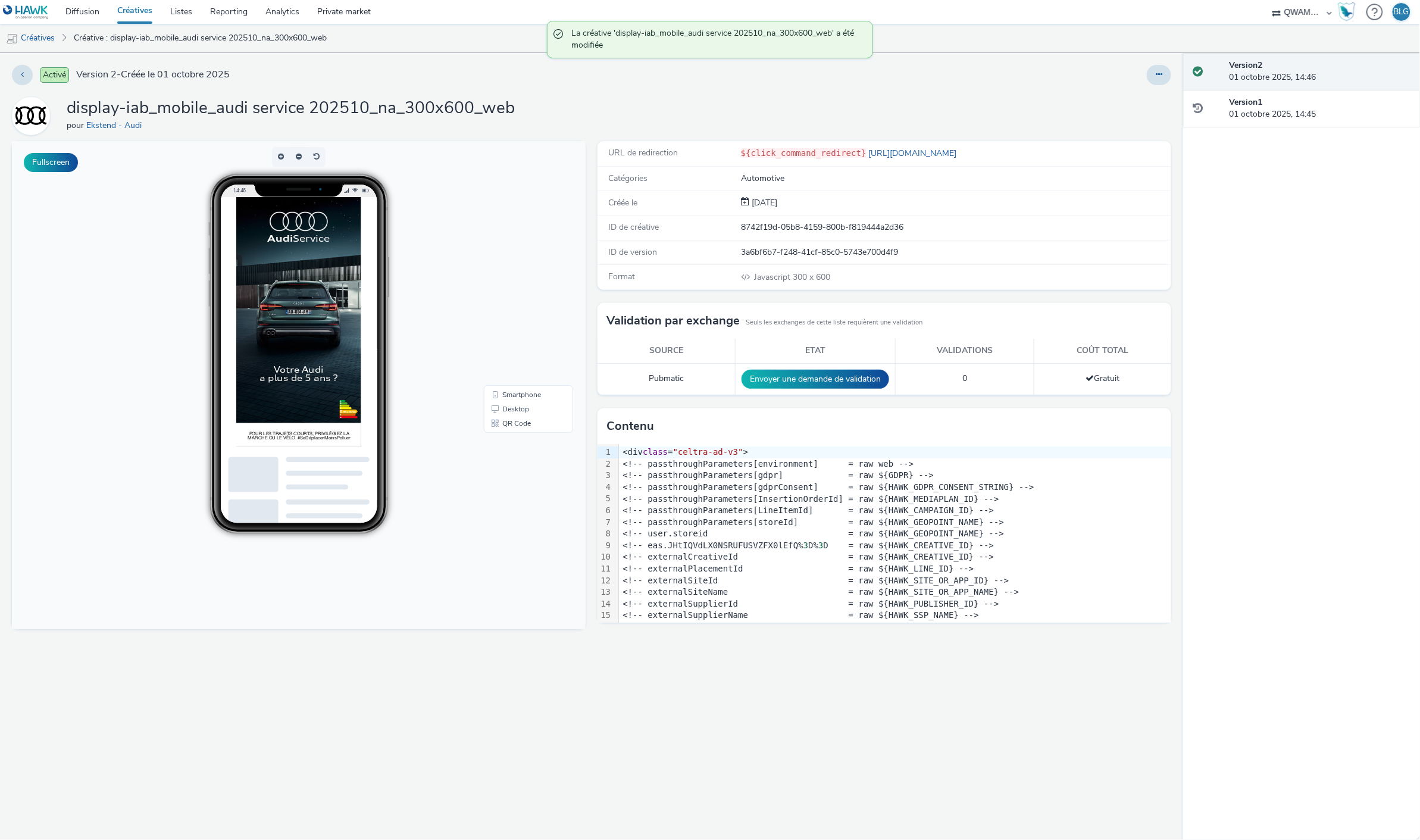
click at [139, 10] on link "Créatives" at bounding box center [134, 12] width 53 height 24
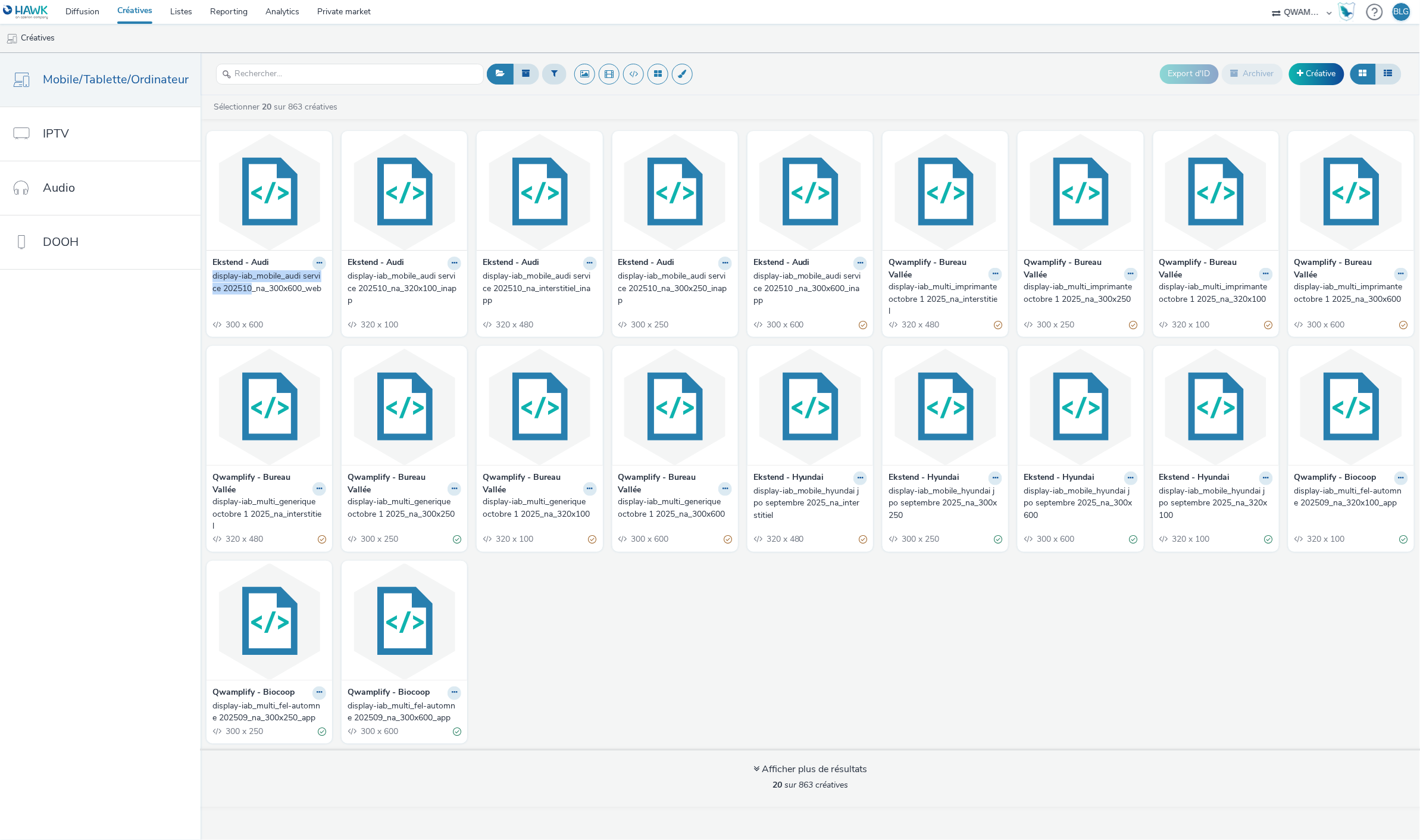
drag, startPoint x: 203, startPoint y: 275, endPoint x: 250, endPoint y: 284, distance: 47.9
copy div "display-iab_mobile_audi service 202510"
click at [295, 75] on input "text" at bounding box center [350, 74] width 268 height 21
paste input "display-iab_mobile_audi service 202510"
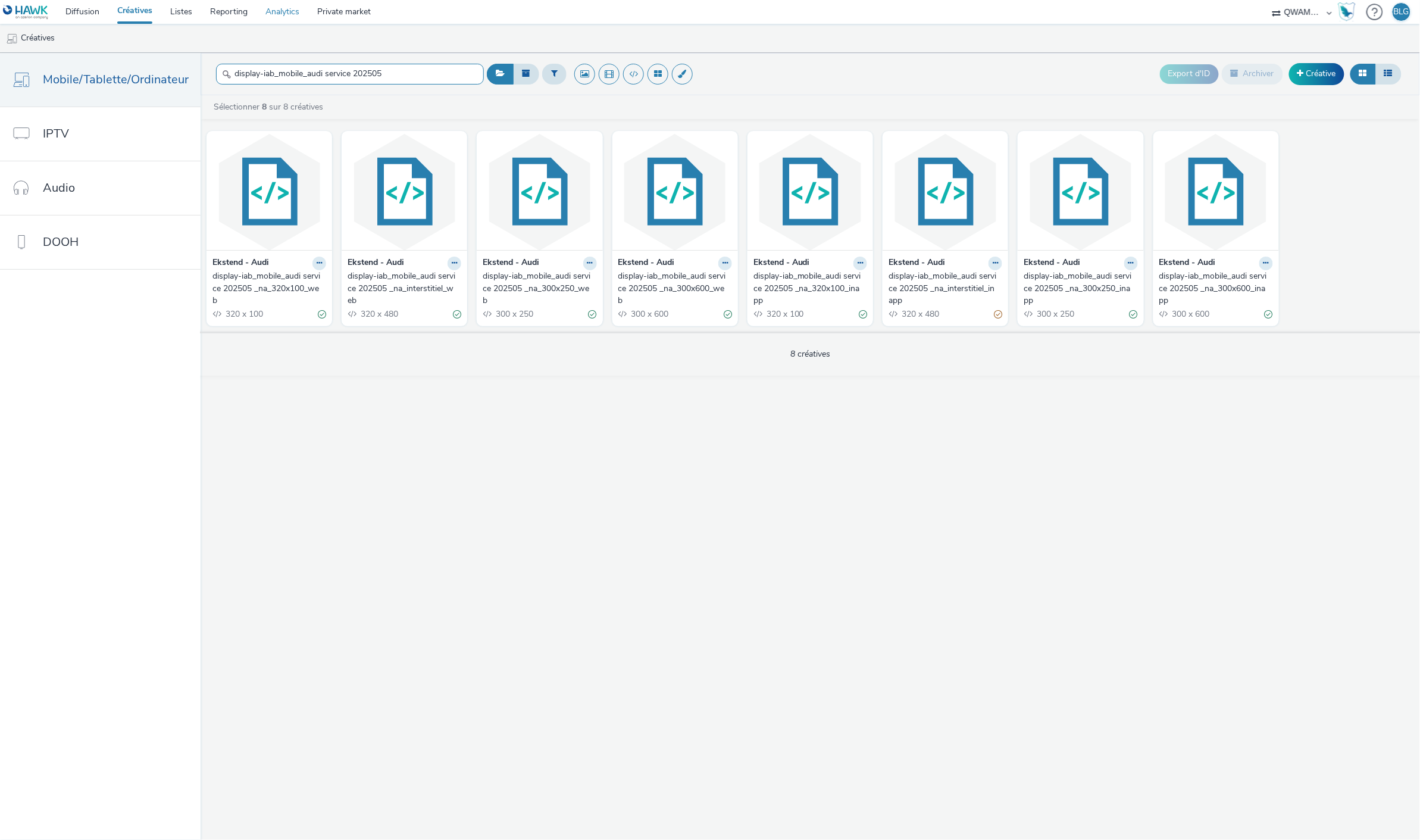
type input "display-iab_mobile_audi service 202505"
click at [587, 264] on icon at bounding box center [590, 263] width 5 height 7
click at [558, 305] on link "Dupliquer" at bounding box center [552, 308] width 89 height 24
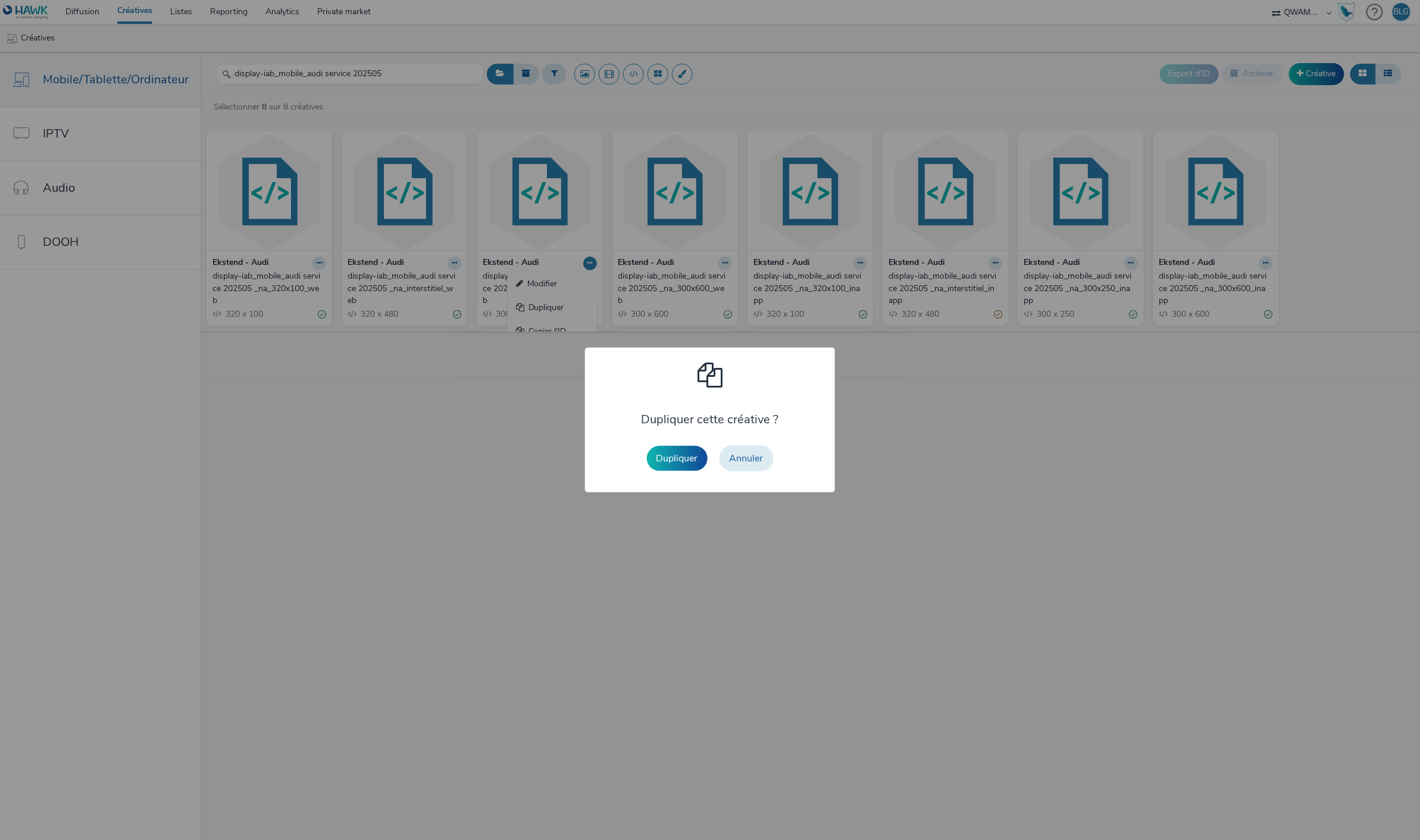
click at [667, 459] on button "Dupliquer" at bounding box center [677, 458] width 60 height 25
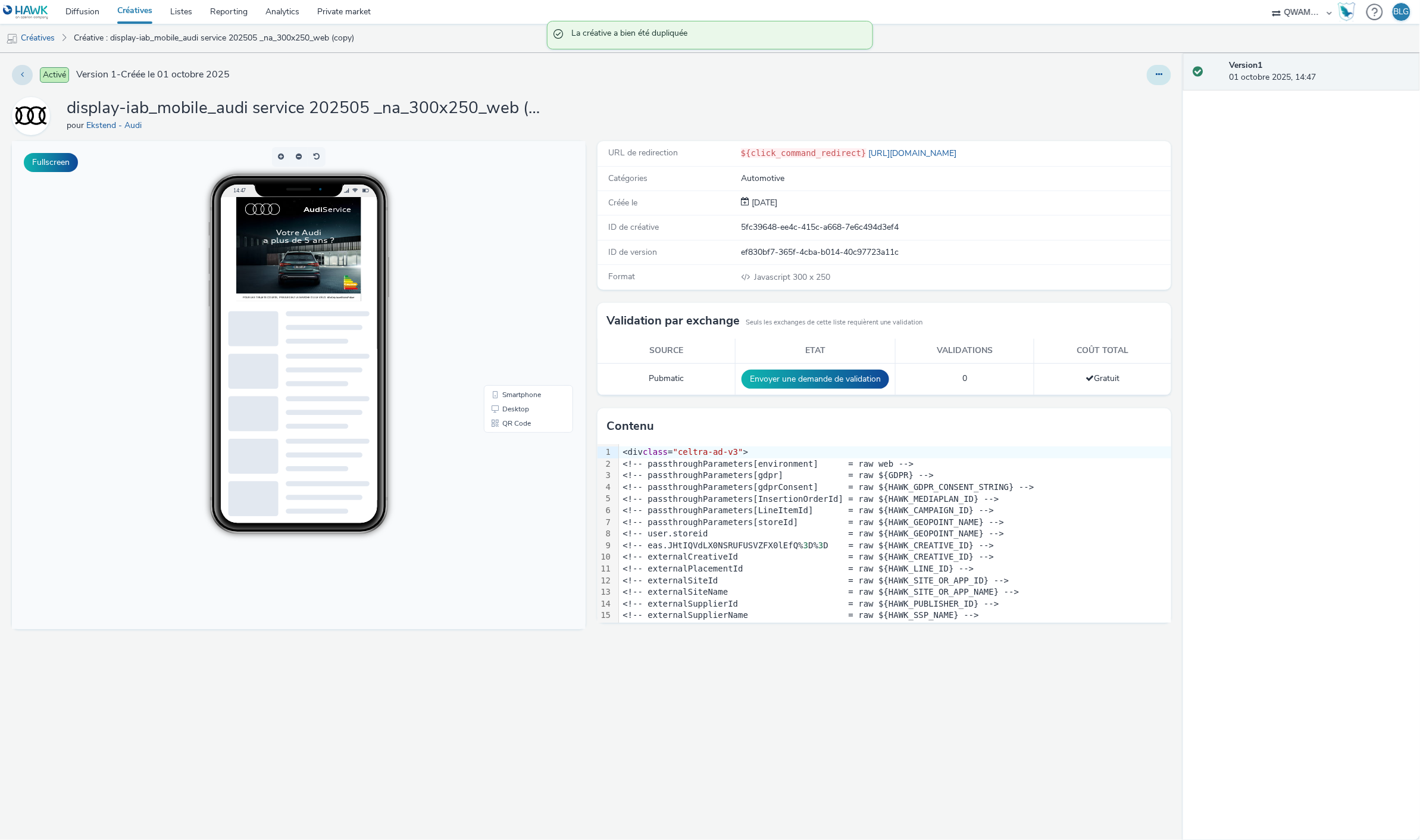
click at [1152, 76] on button at bounding box center [1159, 74] width 24 height 20
drag, startPoint x: 1106, startPoint y: 123, endPoint x: 1110, endPoint y: 97, distance: 26.3
click at [1110, 97] on ul "Modifier Dupliquer Copier l'ID Archiver" at bounding box center [1127, 134] width 89 height 95
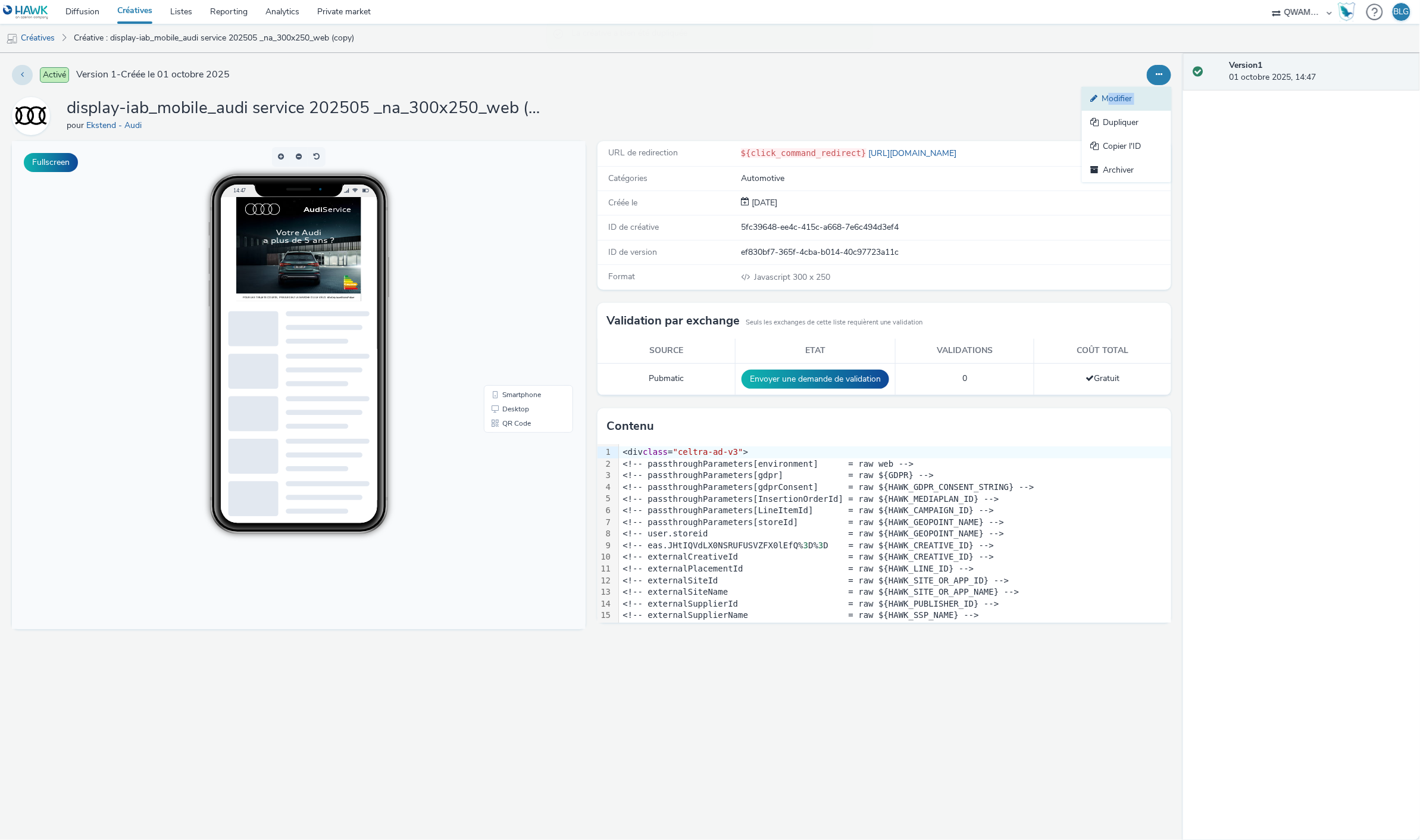
click at [1110, 97] on link "Modifier" at bounding box center [1127, 98] width 89 height 24
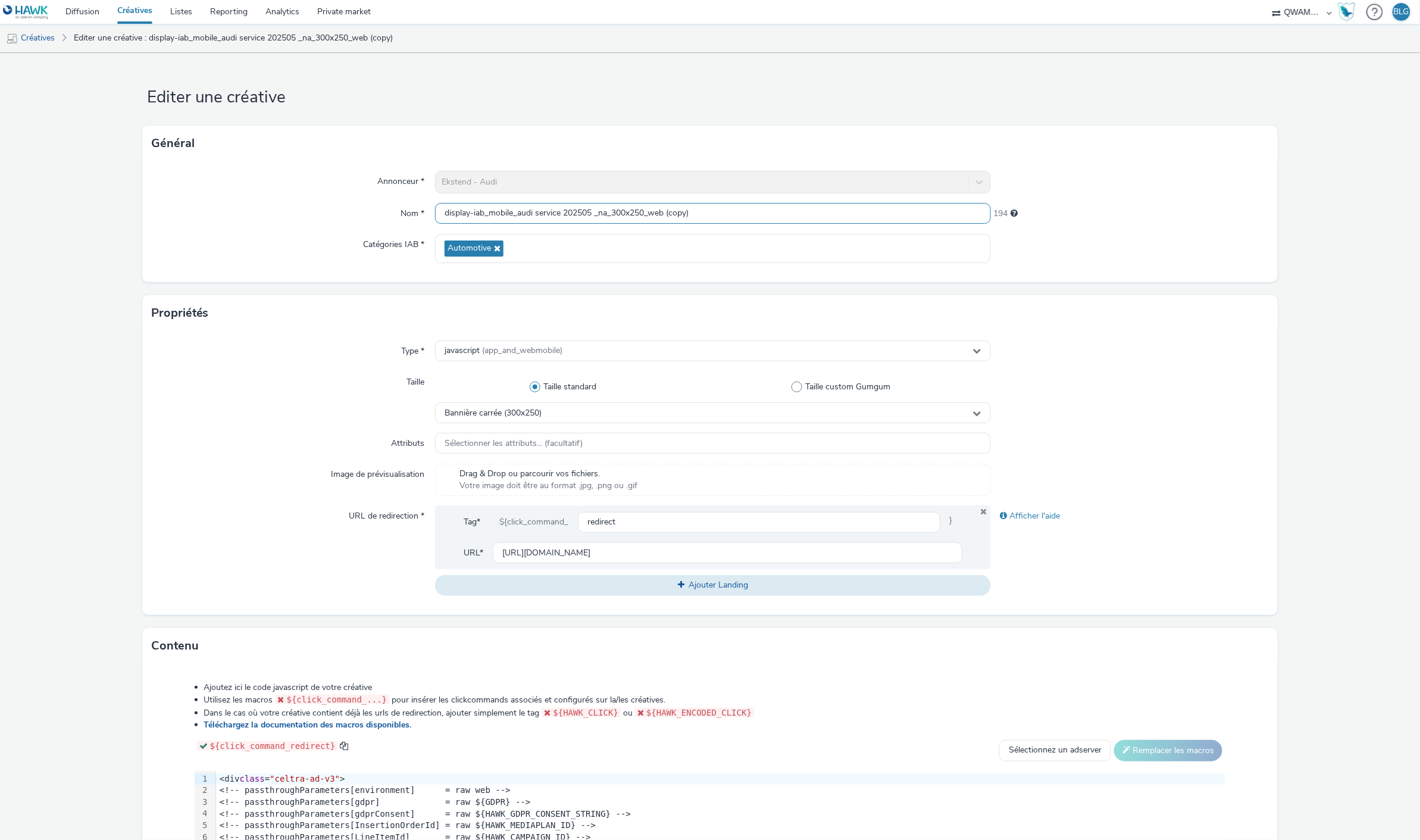
scroll to position [1, 0]
drag, startPoint x: 668, startPoint y: 213, endPoint x: 765, endPoint y: 228, distance: 98.2
click at [765, 228] on div "Annonceur * Ekstend - Audi Nom * display-iab_mobile_audi service 202505 _na_300…" at bounding box center [710, 222] width 1136 height 121
click at [594, 209] on input "display-iab_mobile_audi service 202505 _na_300x250_web" at bounding box center [713, 213] width 556 height 21
type input "display-iab_mobile_audi service 202510_na_300x250_web"
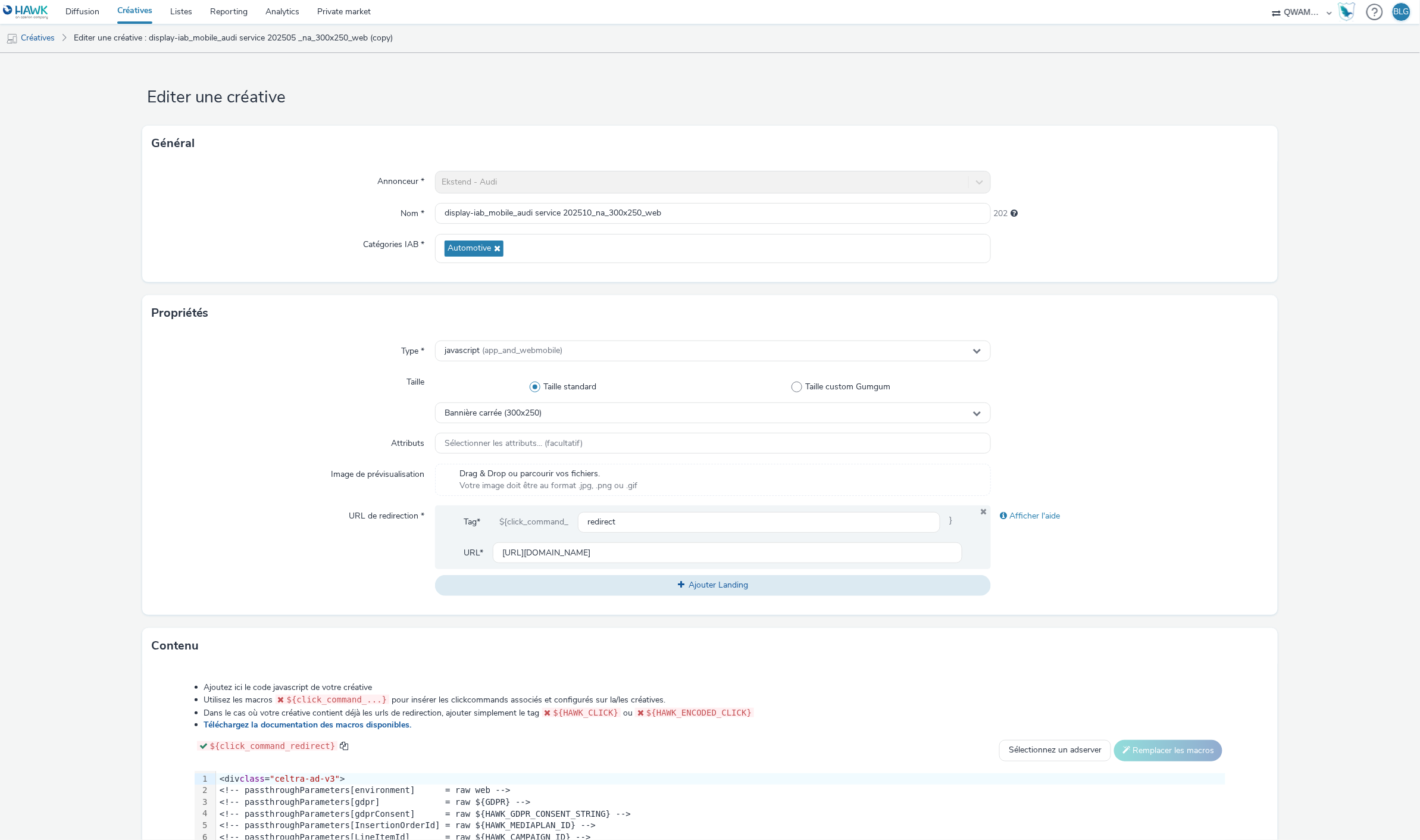
click at [224, 449] on div "Attributs" at bounding box center [294, 443] width 284 height 21
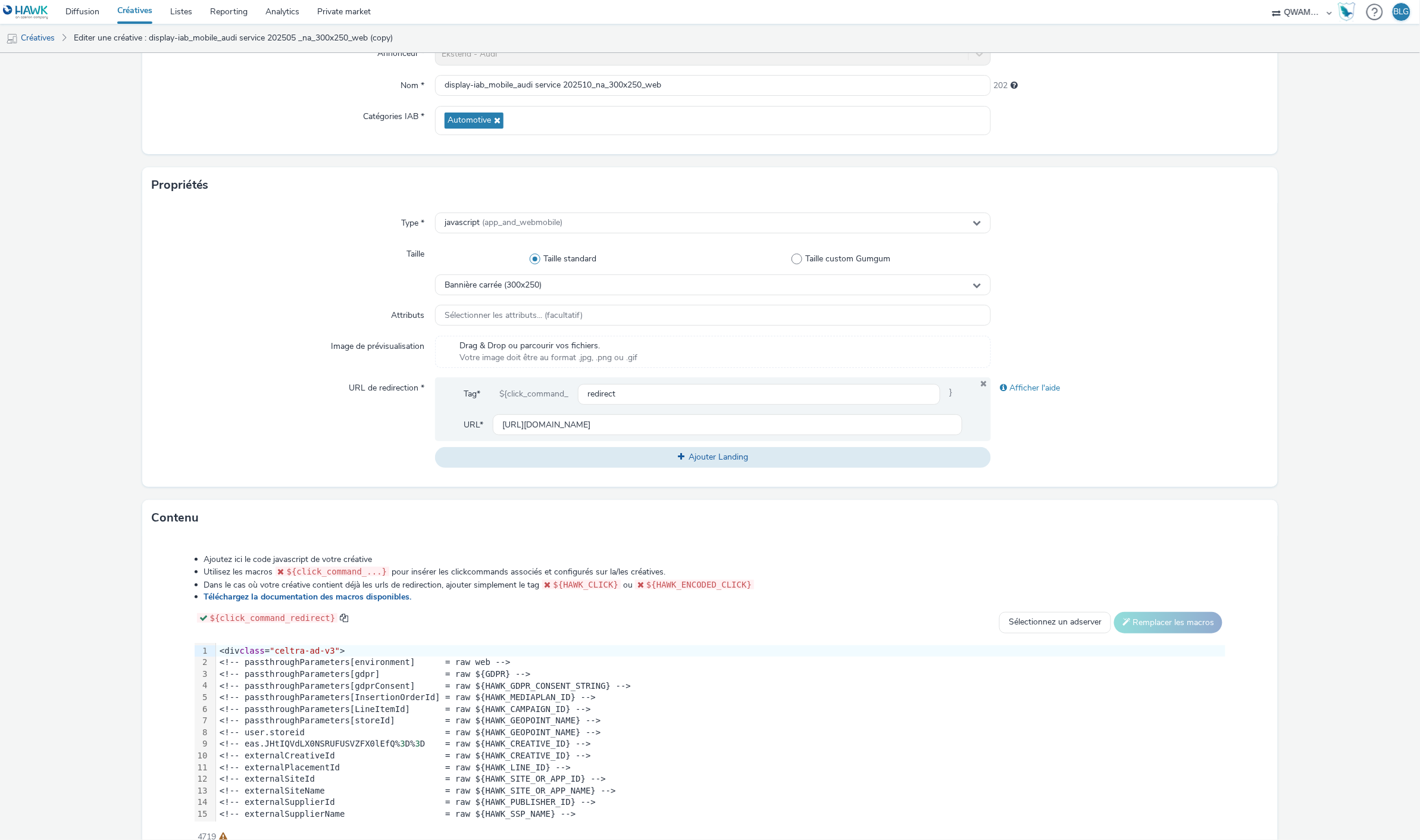
scroll to position [188, 0]
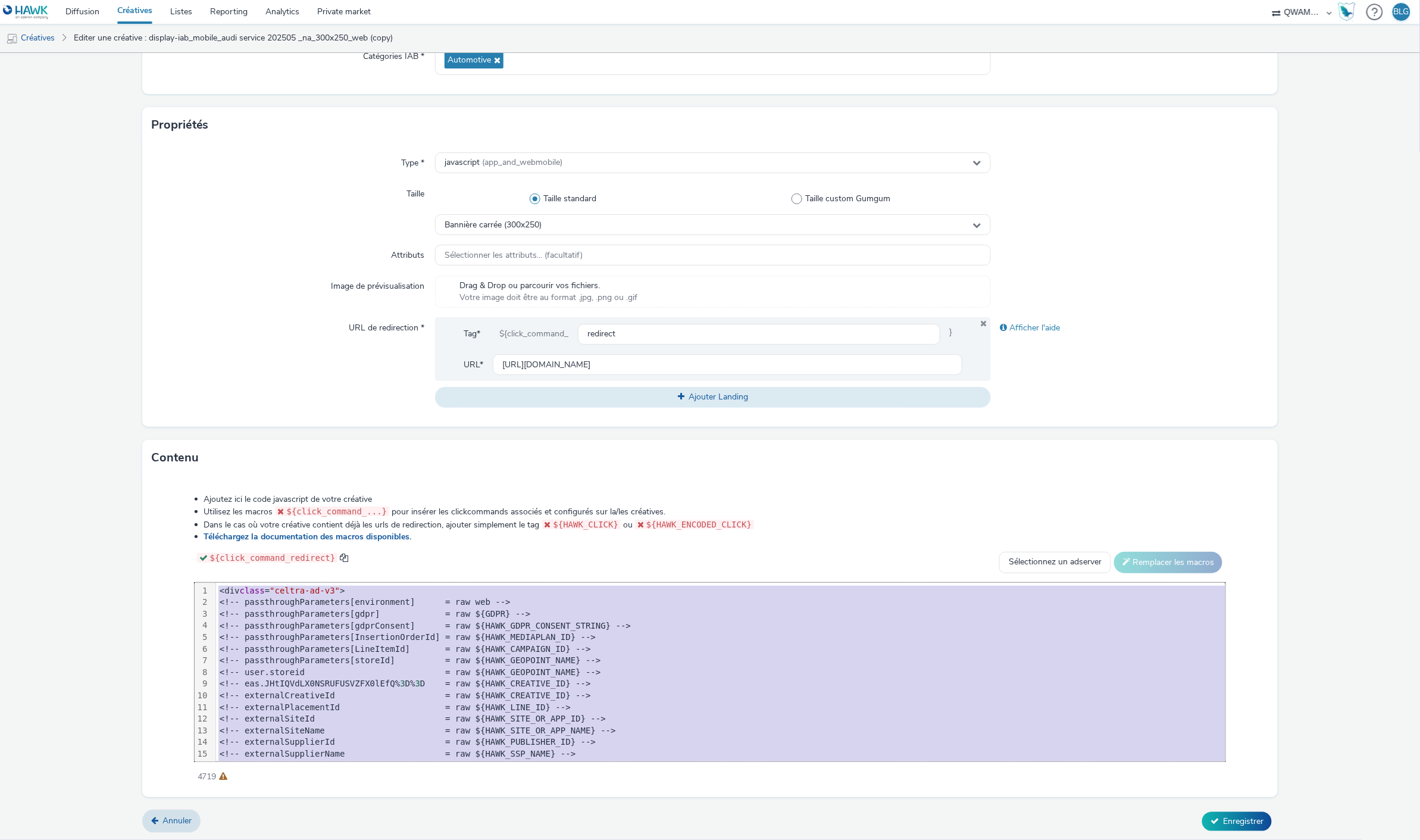
copy div "<div class = "celtra-ad-v3" > <!-- passthroughParameters[environment] = raw web…"
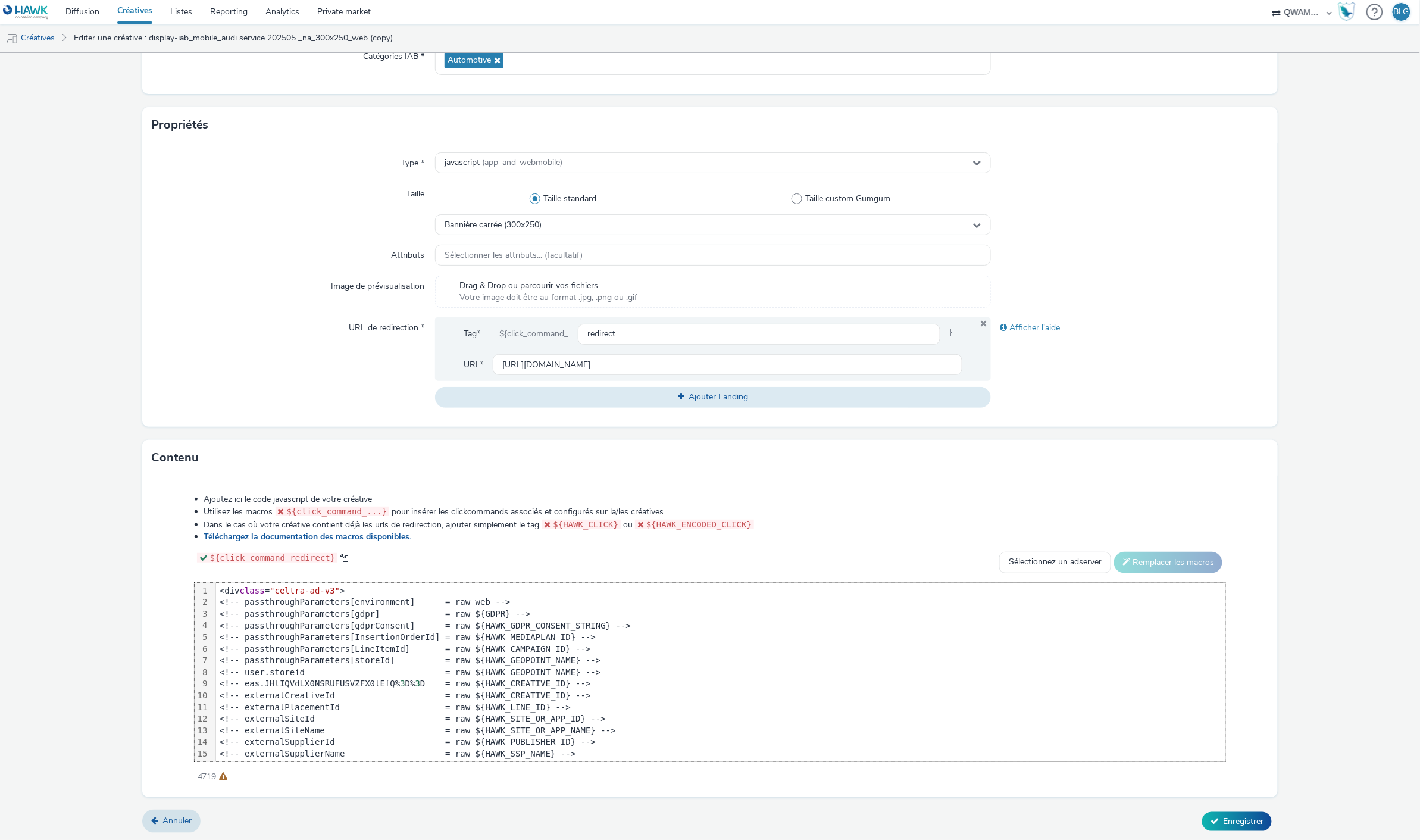
scroll to position [278, 0]
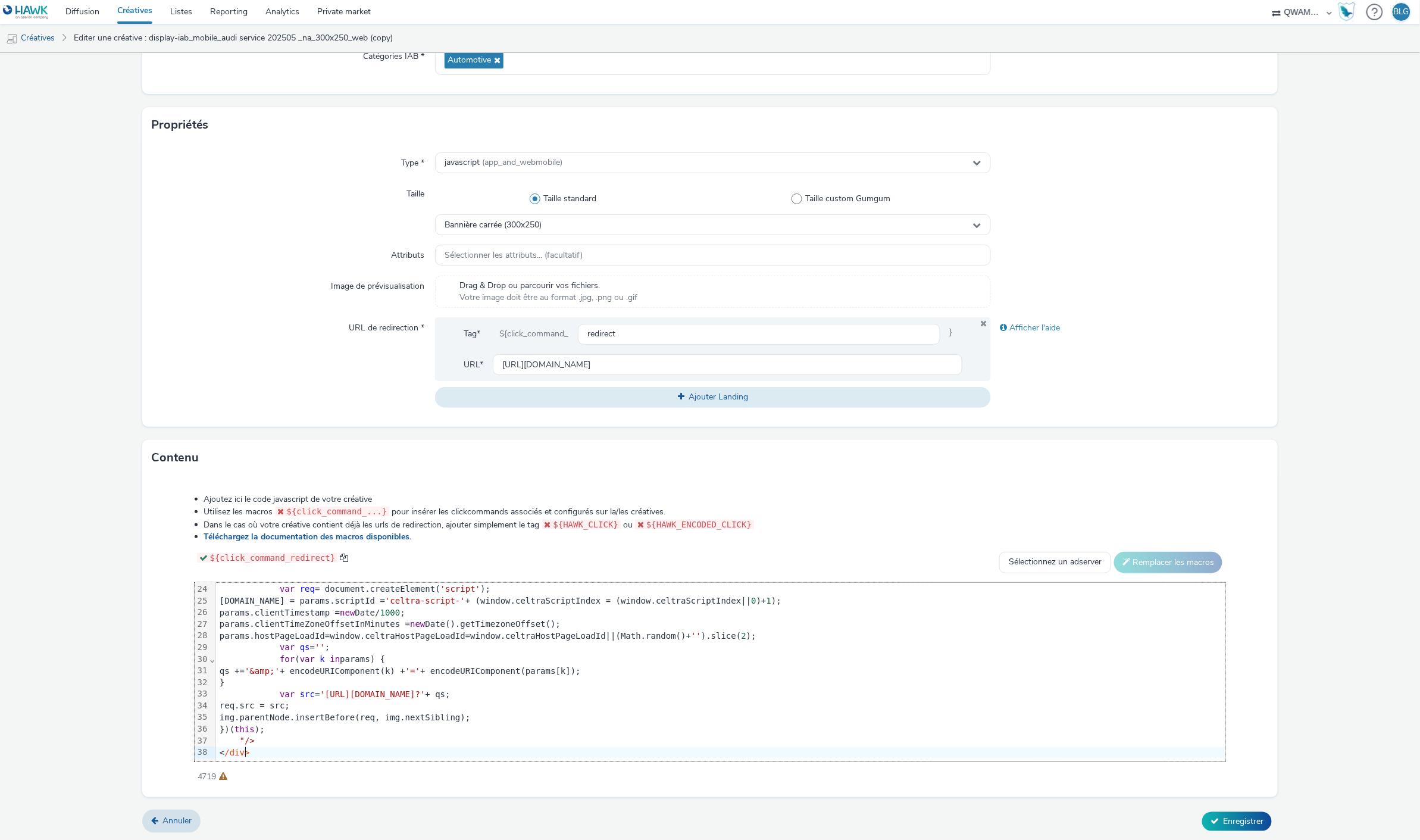
click at [1223, 816] on span "Enregistrer" at bounding box center [1244, 821] width 40 height 12
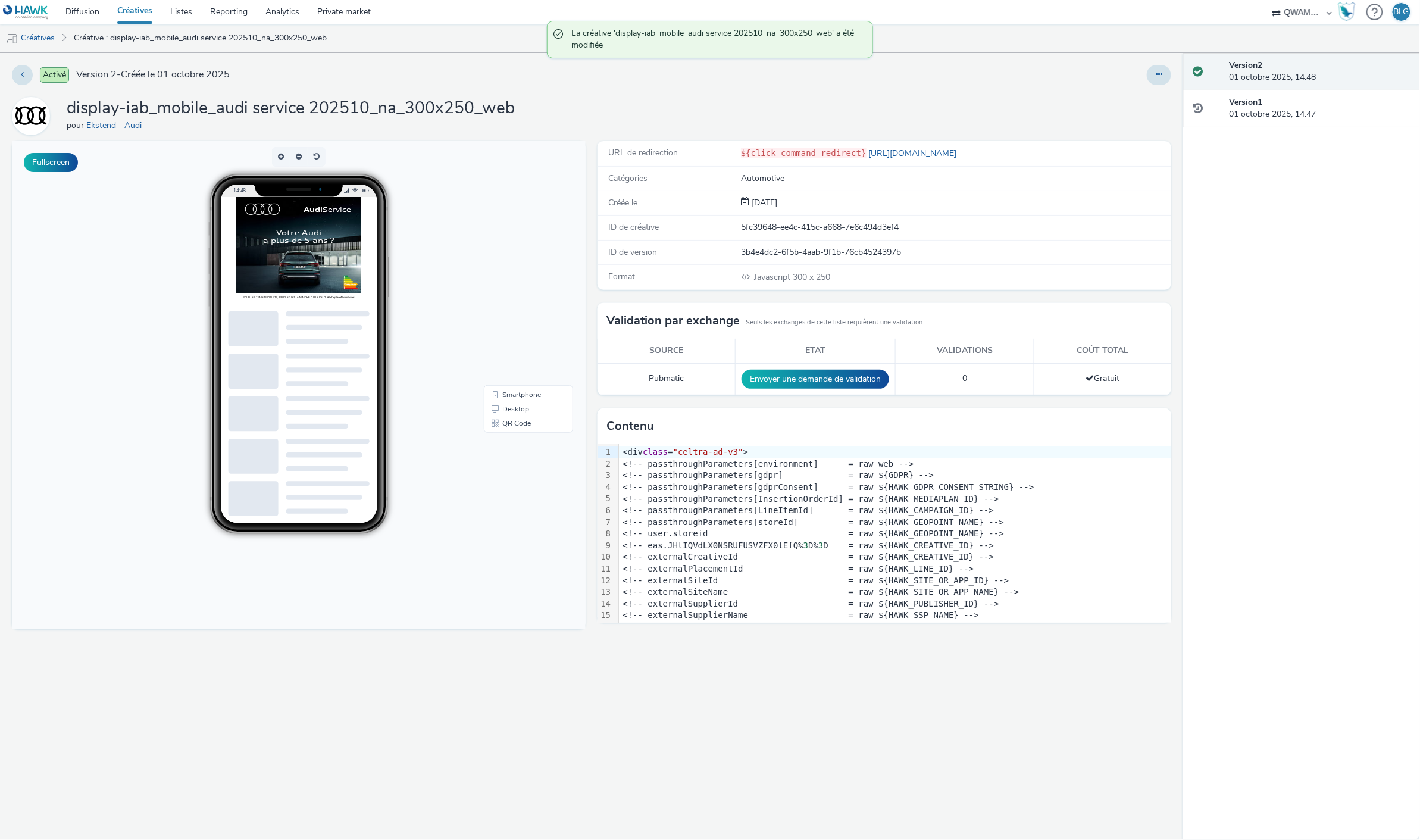
click at [142, 11] on link "Créatives" at bounding box center [134, 12] width 53 height 24
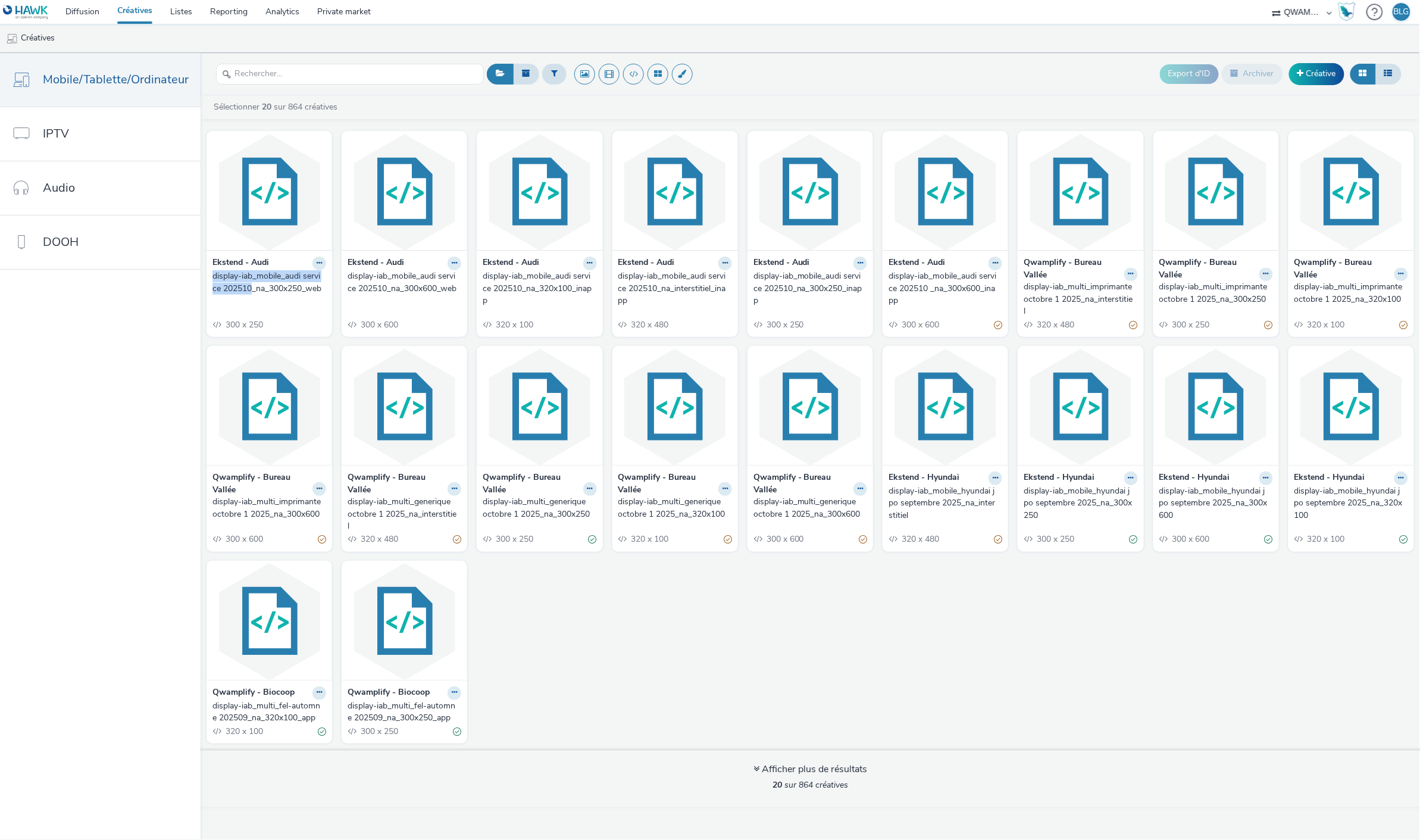
drag, startPoint x: 208, startPoint y: 274, endPoint x: 252, endPoint y: 291, distance: 47.2
click at [281, 79] on input "text" at bounding box center [350, 74] width 268 height 21
paste input "display-iab_mobile_audi service 202510"
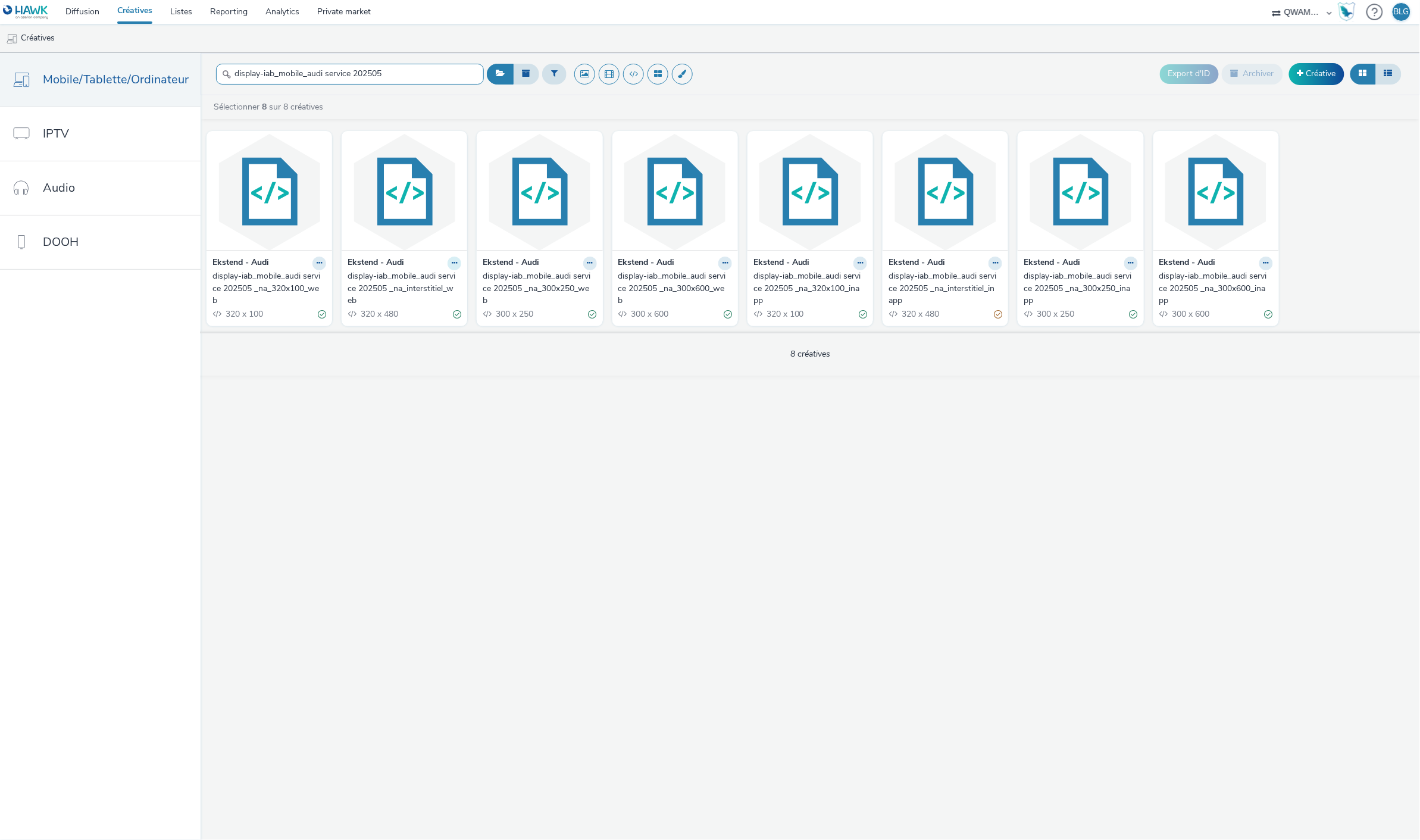
type input "display-iab_mobile_audi service 202505"
click at [452, 264] on icon at bounding box center [454, 263] width 5 height 7
click at [430, 302] on link "Dupliquer" at bounding box center [416, 308] width 89 height 24
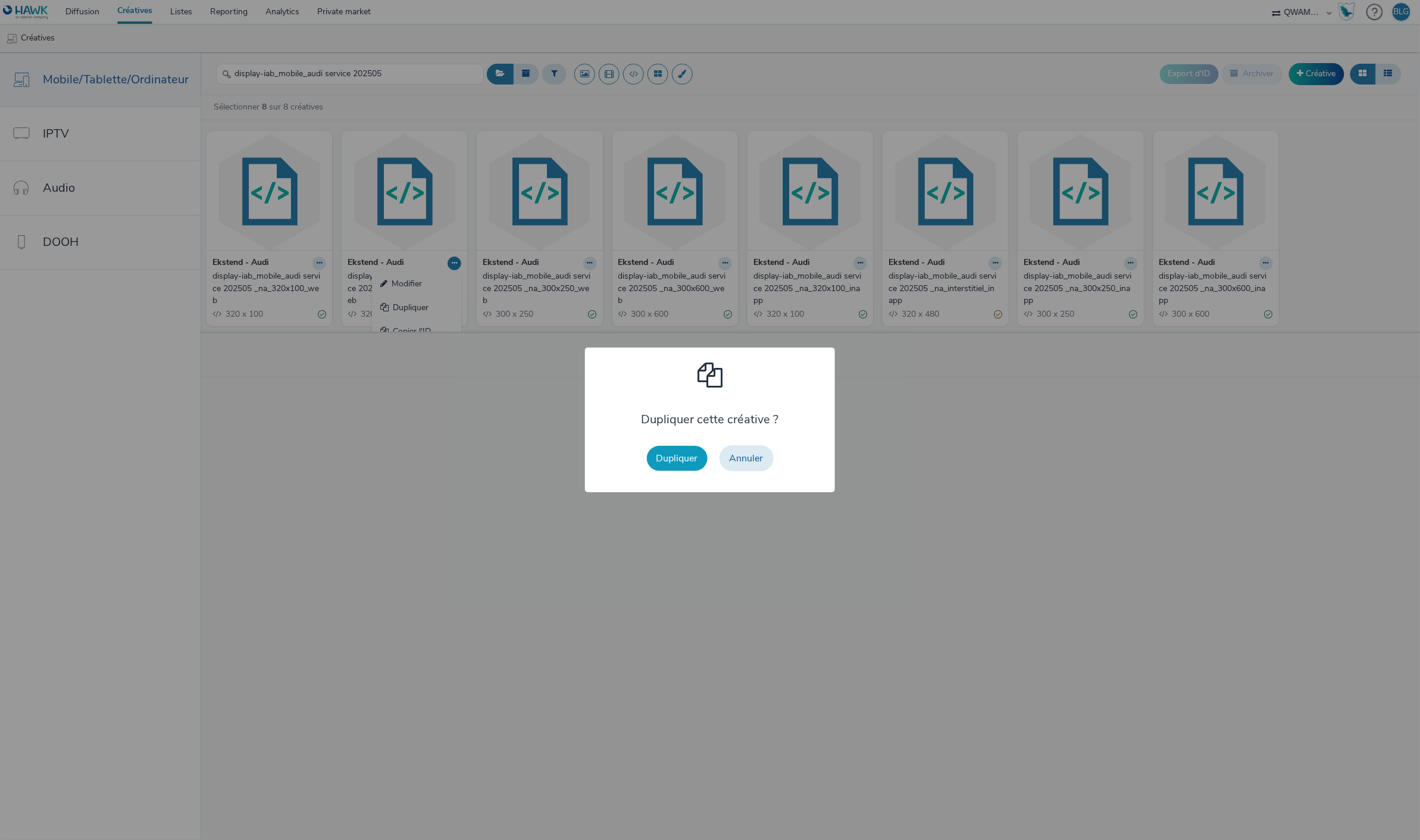
click at [671, 460] on button "Dupliquer" at bounding box center [677, 458] width 60 height 25
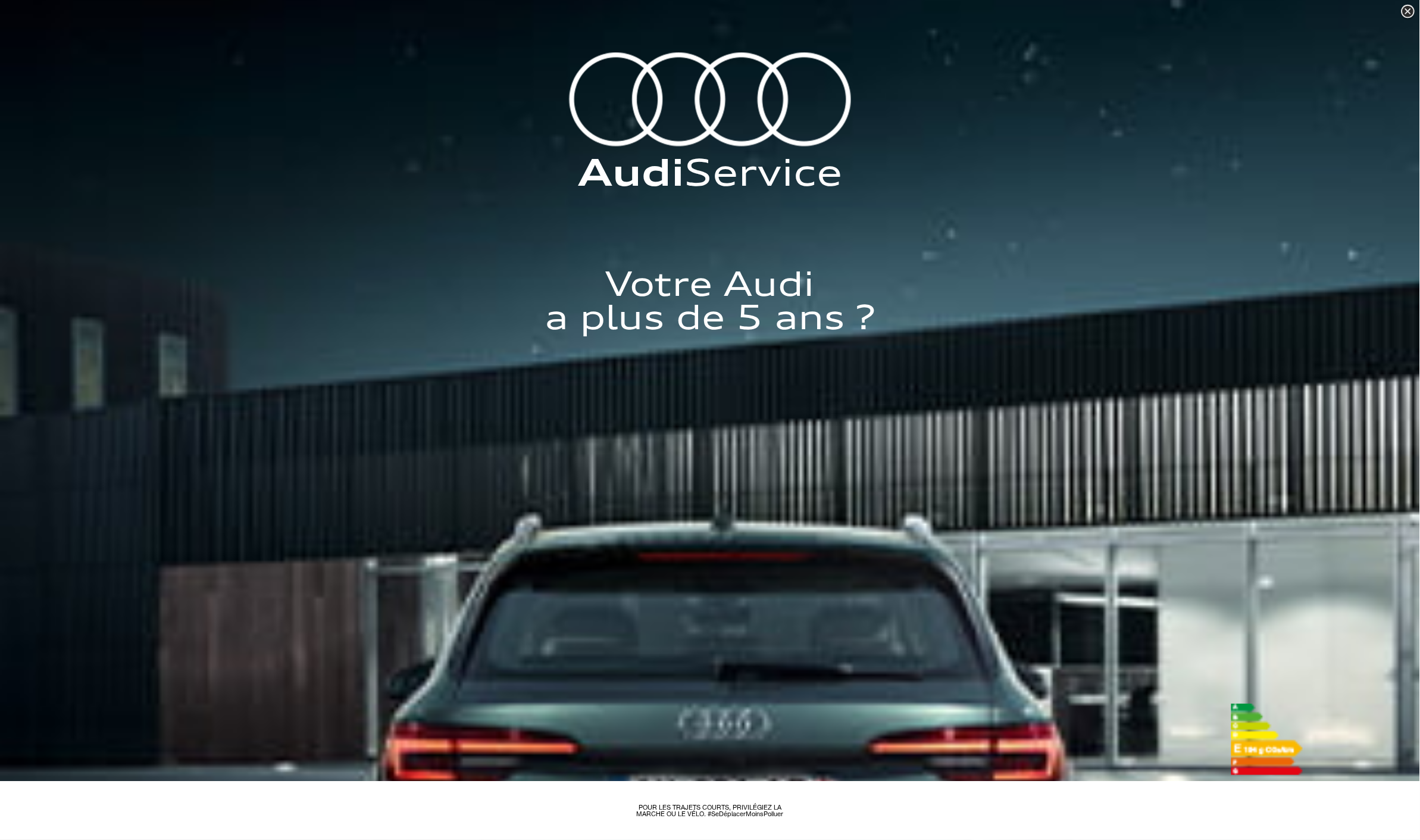
click at [1411, 12] on div at bounding box center [1408, 12] width 18 height 18
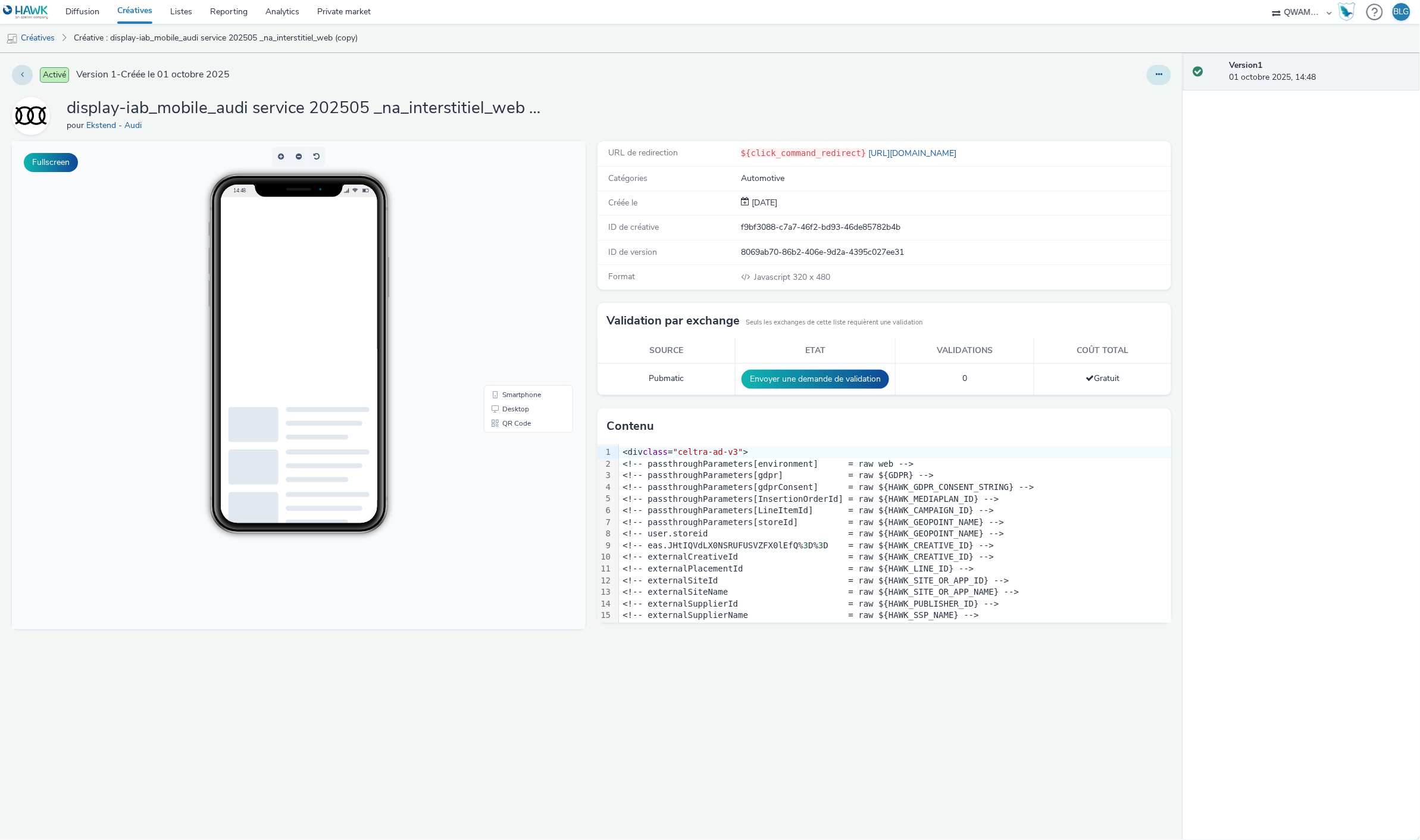
click at [1162, 76] on icon at bounding box center [1159, 74] width 7 height 9
click at [1119, 103] on link "Modifier" at bounding box center [1127, 98] width 89 height 24
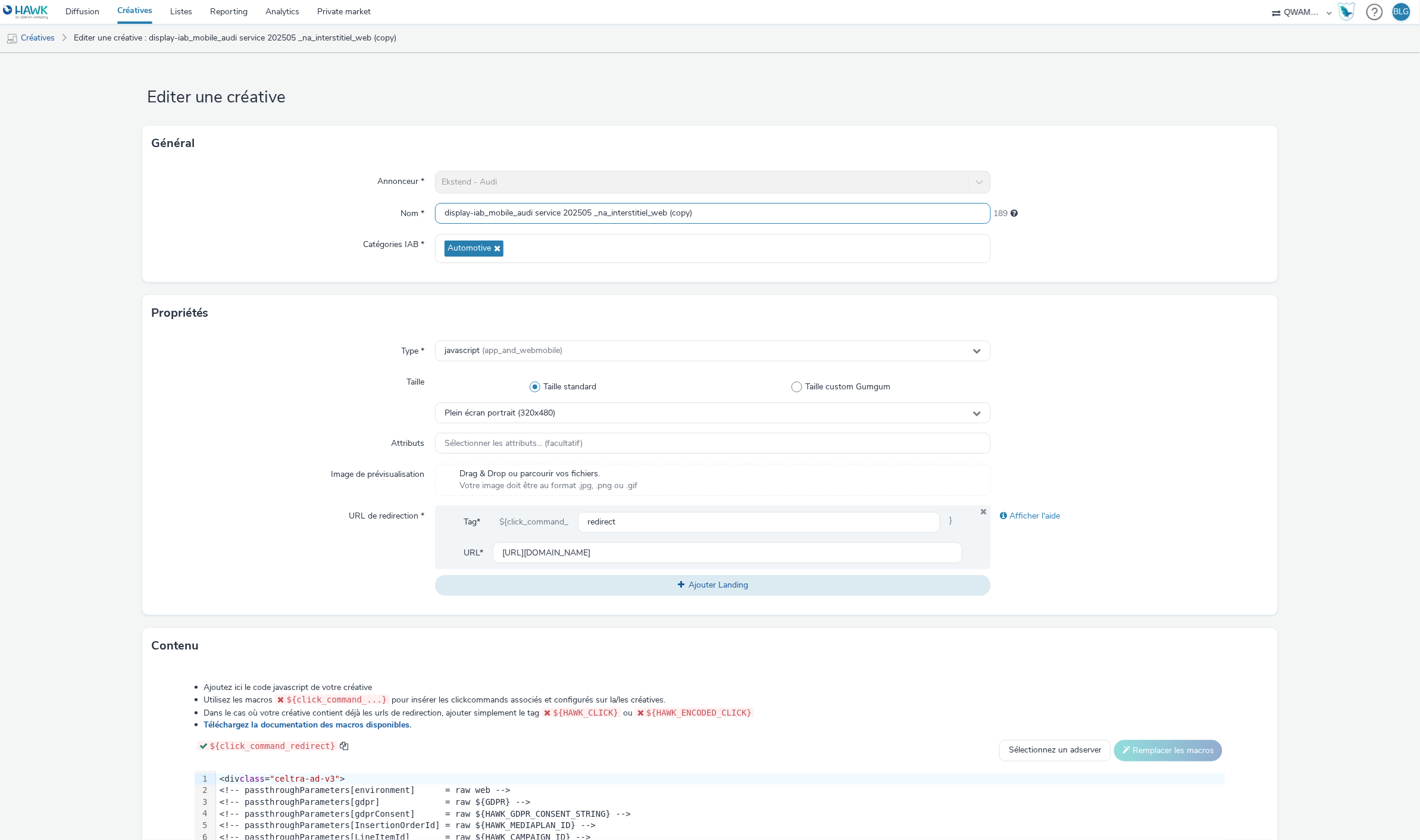
drag, startPoint x: 672, startPoint y: 213, endPoint x: 730, endPoint y: 216, distance: 58.1
click at [730, 216] on input "display-iab_mobile_audi service 202505 _na_interstitiel_web (copy)" at bounding box center [713, 213] width 556 height 21
click at [594, 212] on input "display-iab_mobile_audi service 202505 _na_interstitiel_web" at bounding box center [713, 213] width 556 height 21
type input "display-iab_mobile_audi service 202510_na_interstitiel_web"
click at [209, 410] on div "Taille" at bounding box center [294, 397] width 284 height 52
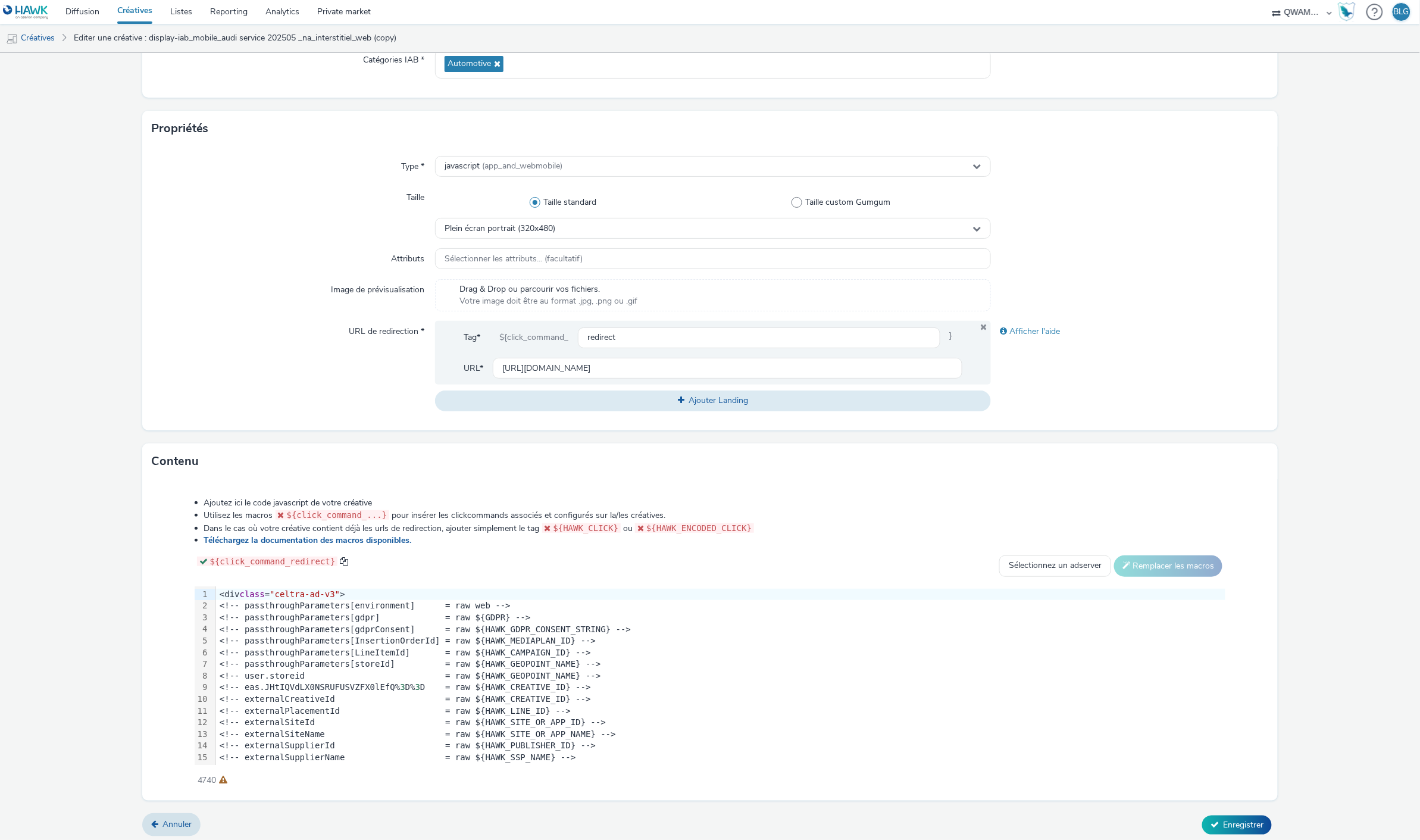
scroll to position [188, 0]
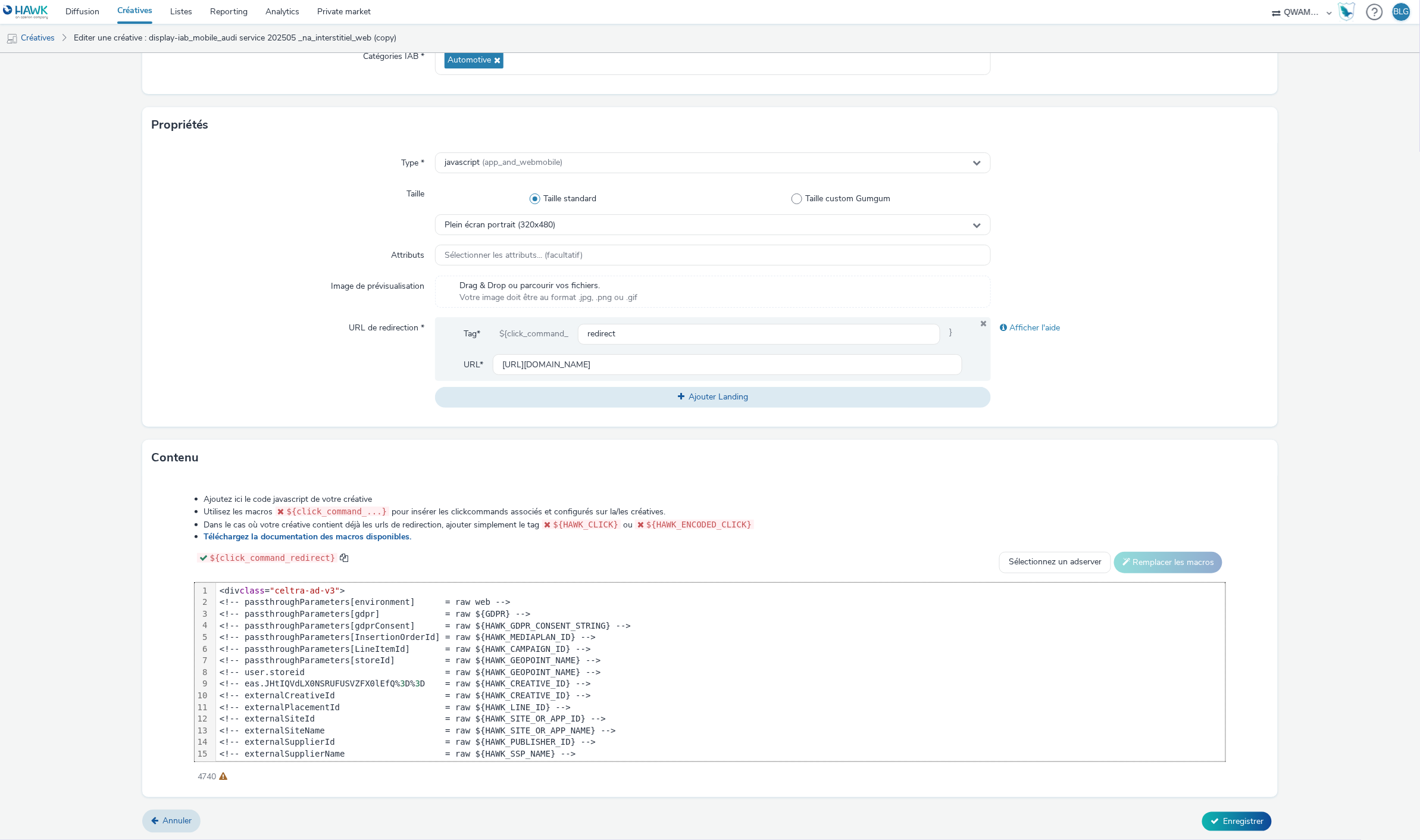
scroll to position [278, 0]
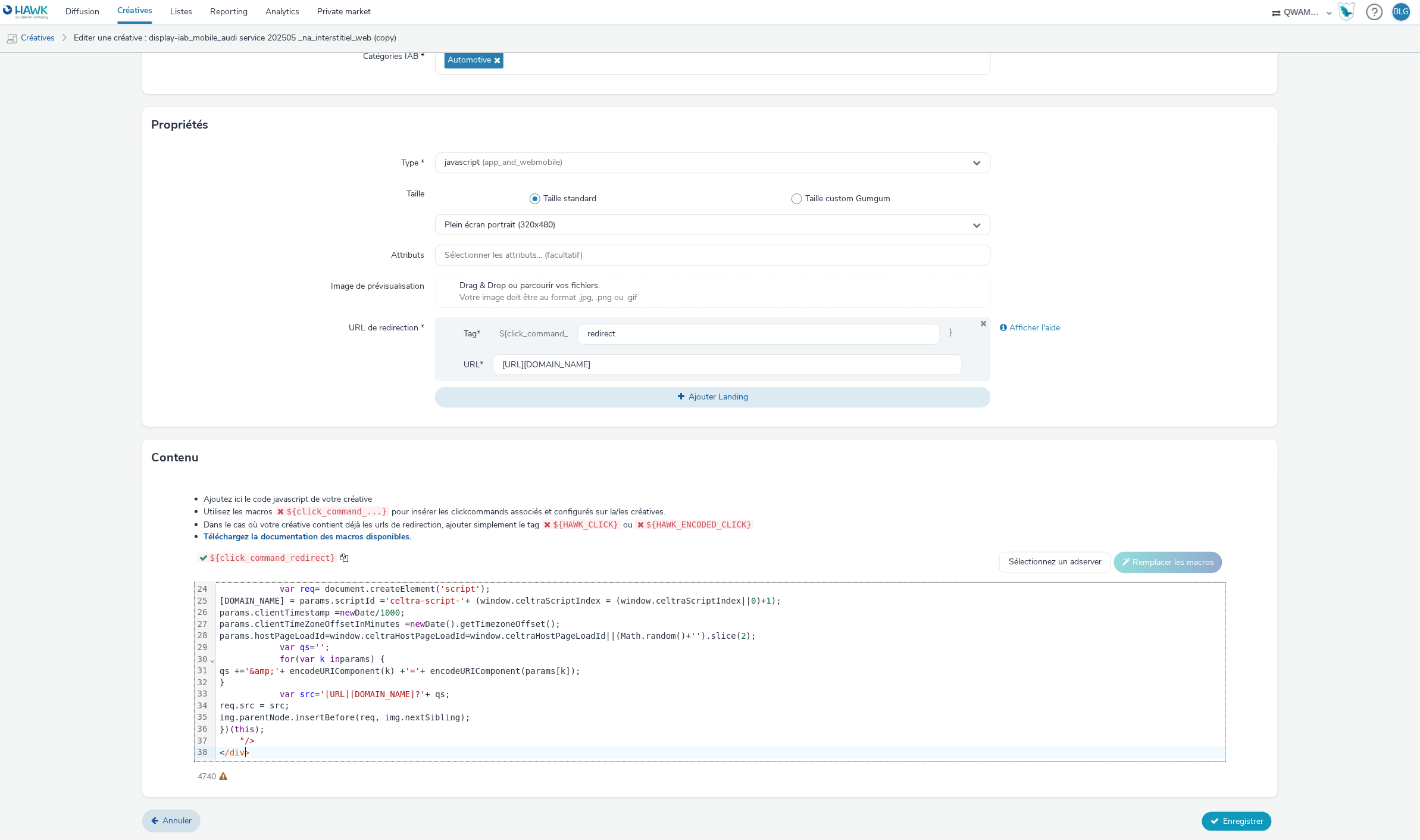
click at [1235, 820] on span "Enregistrer" at bounding box center [1244, 821] width 40 height 12
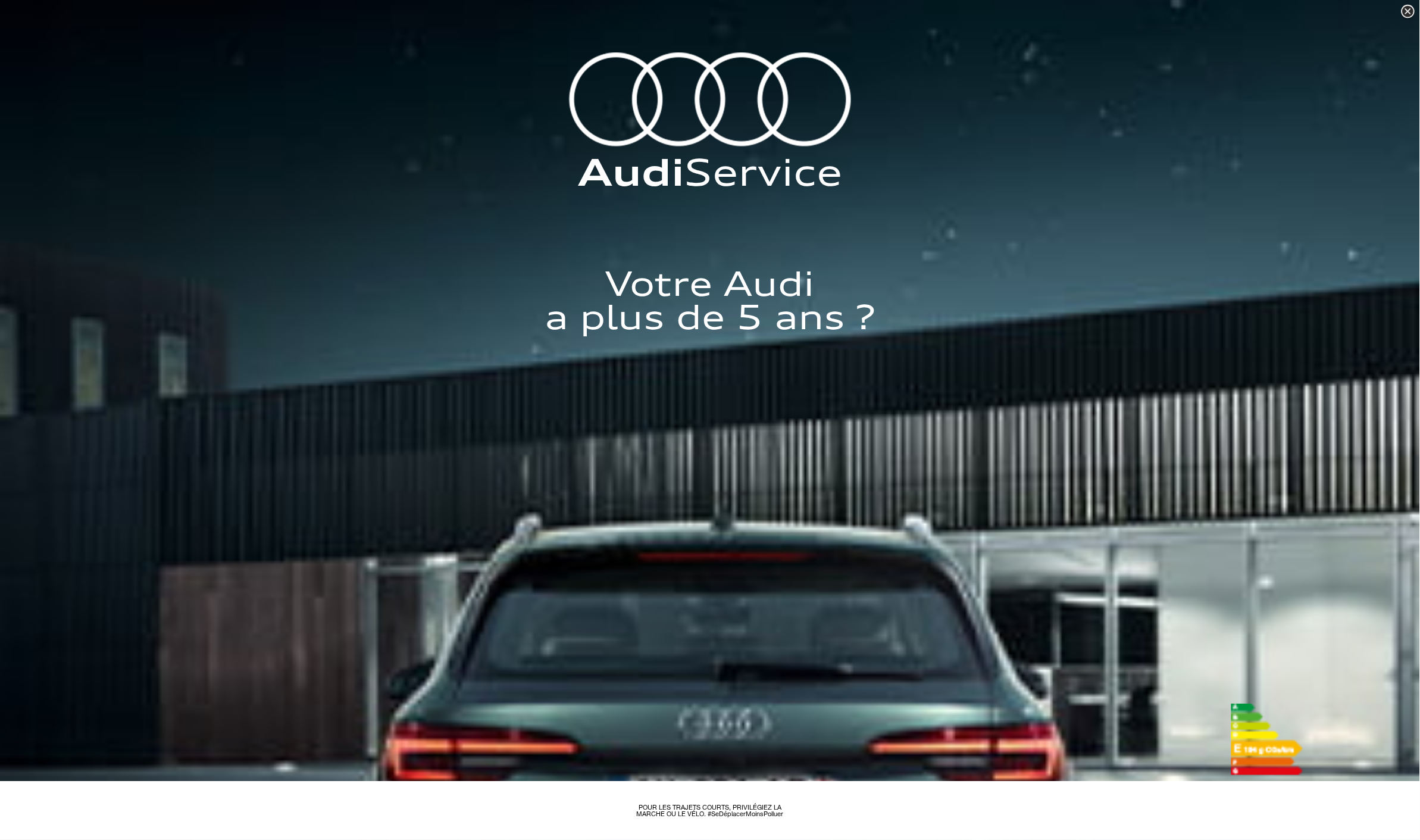
click at [133, 10] on div at bounding box center [710, 420] width 1420 height 840
click at [1408, 10] on div at bounding box center [1408, 12] width 18 height 18
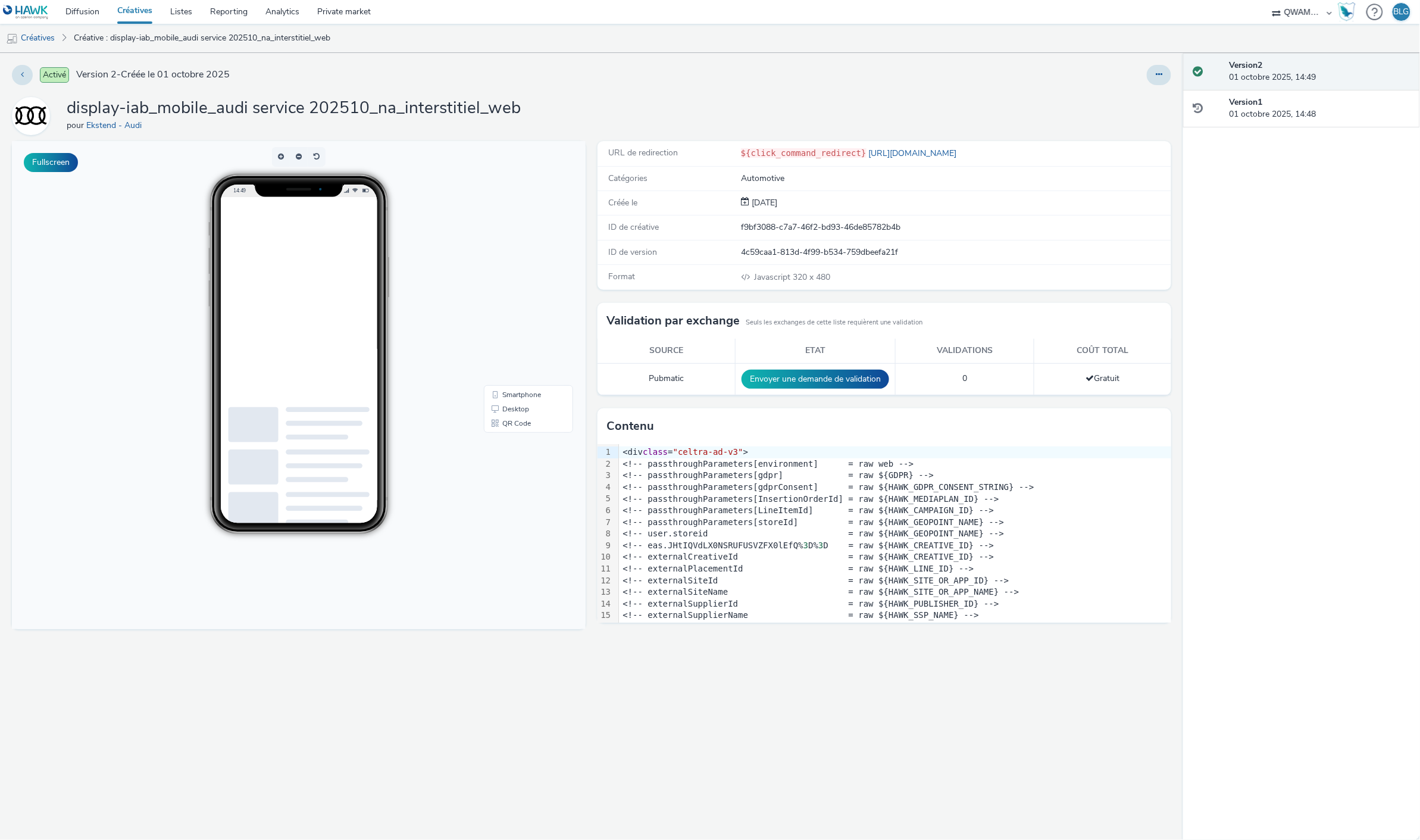
click at [123, 9] on link "Créatives" at bounding box center [134, 12] width 53 height 24
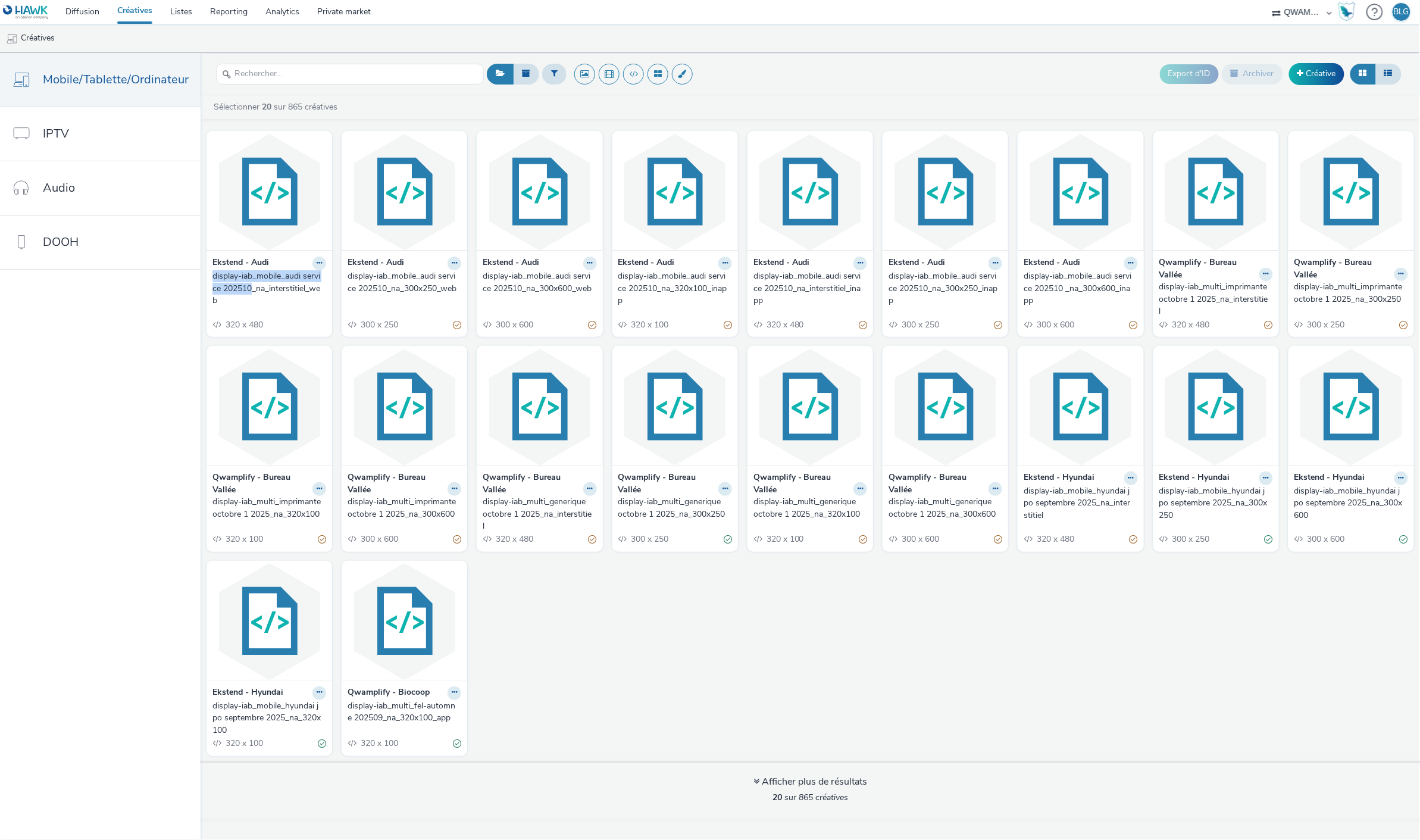
drag, startPoint x: 207, startPoint y: 274, endPoint x: 252, endPoint y: 289, distance: 47.4
drag, startPoint x: 299, startPoint y: 88, endPoint x: 316, endPoint y: 78, distance: 19.7
click at [302, 85] on div at bounding box center [350, 74] width 268 height 29
click at [316, 78] on input "text" at bounding box center [350, 74] width 268 height 21
paste input "display-iab_mobile_audi service 202510"
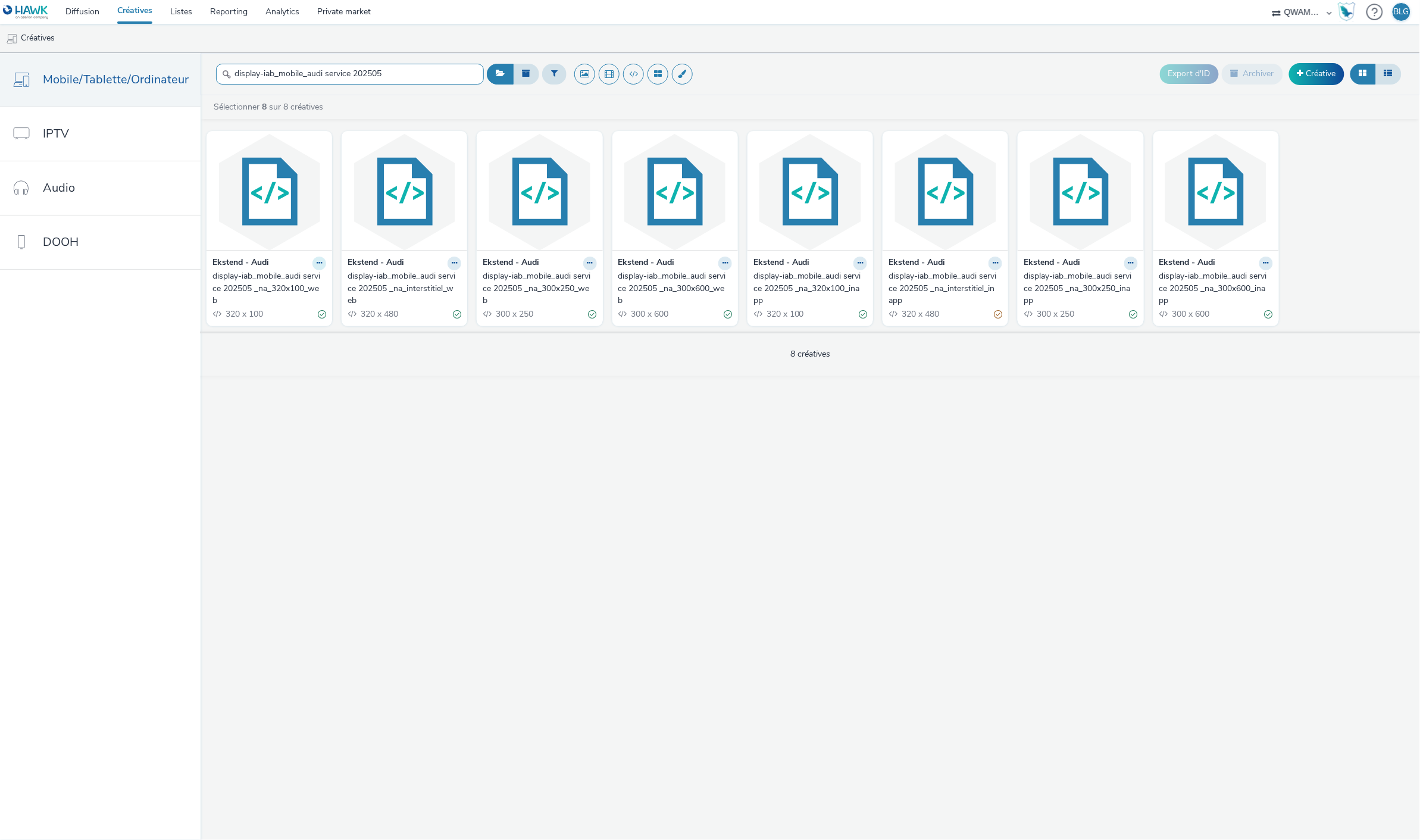
type input "display-iab_mobile_audi service 202505"
click at [317, 263] on icon at bounding box center [319, 263] width 5 height 7
click at [283, 307] on link "Dupliquer" at bounding box center [281, 308] width 89 height 24
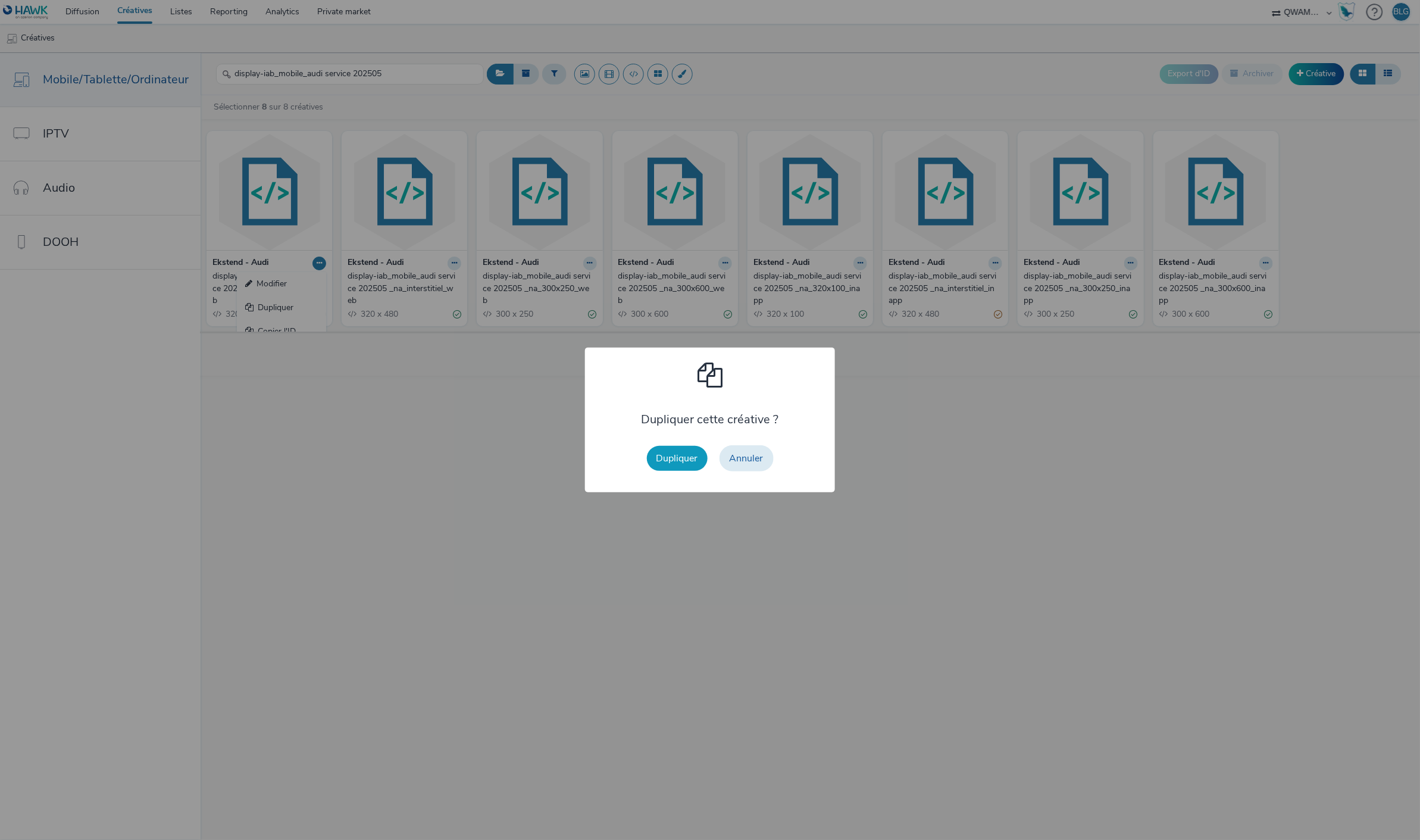
click at [667, 451] on button "Dupliquer" at bounding box center [677, 458] width 60 height 25
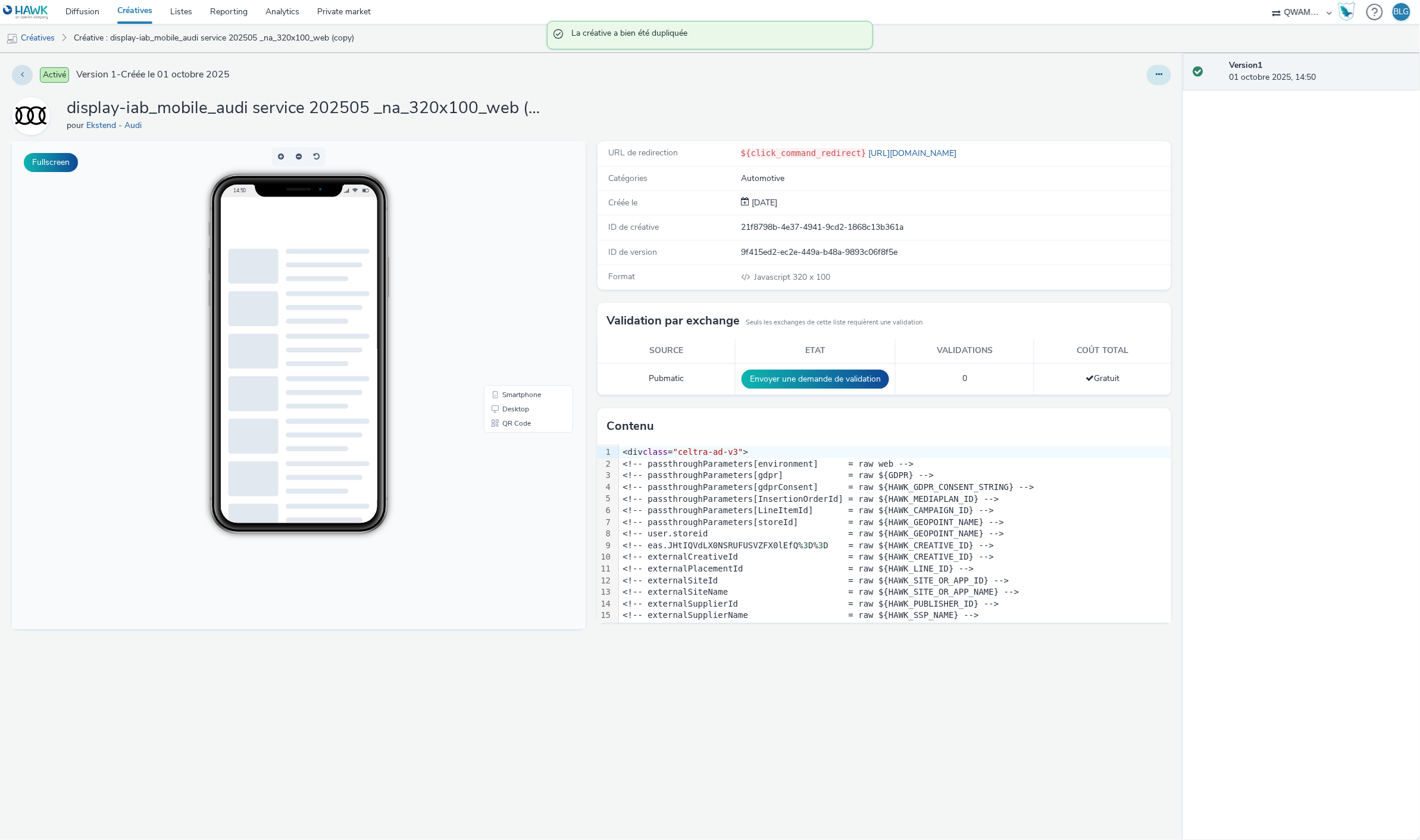
click at [1164, 80] on button at bounding box center [1159, 74] width 24 height 20
click at [1124, 103] on link "Modifier" at bounding box center [1127, 98] width 89 height 24
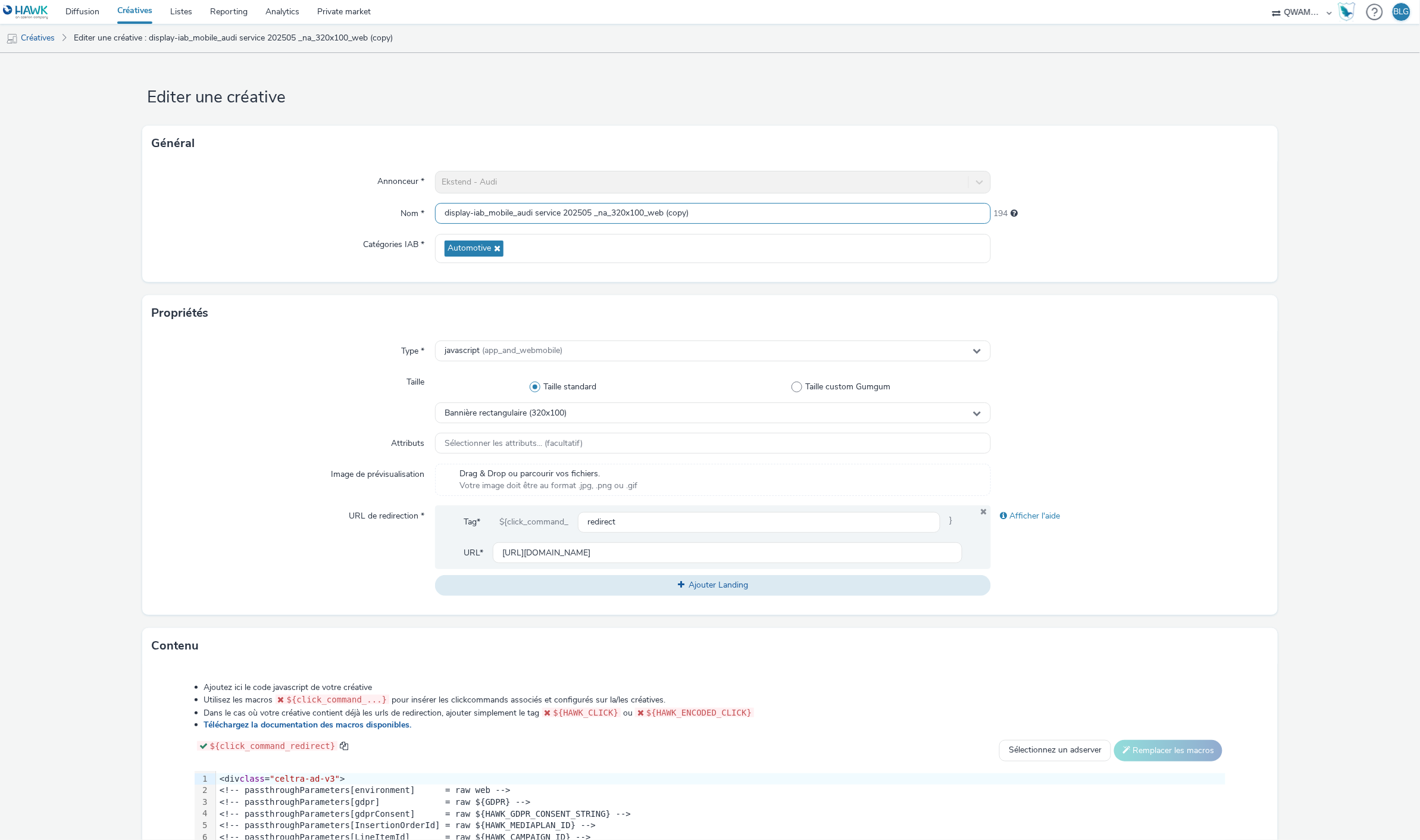
drag, startPoint x: 665, startPoint y: 210, endPoint x: 756, endPoint y: 221, distance: 91.7
click at [756, 221] on input "display-iab_mobile_audi service 202505 _na_320x100_web (copy)" at bounding box center [713, 213] width 556 height 21
click at [595, 213] on input "display-iab_mobile_audi service 202505 _na_320x100_web" at bounding box center [713, 213] width 556 height 21
type input "display-iab_mobile_audi service 202510_na_320x100_web"
click at [256, 421] on div "Taille" at bounding box center [294, 397] width 284 height 52
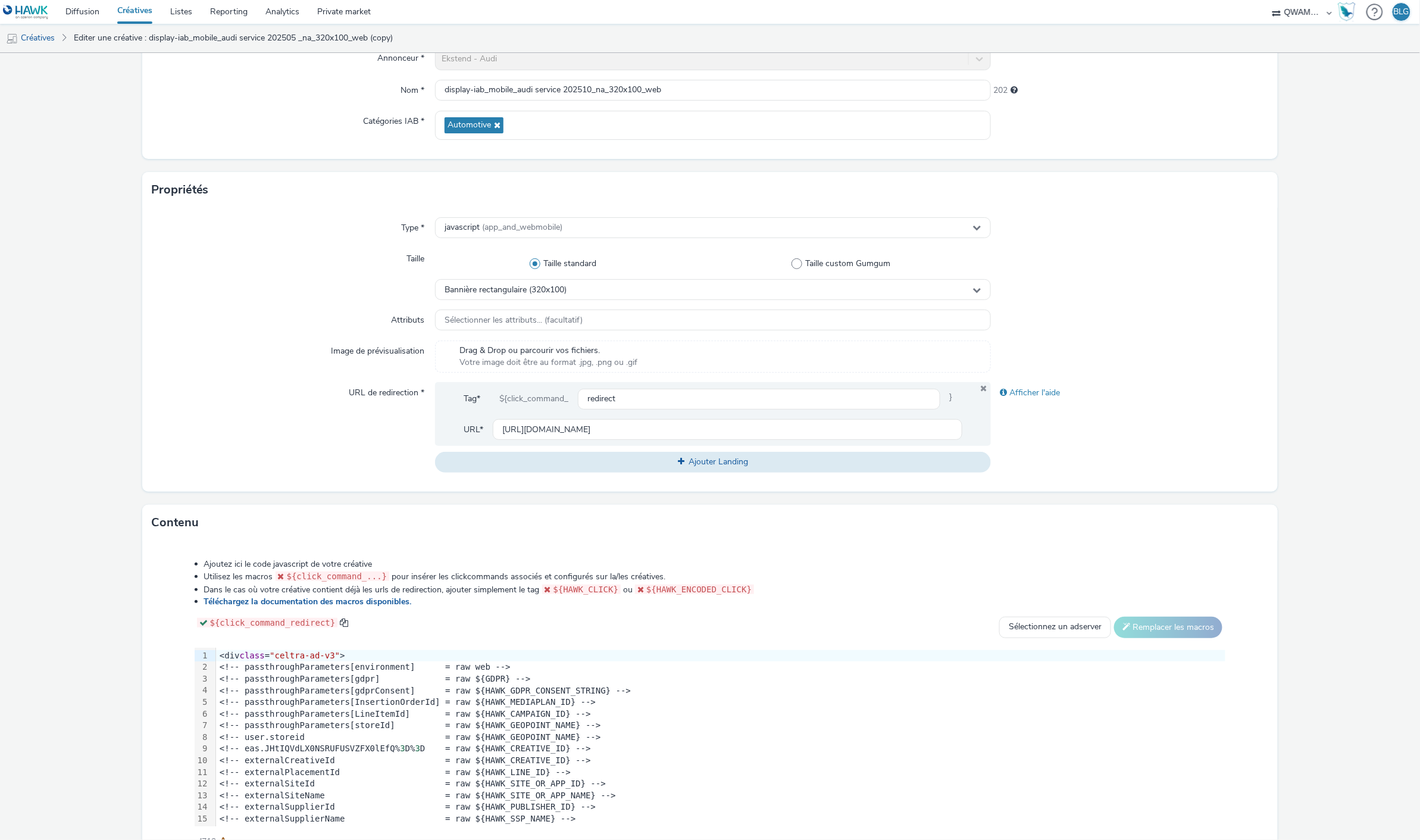
scroll to position [188, 0]
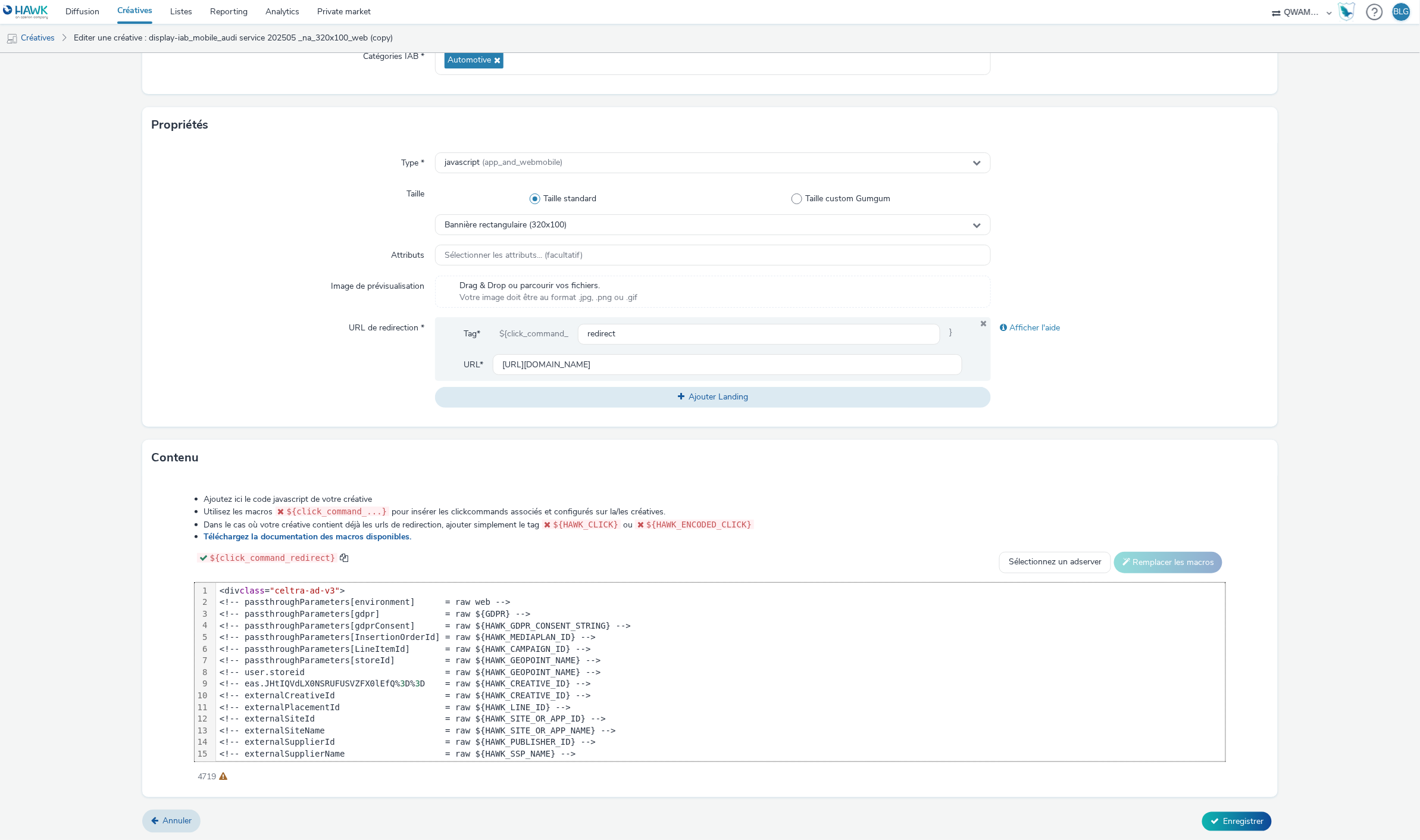
scroll to position [278, 0]
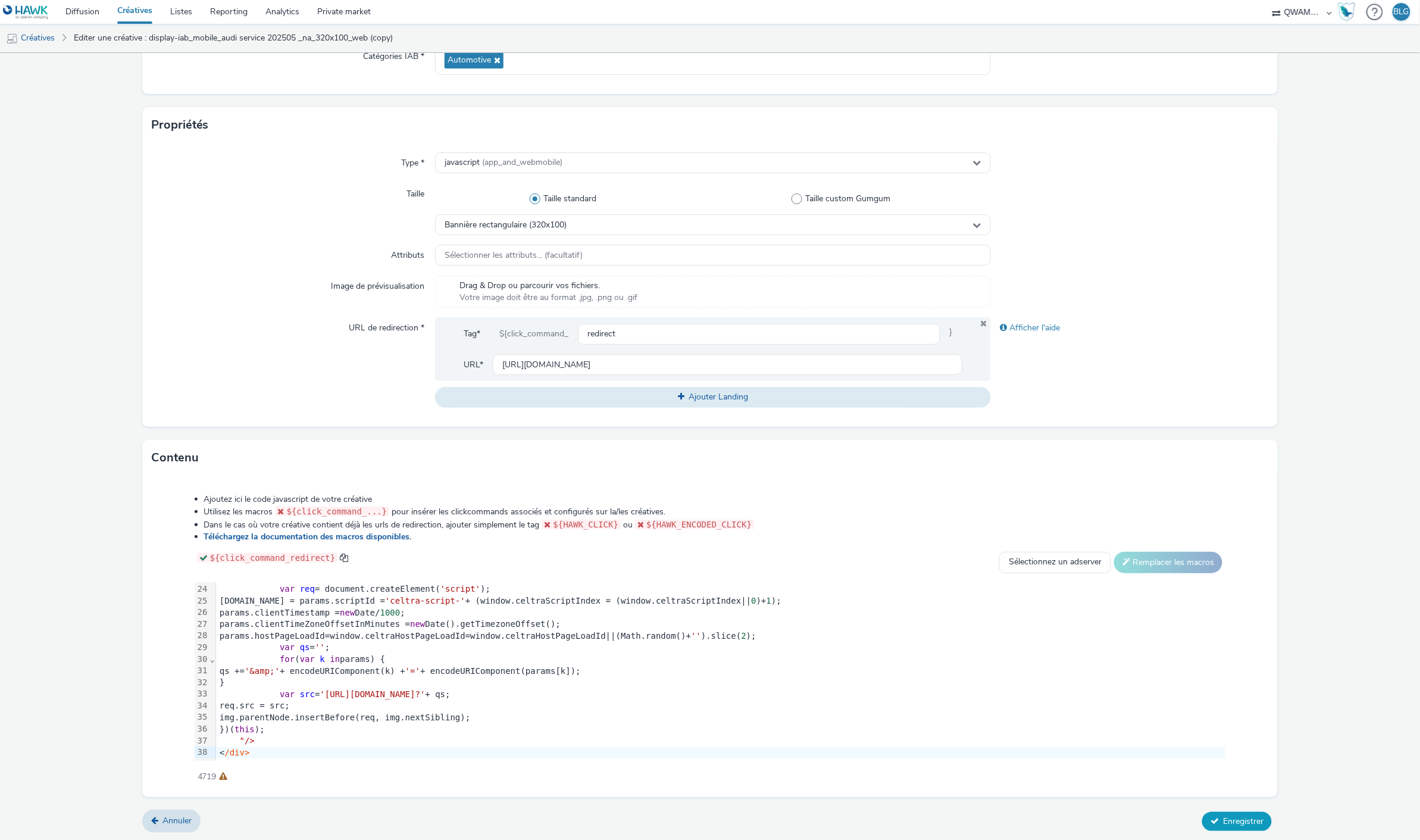
click at [1223, 816] on span "Enregistrer" at bounding box center [1244, 821] width 40 height 12
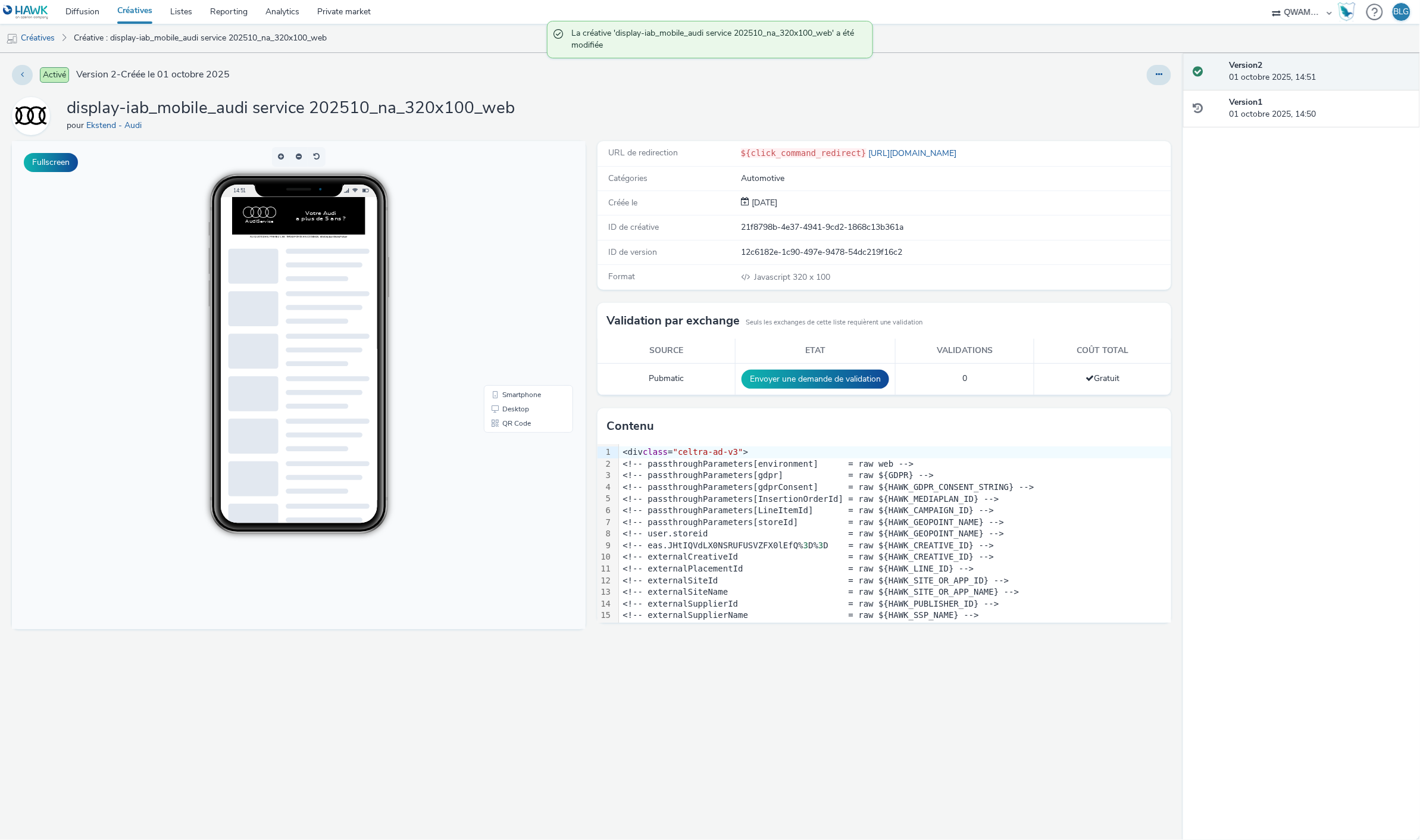
click at [139, 15] on link "Créatives" at bounding box center [134, 12] width 53 height 24
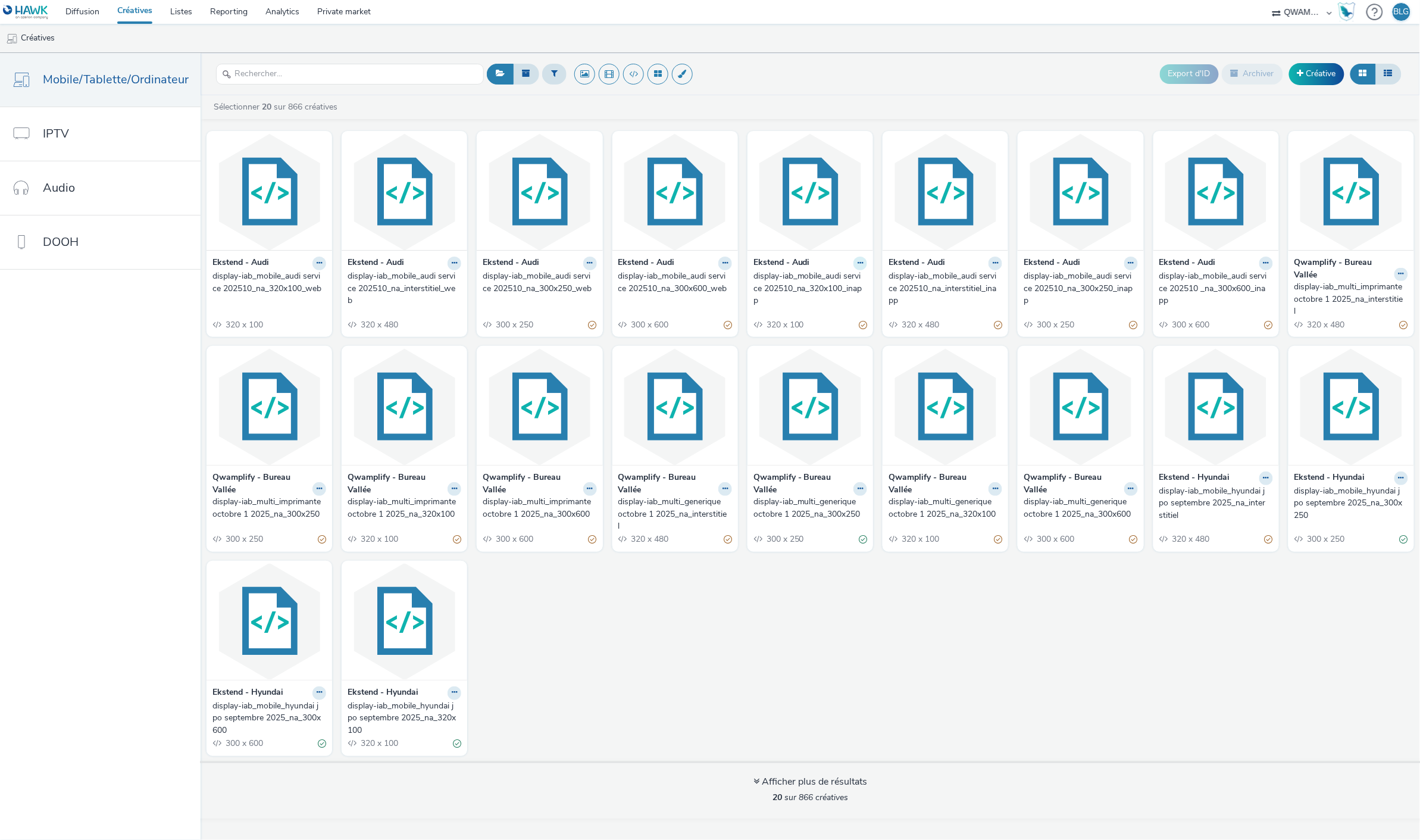
click at [860, 269] on button at bounding box center [860, 263] width 13 height 13
click at [846, 283] on link "Modifier" at bounding box center [822, 284] width 89 height 24
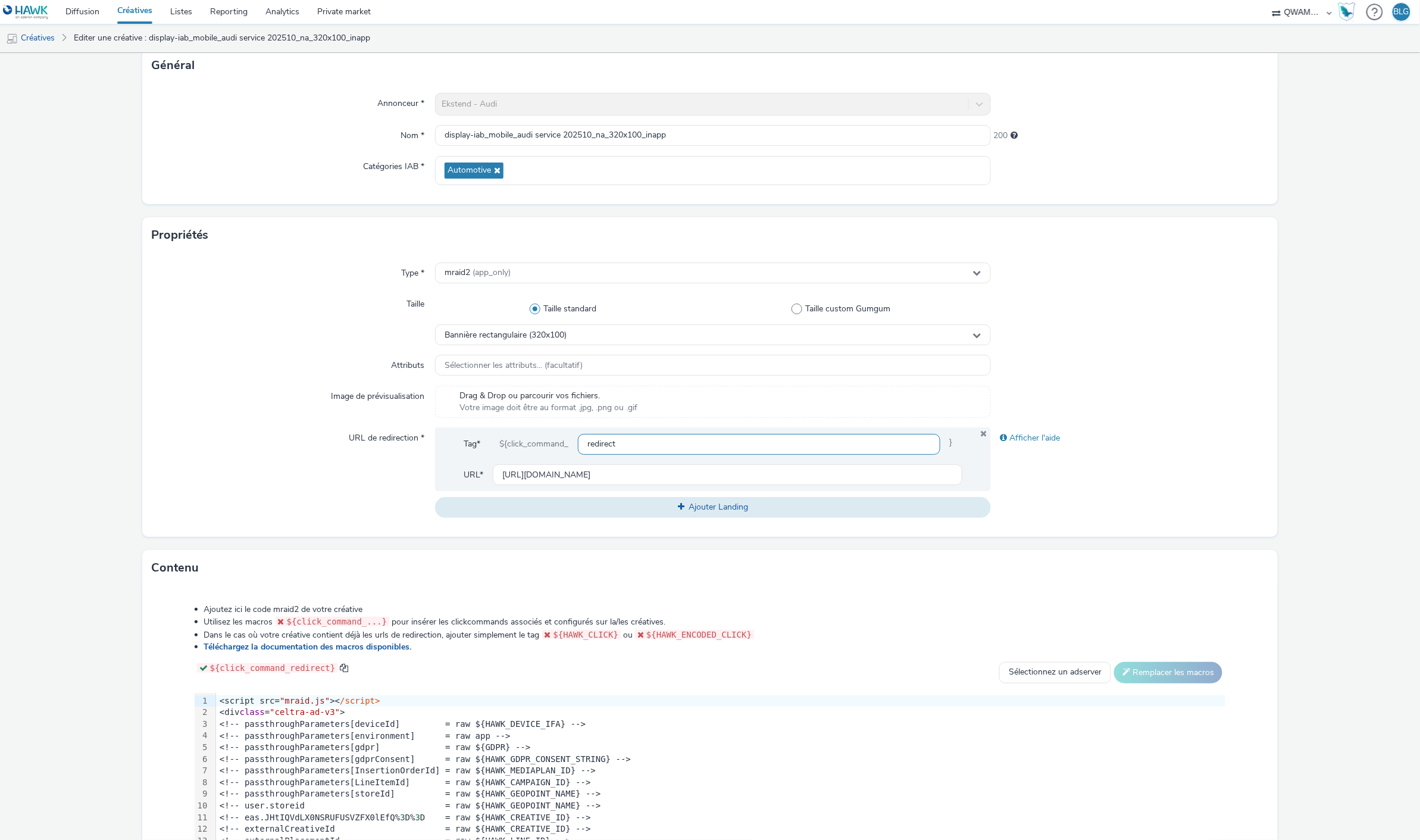
scroll to position [188, 0]
